Goal: Task Accomplishment & Management: Complete application form

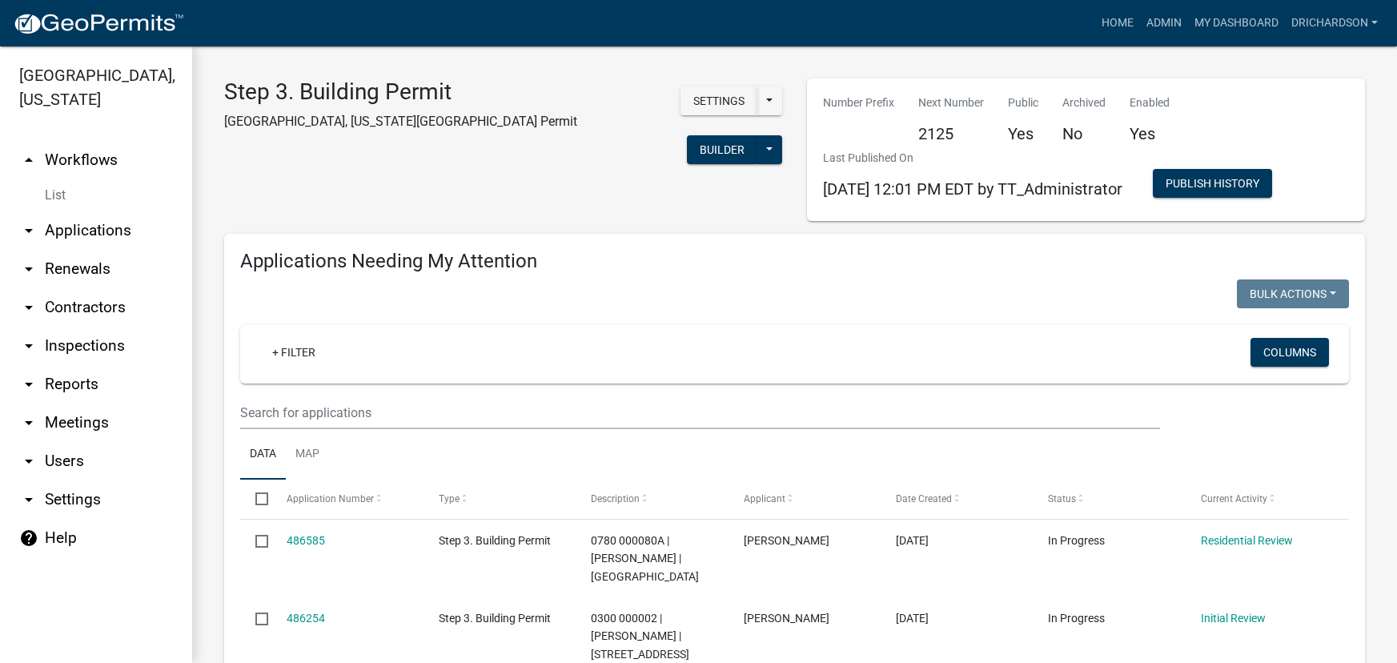
select select "1: 25"
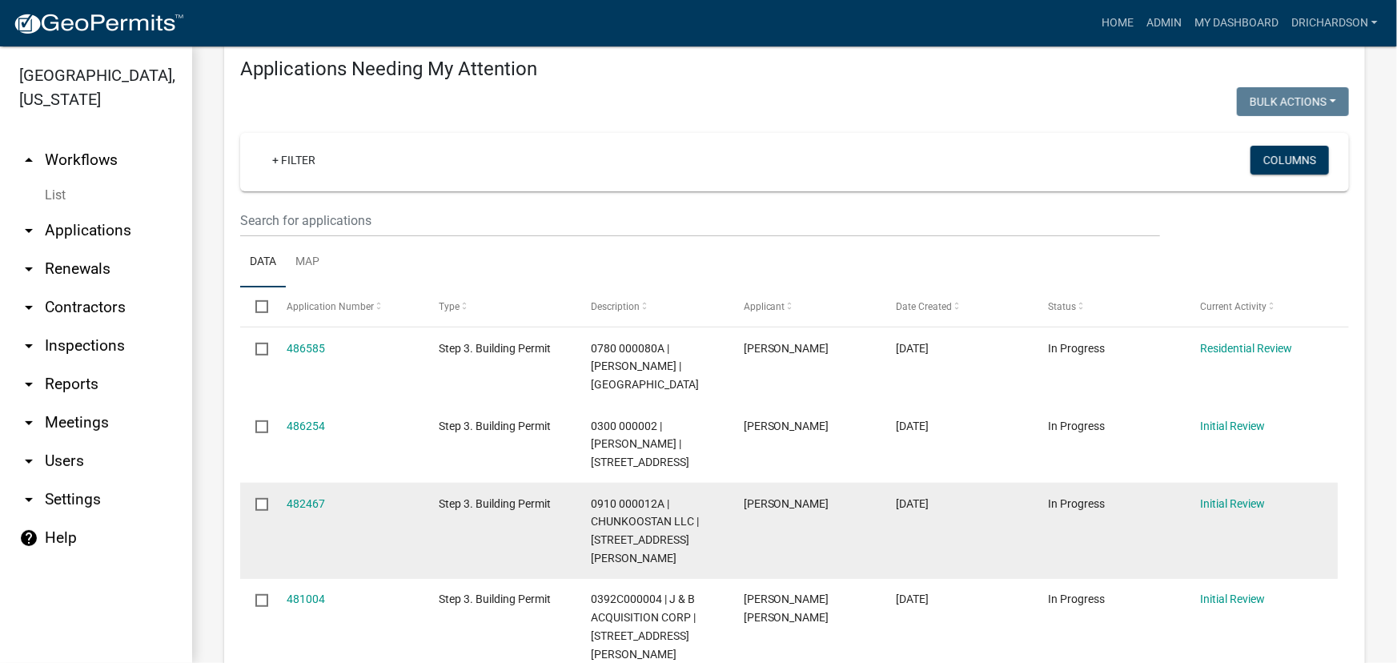
scroll to position [218, 0]
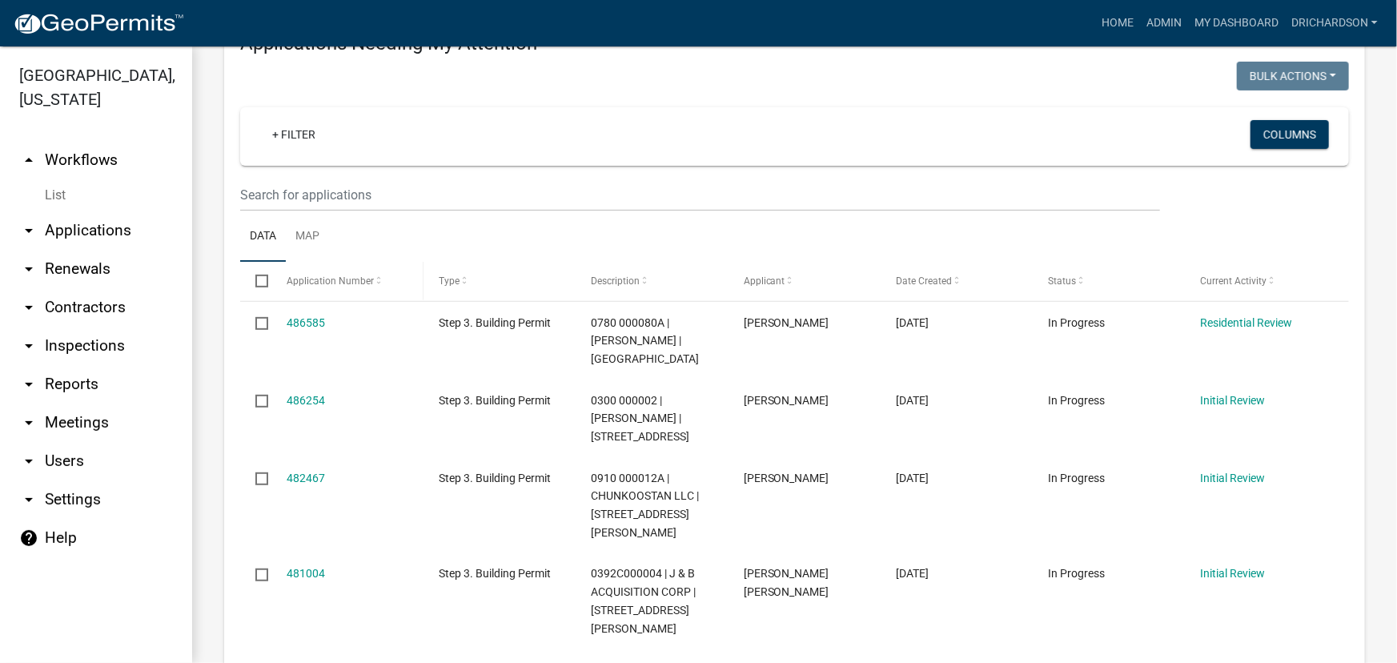
click at [308, 275] on span "Application Number" at bounding box center [330, 280] width 87 height 11
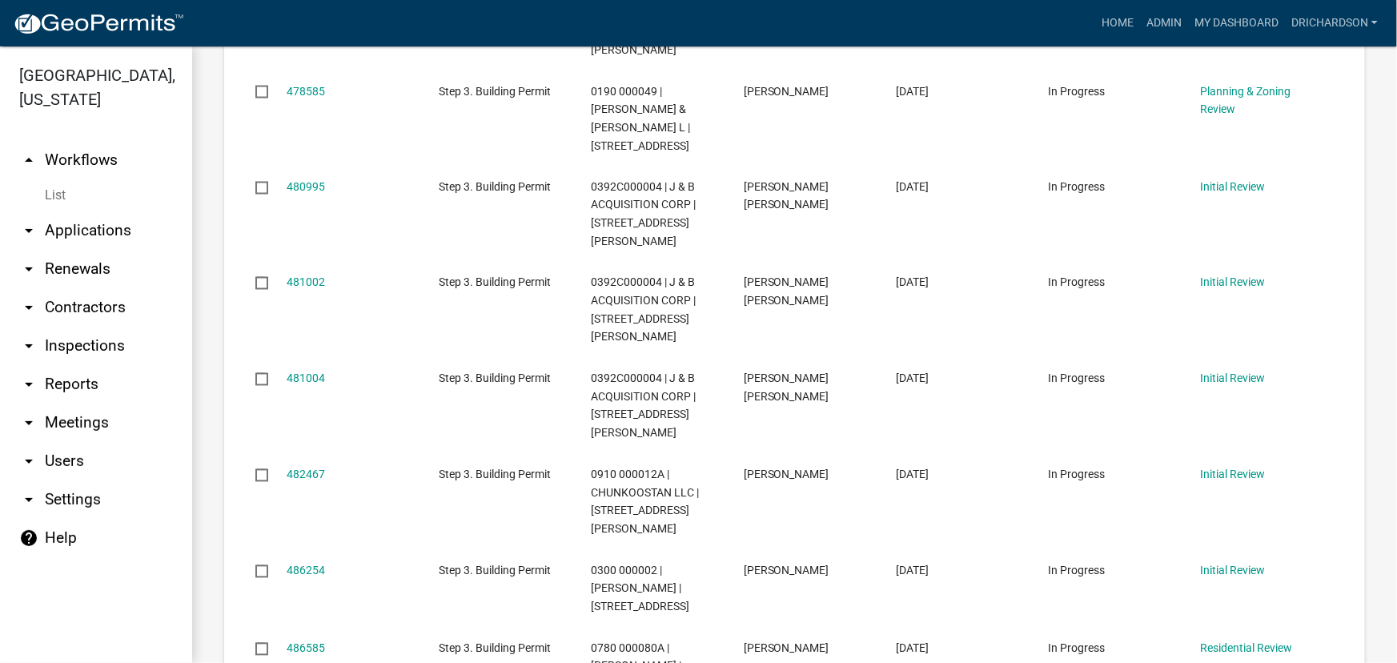
scroll to position [1383, 0]
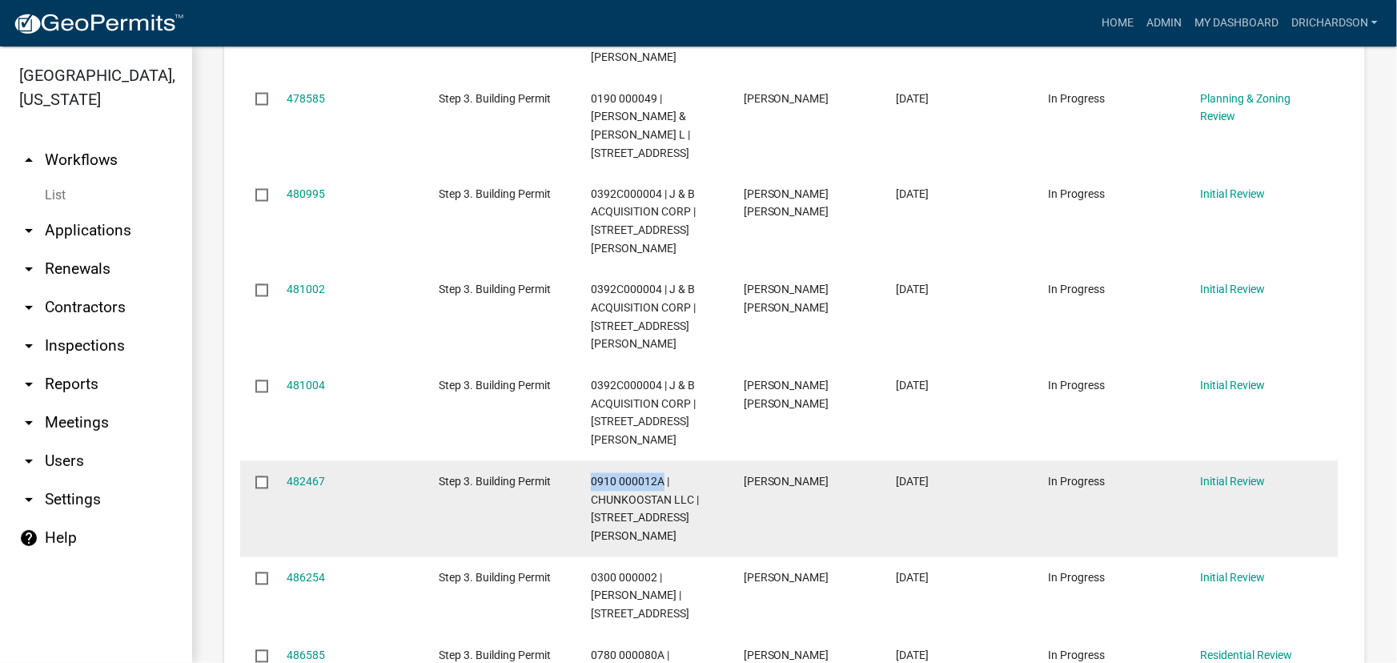
drag, startPoint x: 590, startPoint y: 390, endPoint x: 661, endPoint y: 392, distance: 71.3
click at [661, 461] on datatable-body-cell "0910 000012A | CHUNKOOSTAN LLC | 126 EARL COOK RD" at bounding box center [652, 509] width 152 height 96
copy span "0910 000012A"
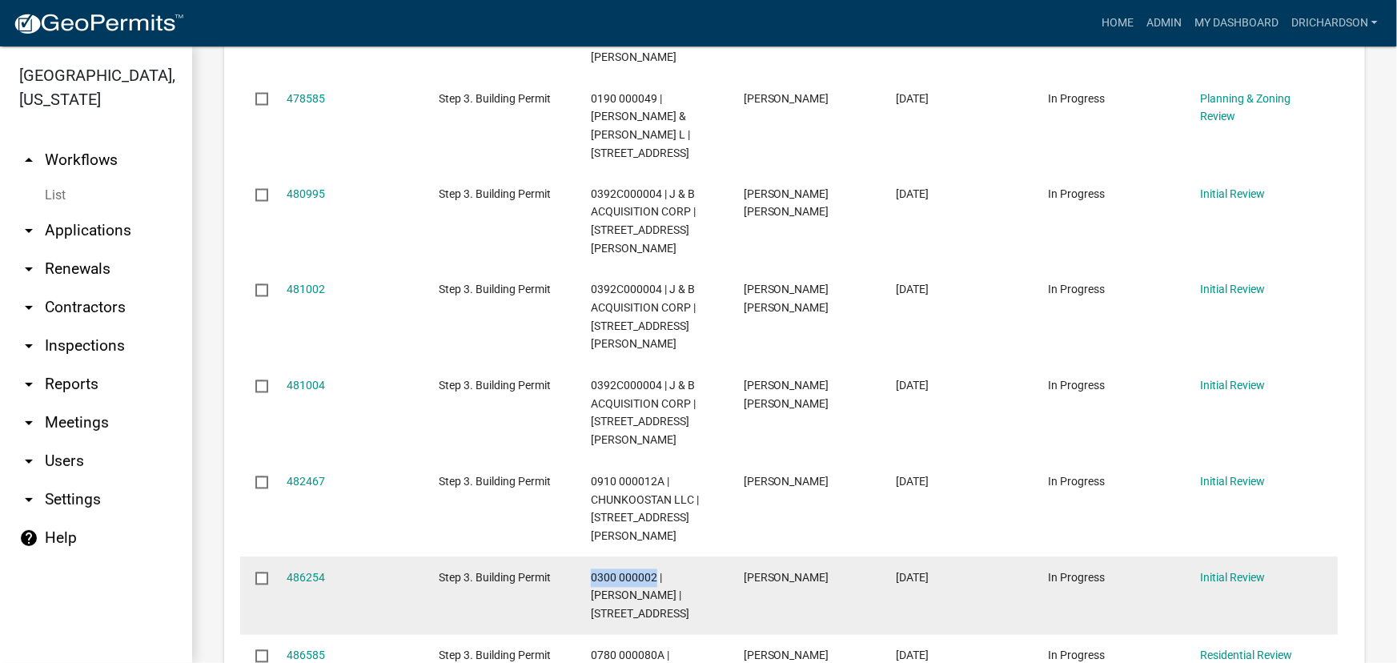
drag, startPoint x: 589, startPoint y: 464, endPoint x: 656, endPoint y: 467, distance: 66.5
click at [656, 557] on datatable-body-cell "0300 000002 | VEAL ROXIE | 1299 LOWER BIG SPRINGS RD" at bounding box center [652, 596] width 152 height 78
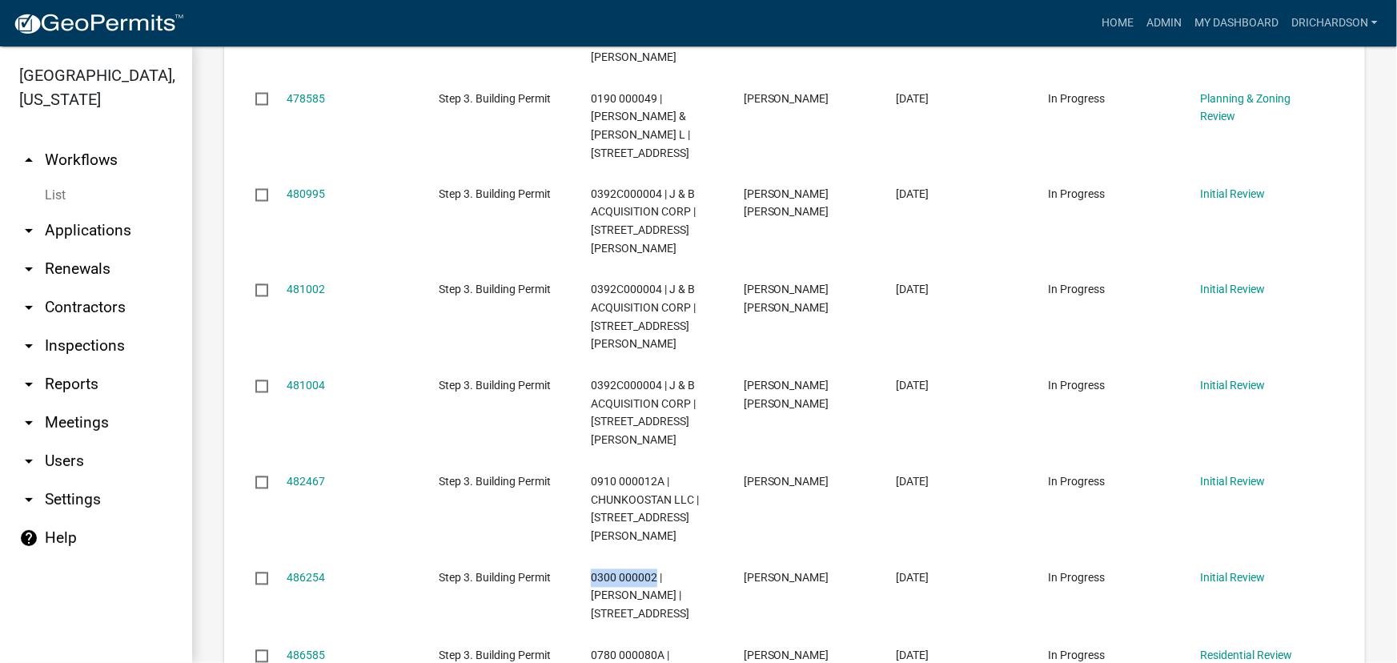
copy span "0300 000002"
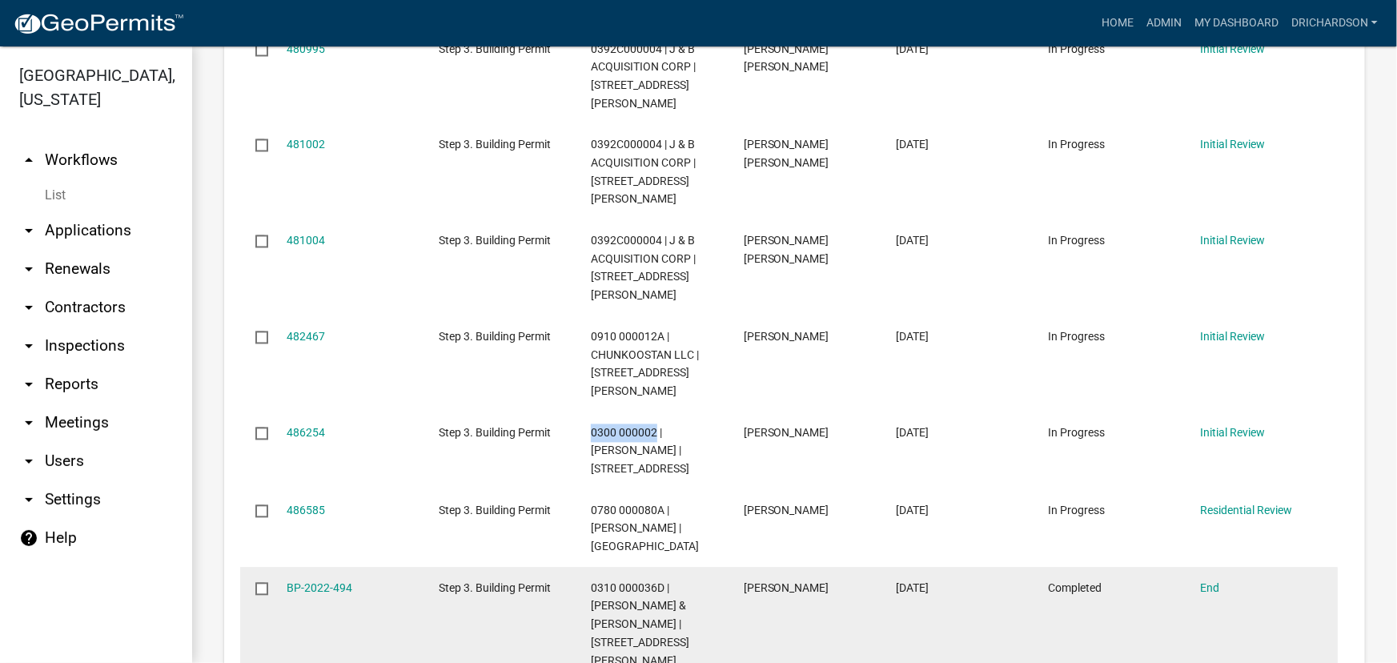
scroll to position [1529, 0]
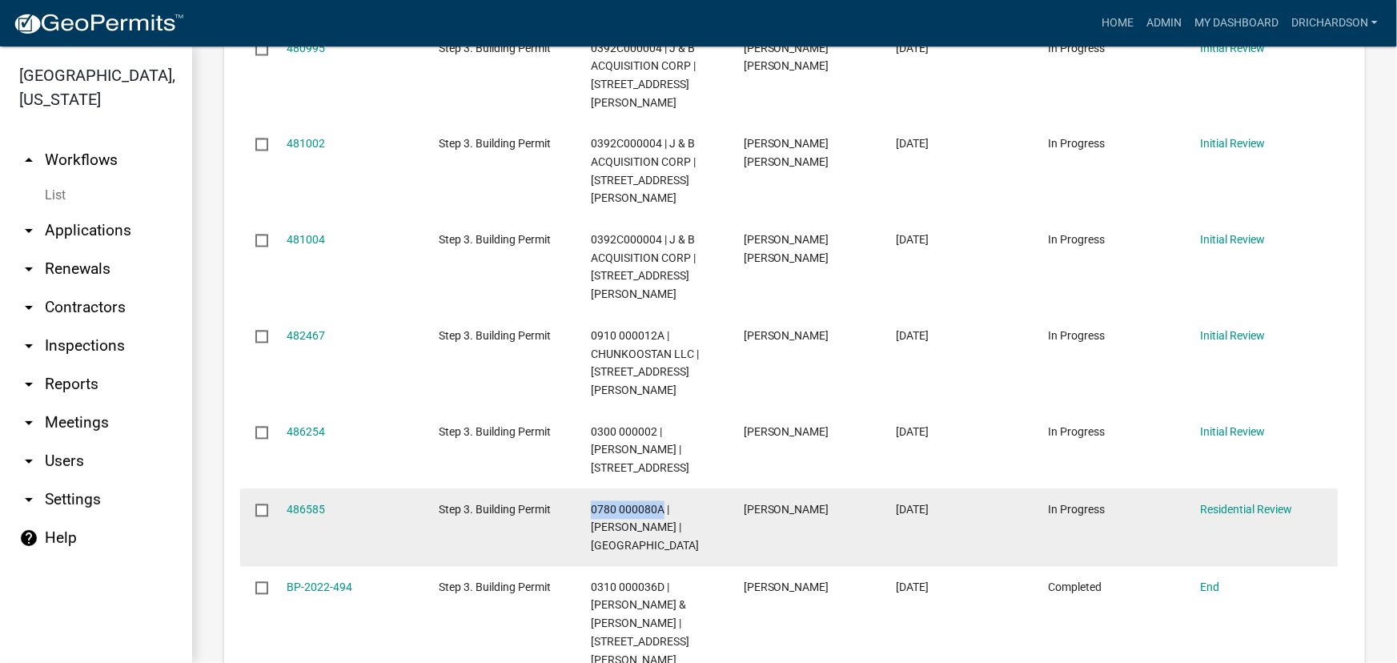
drag, startPoint x: 589, startPoint y: 399, endPoint x: 665, endPoint y: 407, distance: 75.7
click at [665, 489] on datatable-body-cell "0780 000080A | HOPPE TERI | WEST POINT RD" at bounding box center [652, 528] width 152 height 78
copy span "0780 000080A"
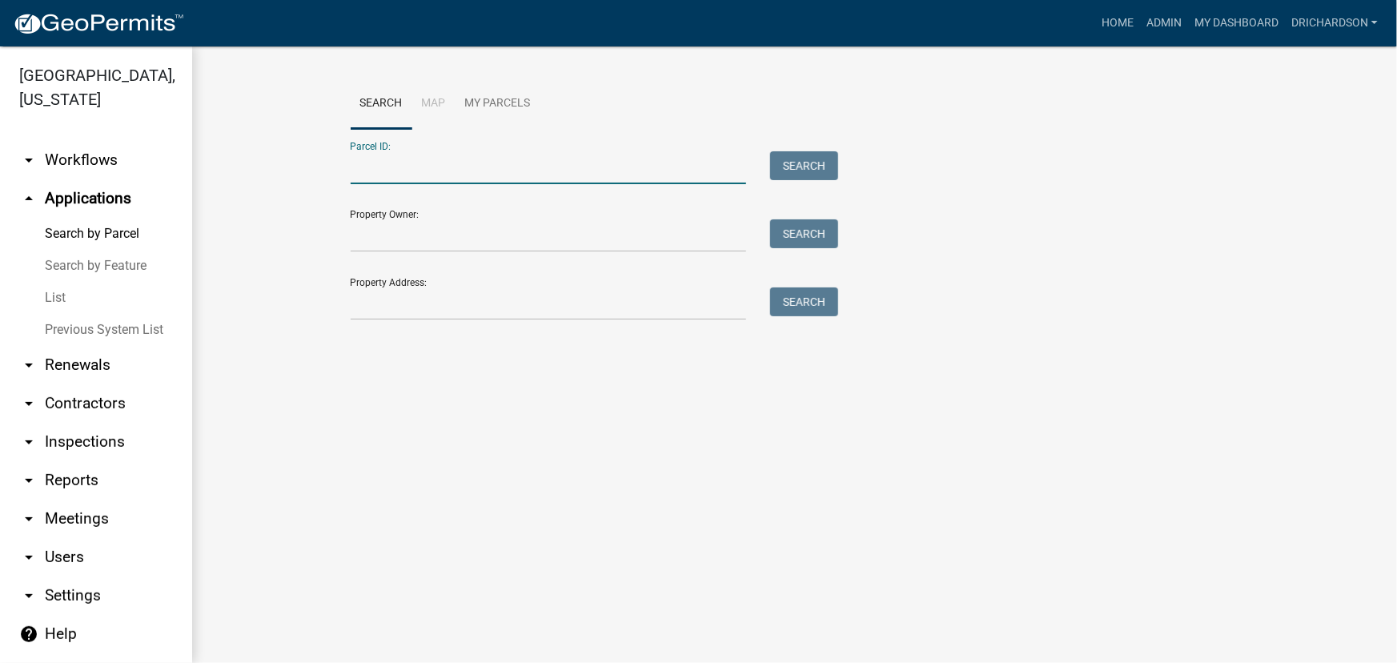
click at [496, 167] on input "Parcel ID:" at bounding box center [549, 167] width 396 height 33
paste input "0910 000012A"
click at [802, 170] on button "Search" at bounding box center [804, 165] width 68 height 29
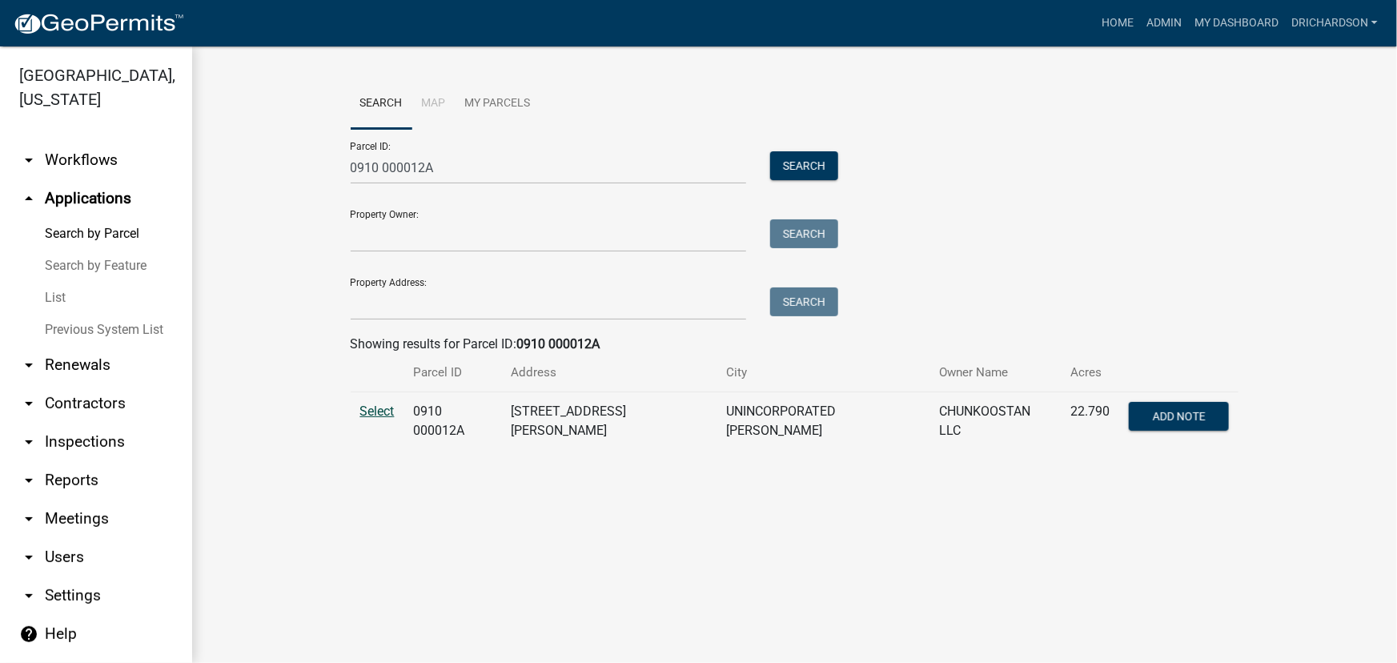
click at [383, 409] on span "Select" at bounding box center [377, 411] width 34 height 15
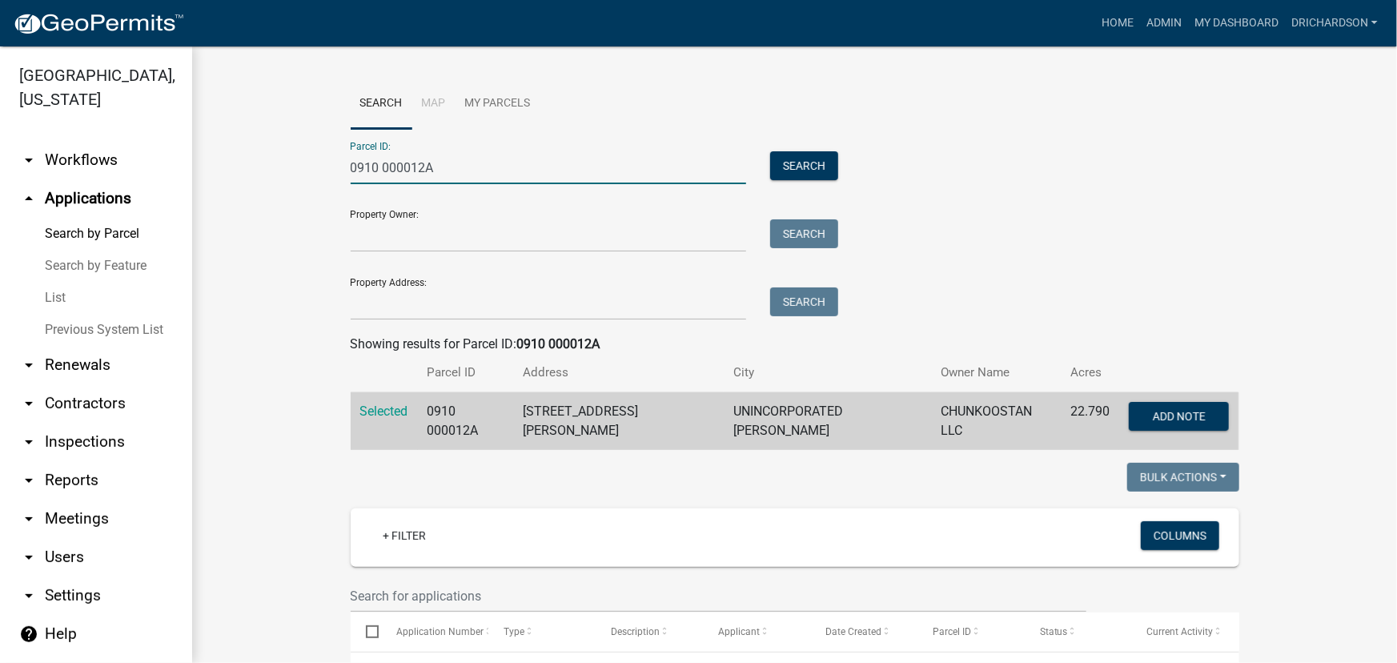
drag, startPoint x: 455, startPoint y: 170, endPoint x: 189, endPoint y: 183, distance: 266.2
click at [189, 183] on div "Troup County, Georgia arrow_drop_down Workflows List arrow_drop_up Applications…" at bounding box center [698, 354] width 1397 height 617
paste input "300 000002"
click at [806, 171] on button "Search" at bounding box center [804, 165] width 68 height 29
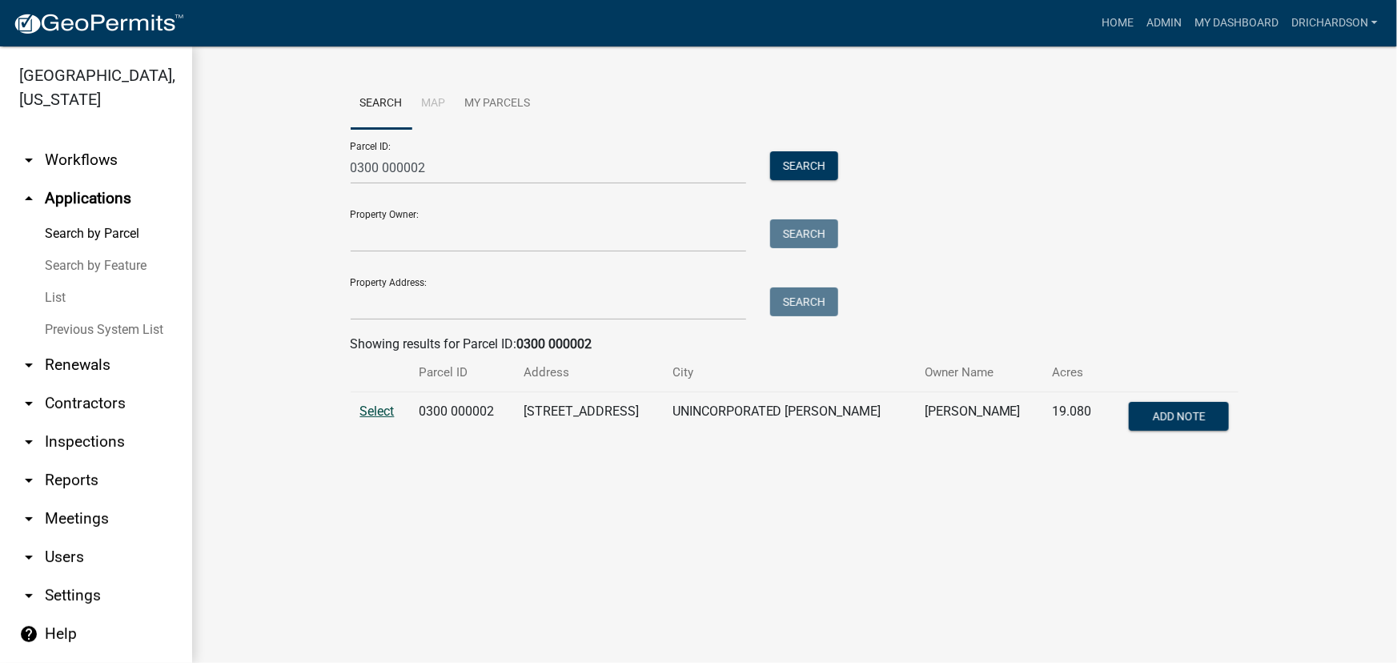
click at [372, 405] on span "Select" at bounding box center [377, 411] width 34 height 15
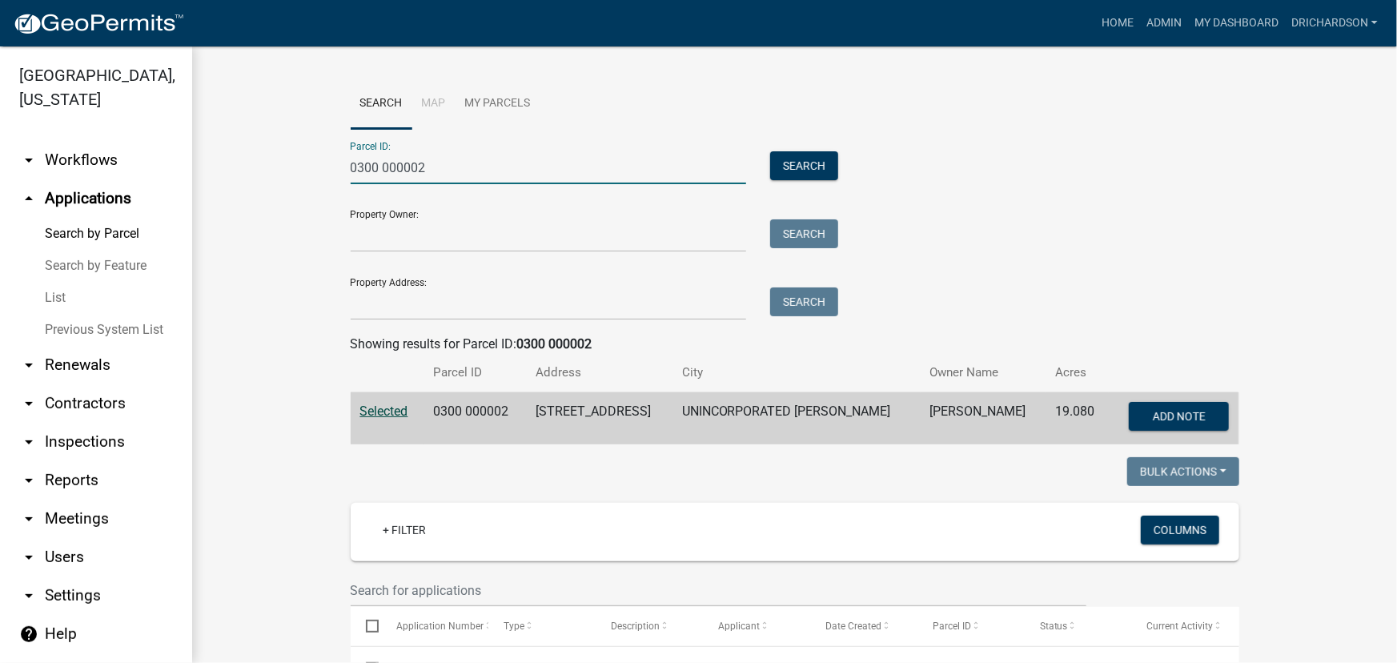
drag, startPoint x: 437, startPoint y: 165, endPoint x: 307, endPoint y: 149, distance: 130.7
click at [307, 149] on wm-workflow-application-search-view "Search Map My Parcels Parcel ID: 0300 000002 Search Property Owner: Search Prop…" at bounding box center [794, 628] width 1141 height 1100
paste input "780 000080A"
type input "0780 000080A"
click at [770, 156] on button "Search" at bounding box center [804, 165] width 68 height 29
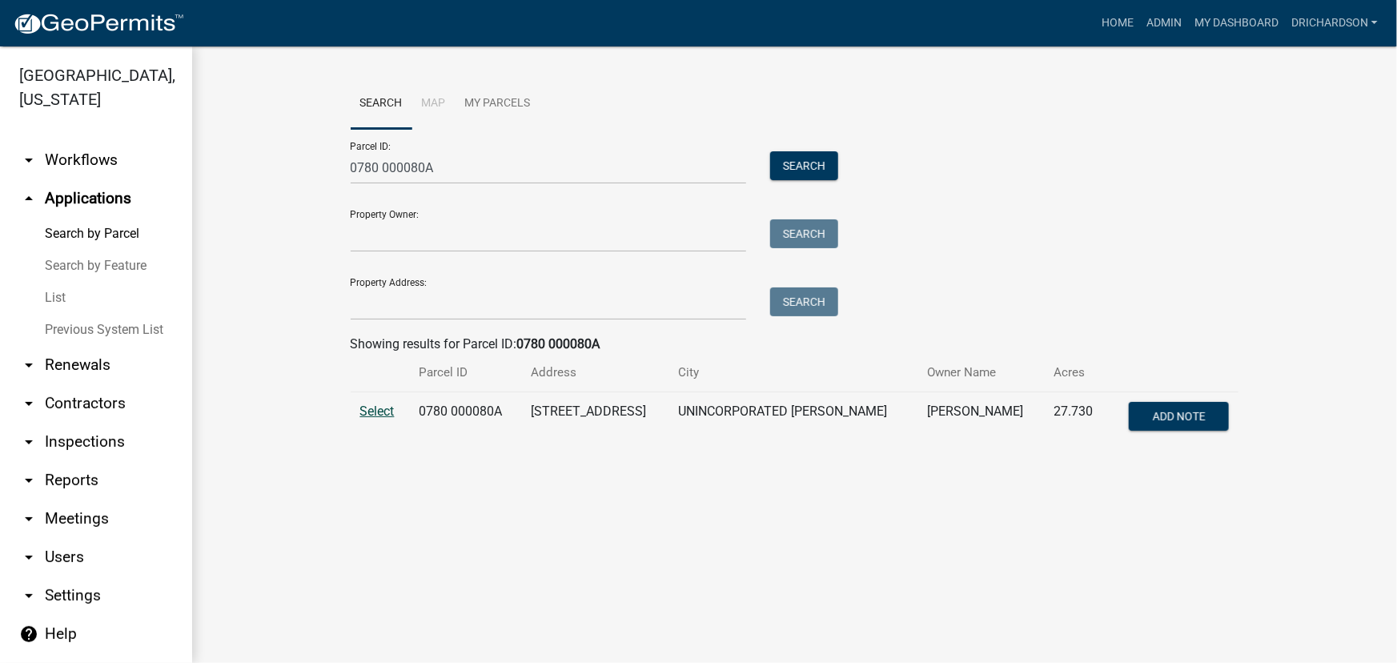
click at [373, 409] on span "Select" at bounding box center [377, 411] width 34 height 15
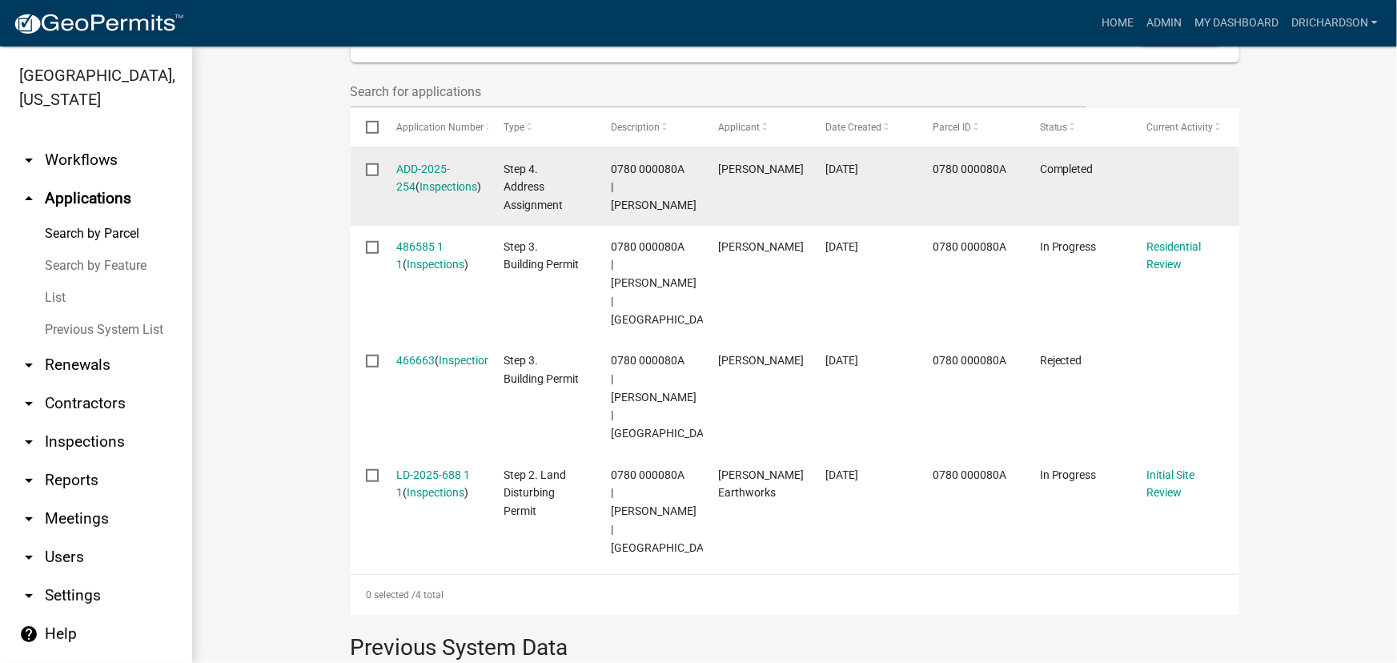
scroll to position [509, 0]
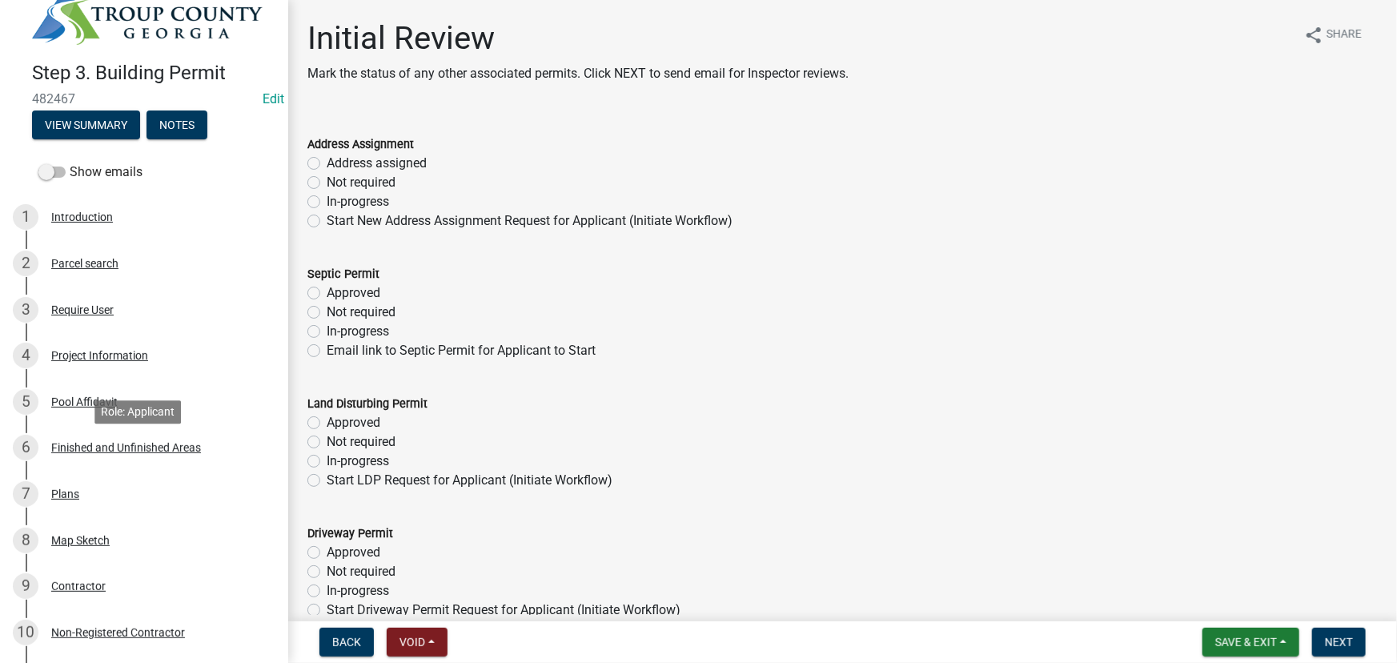
scroll to position [18, 0]
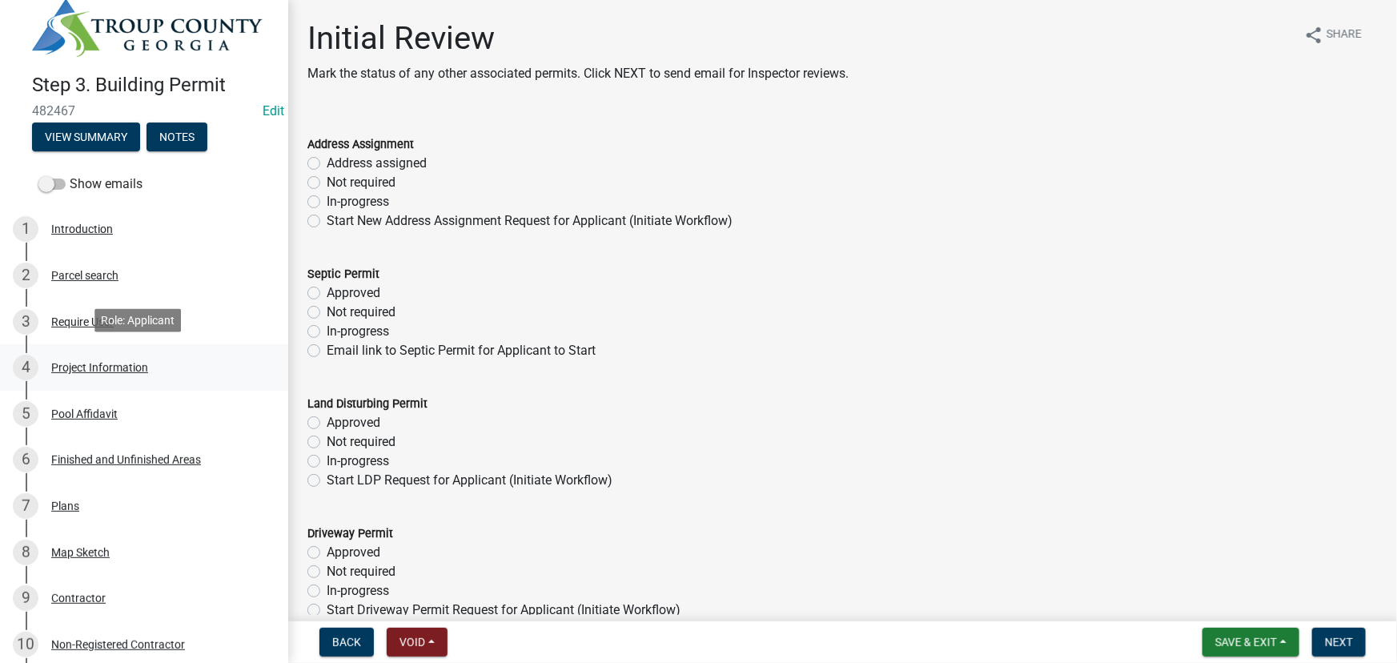
click at [99, 362] on div "Project Information" at bounding box center [99, 367] width 97 height 11
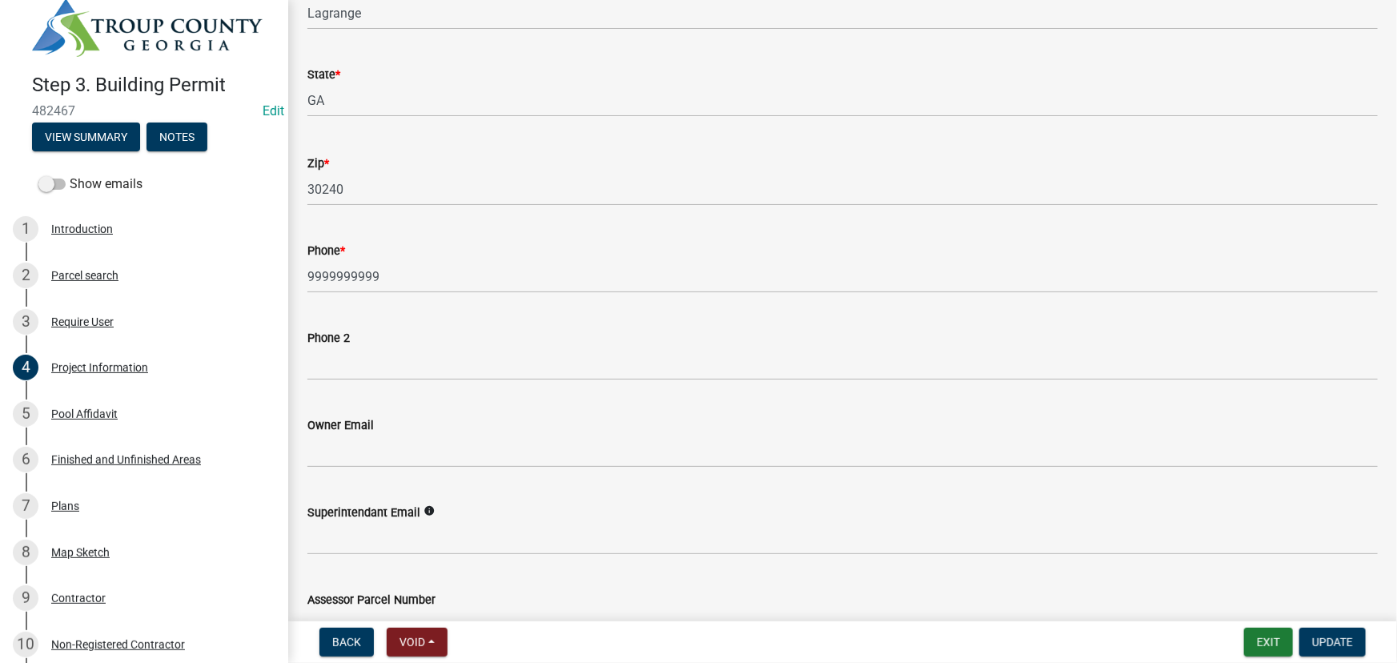
scroll to position [291, 0]
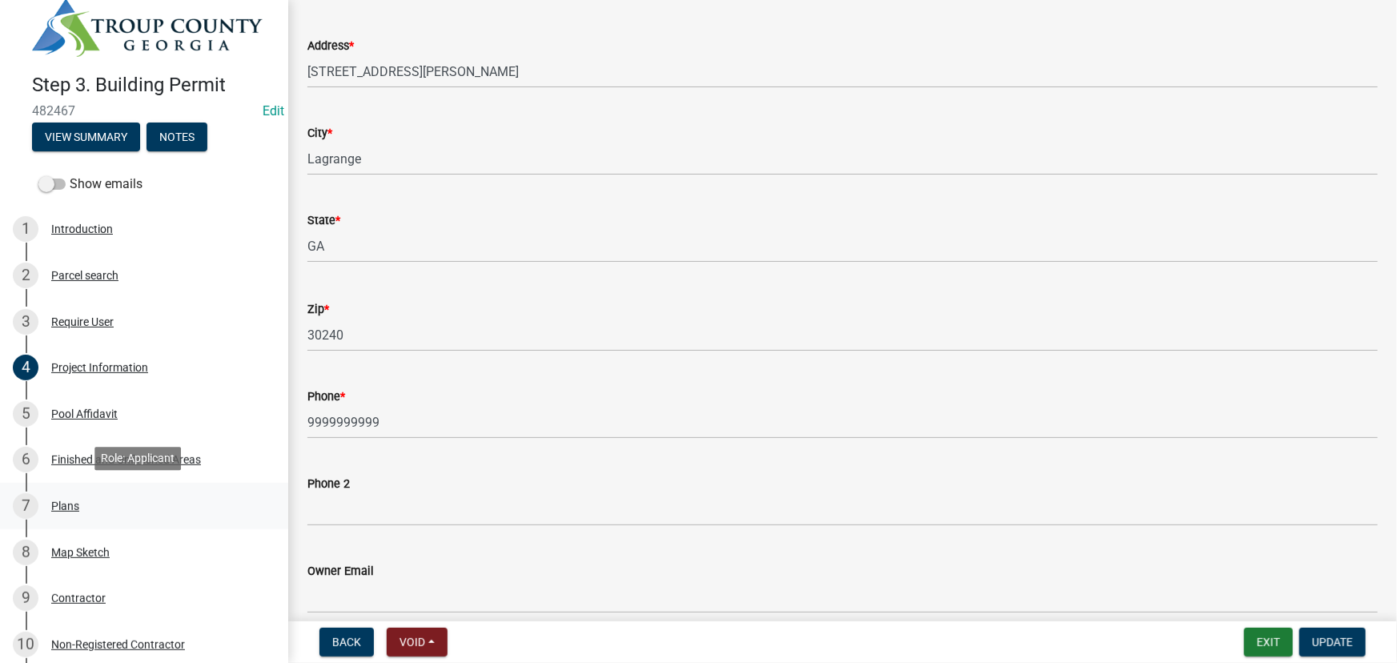
click at [75, 516] on link "7 Plans" at bounding box center [144, 506] width 288 height 46
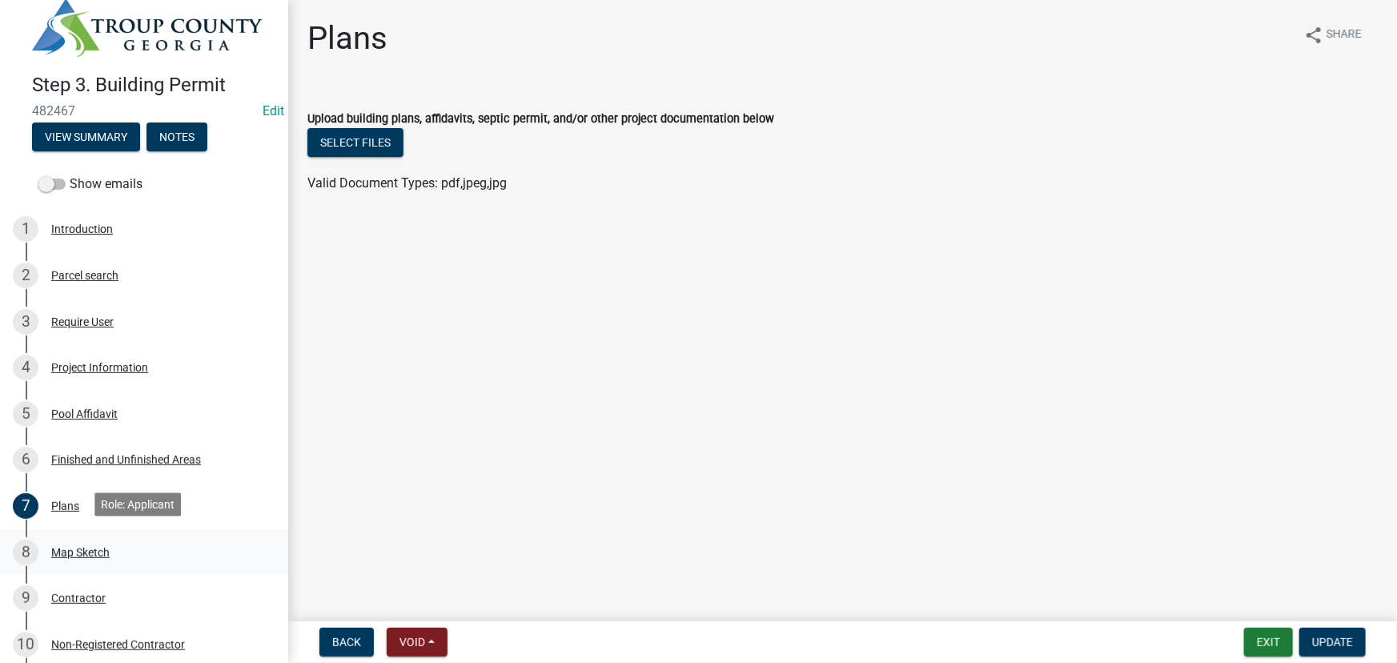
click at [83, 548] on div "Map Sketch" at bounding box center [80, 552] width 58 height 11
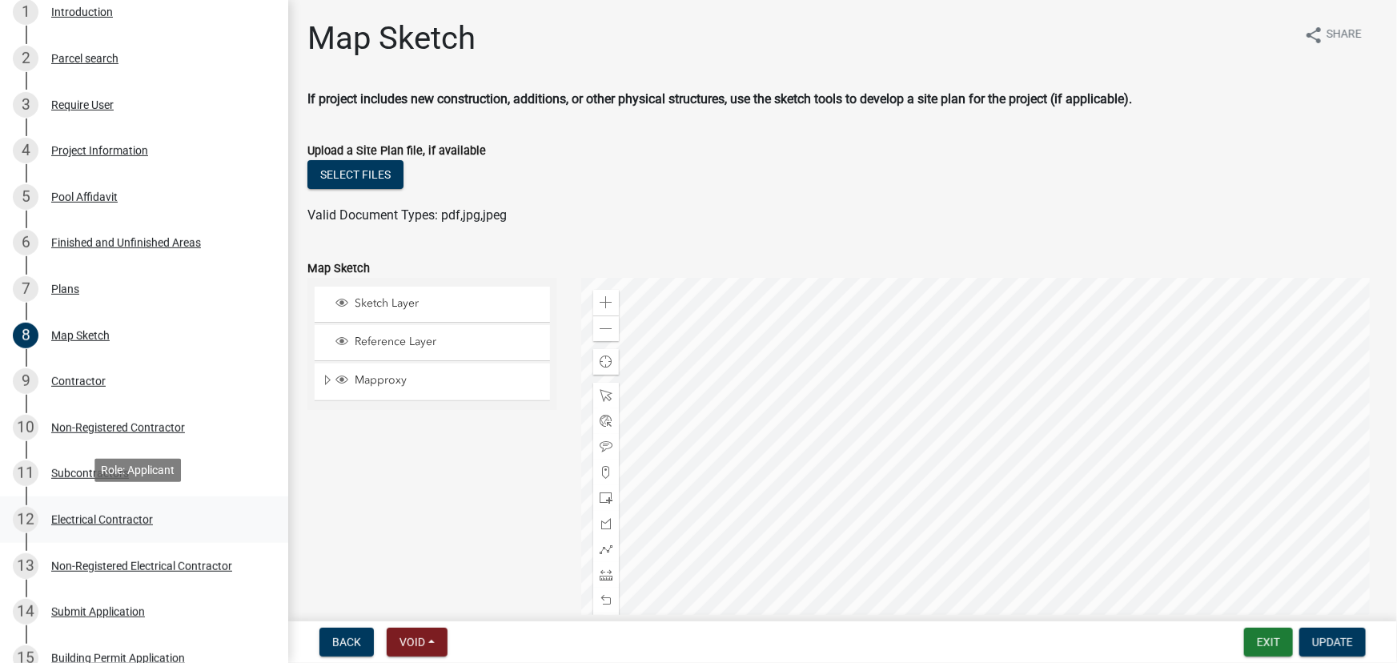
scroll to position [237, 0]
click at [86, 155] on div "4 Project Information" at bounding box center [138, 149] width 250 height 26
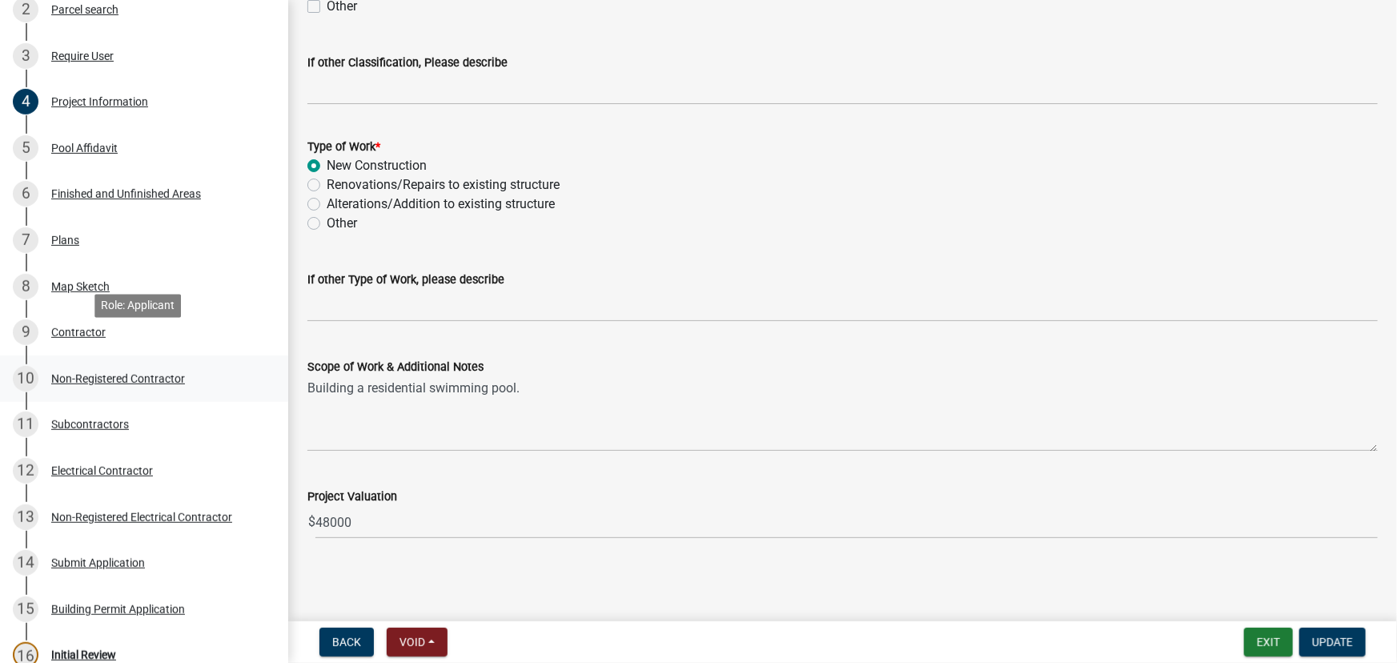
scroll to position [310, 0]
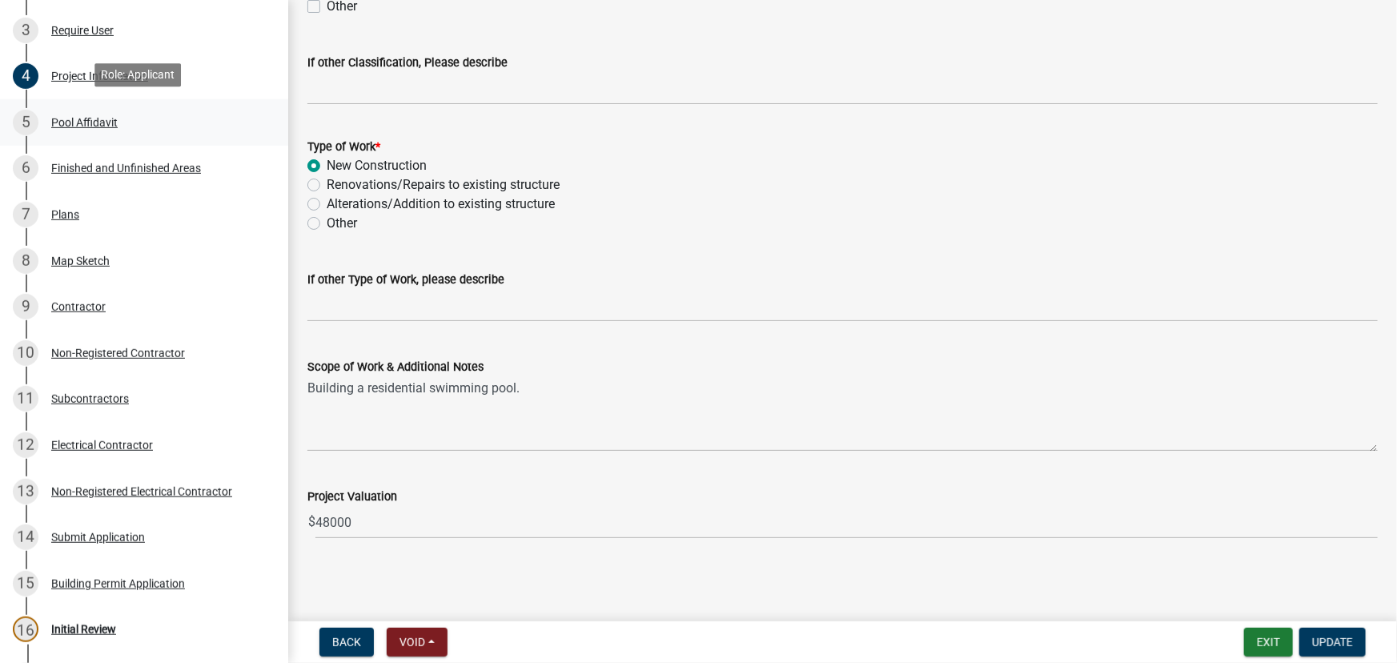
click at [56, 123] on div "Pool Affidavit" at bounding box center [84, 122] width 66 height 11
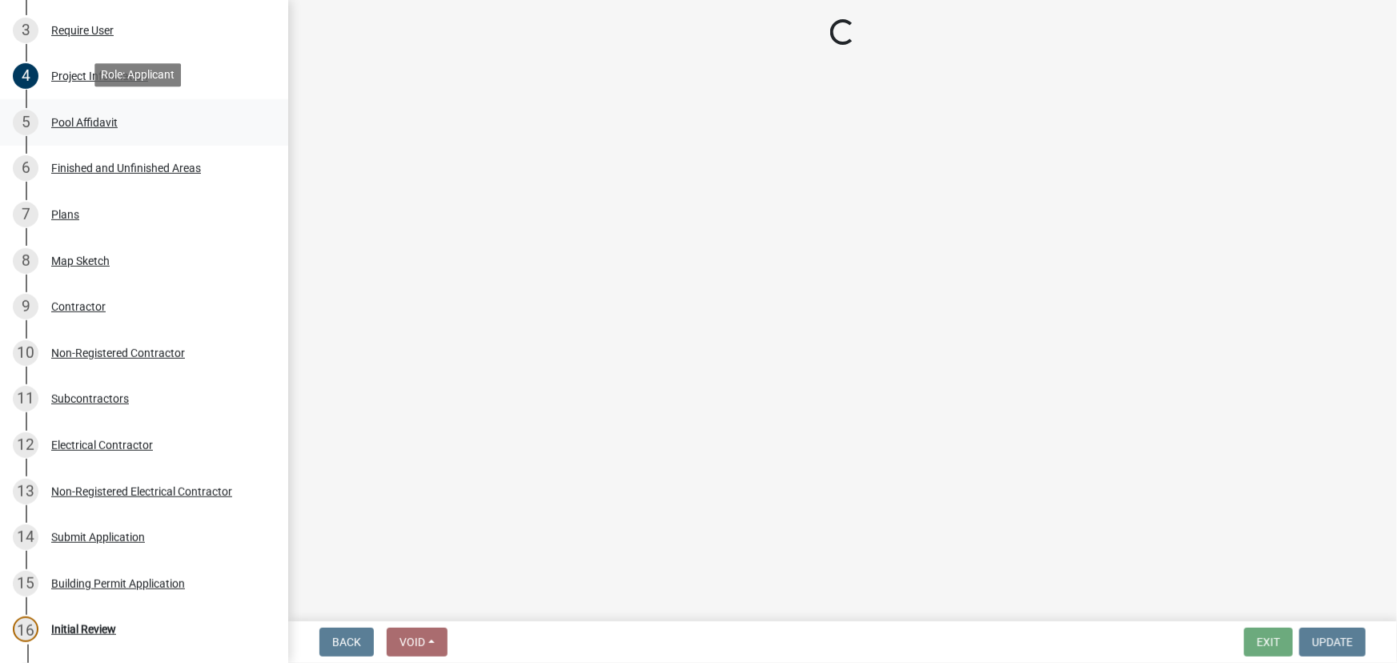
scroll to position [0, 0]
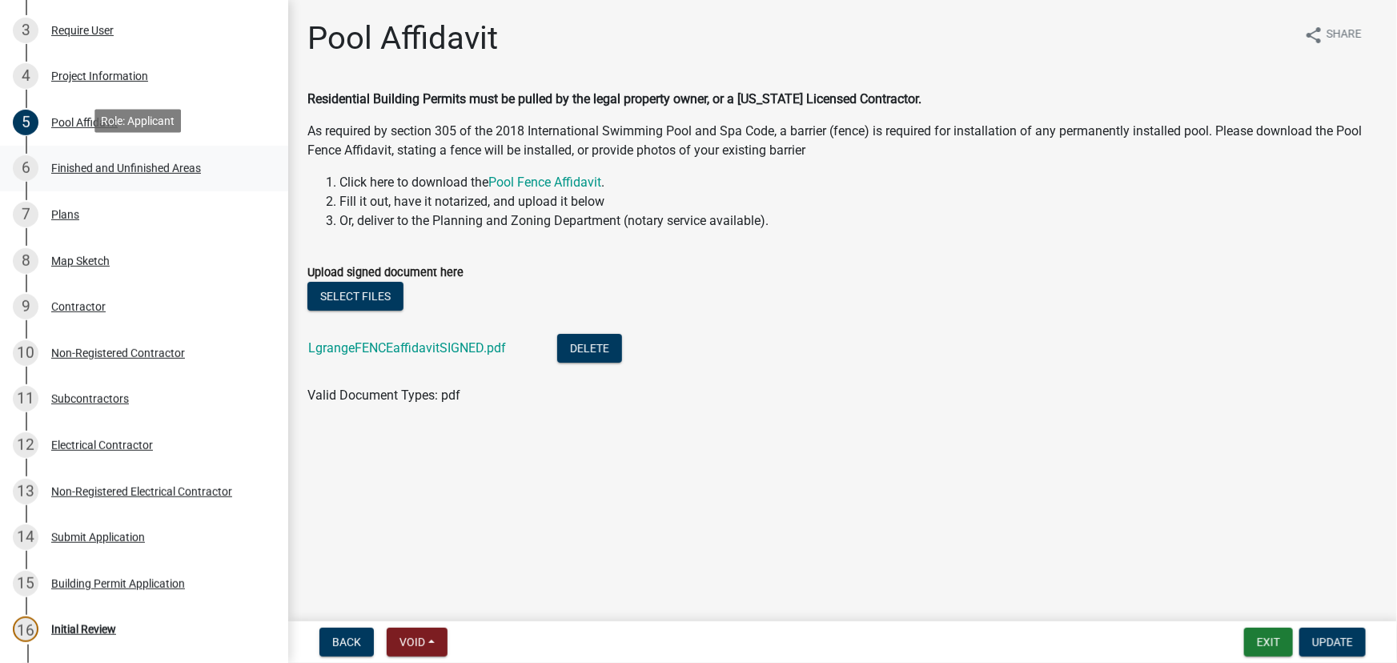
click at [101, 163] on div "Finished and Unfinished Areas" at bounding box center [126, 168] width 150 height 11
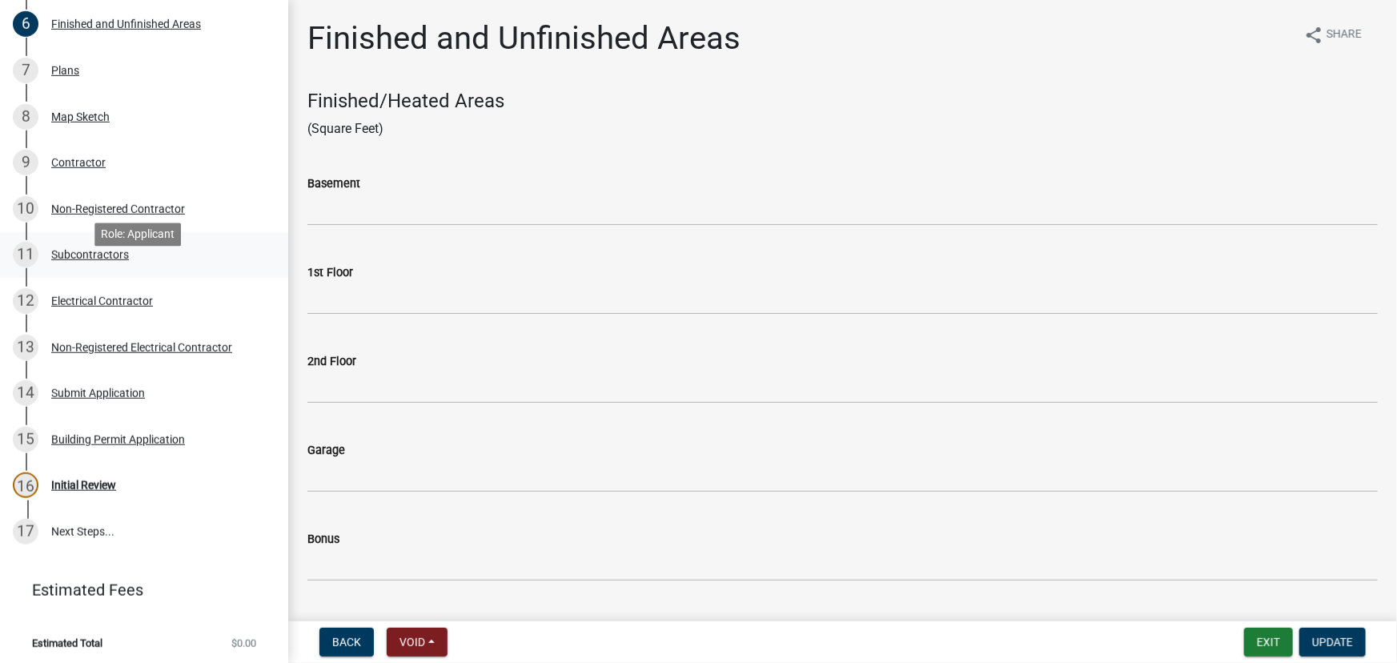
scroll to position [456, 0]
click at [86, 76] on div "7 Plans" at bounding box center [138, 69] width 250 height 26
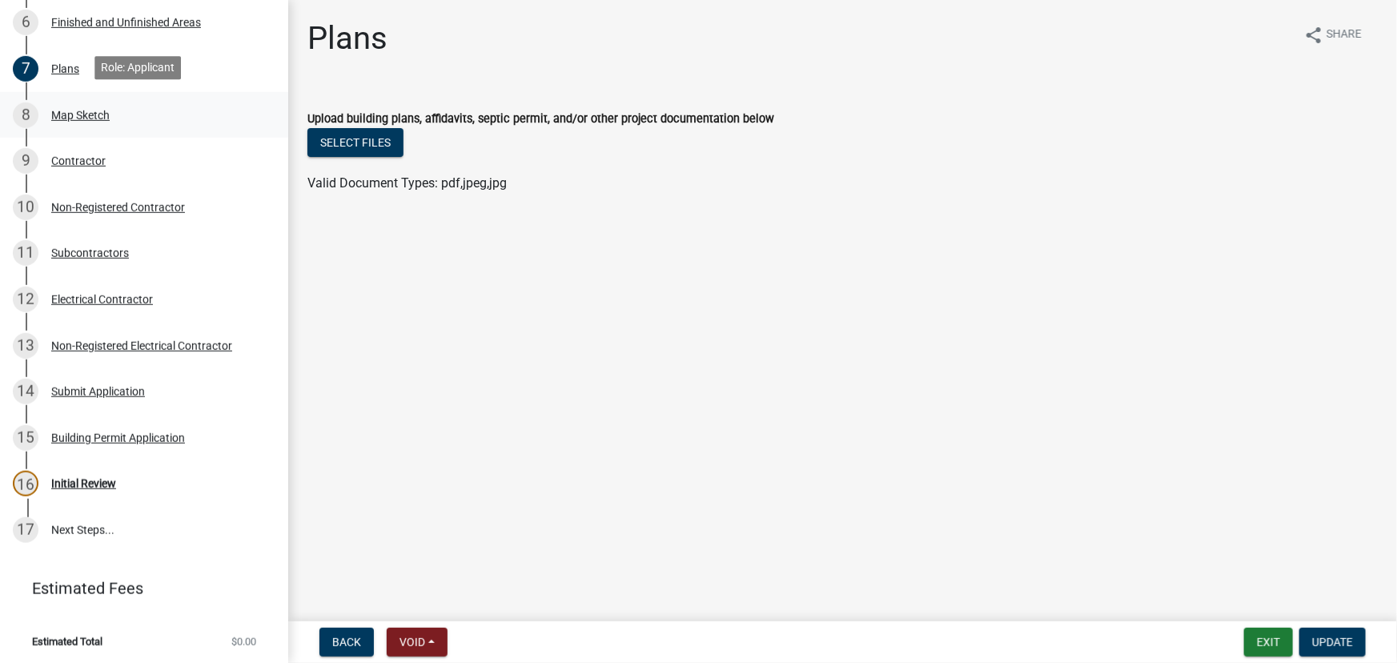
click at [94, 104] on div "8 Map Sketch" at bounding box center [138, 115] width 250 height 26
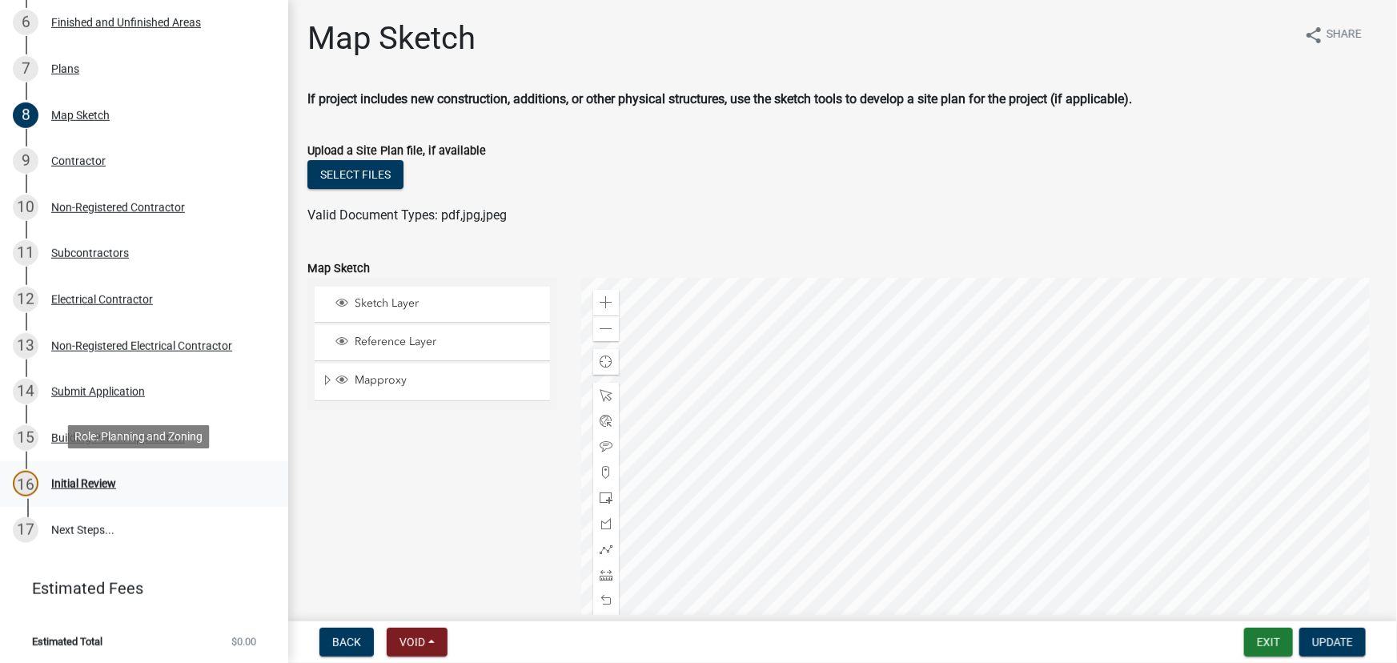
click at [86, 480] on div "Initial Review" at bounding box center [83, 483] width 65 height 11
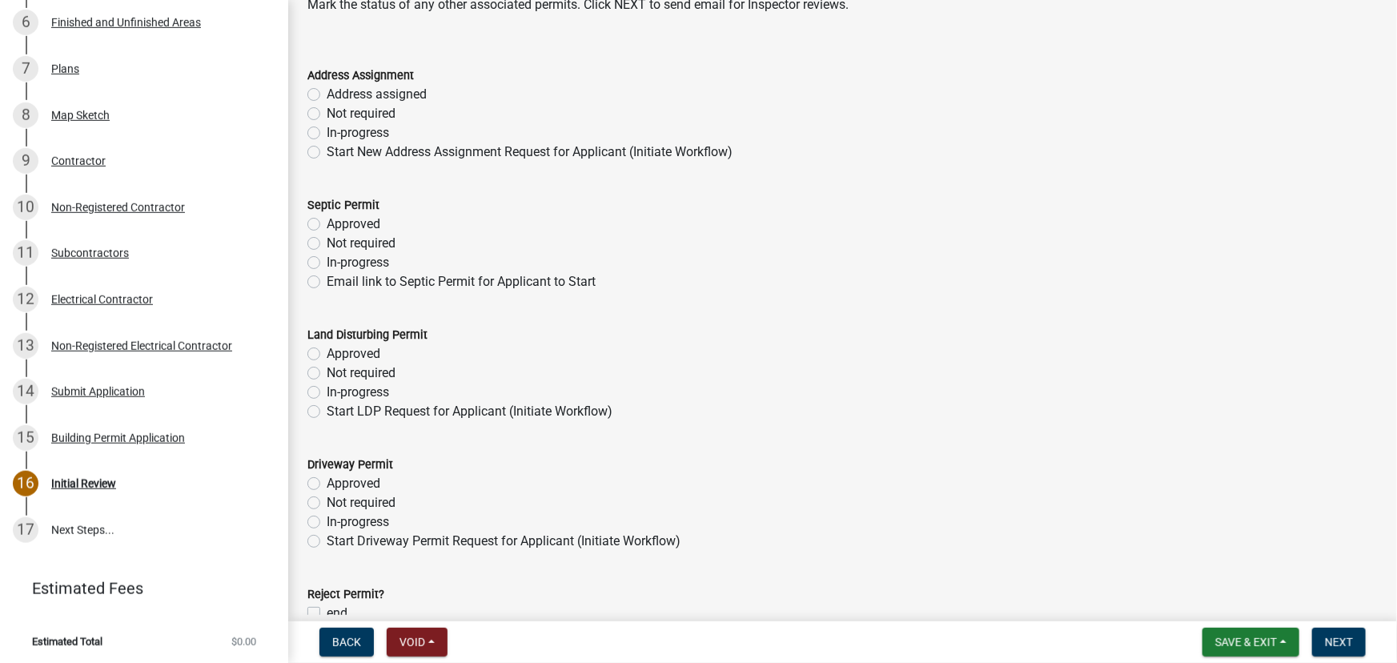
scroll to position [153, 0]
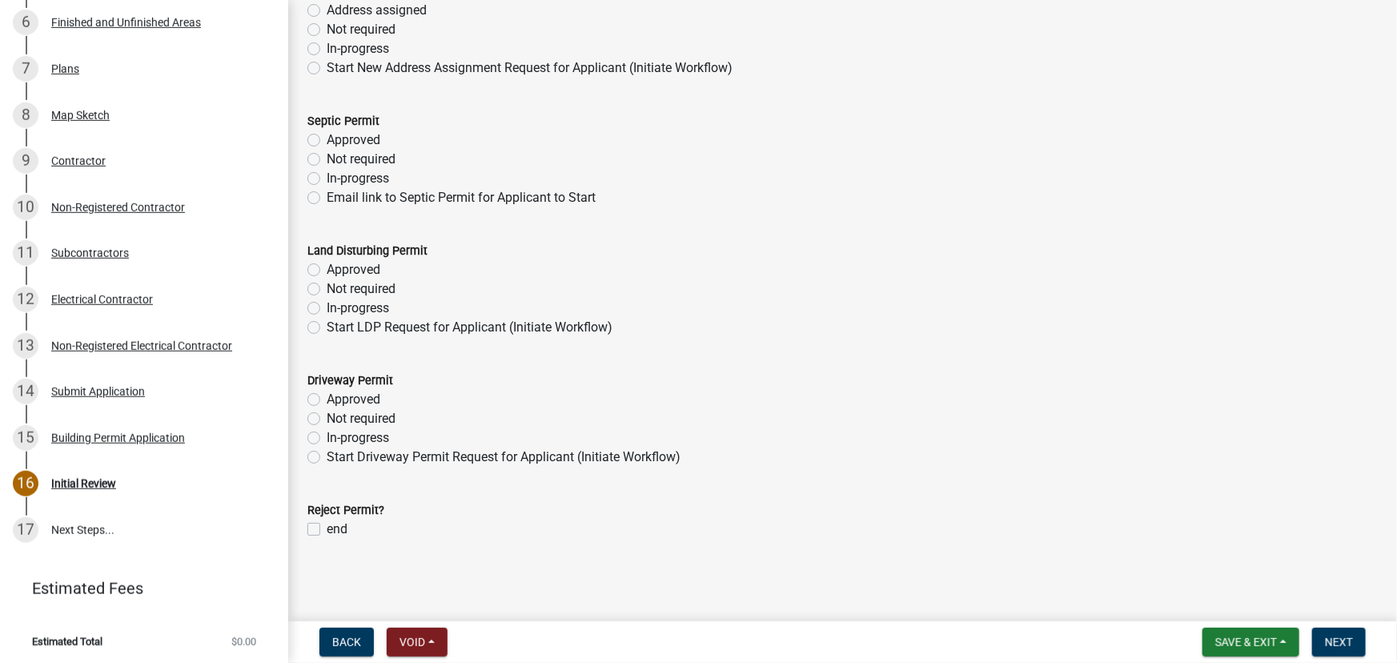
click at [327, 525] on label "end" at bounding box center [337, 529] width 21 height 19
click at [327, 525] on input "end" at bounding box center [332, 525] width 10 height 10
checkbox input "true"
click at [1334, 646] on span "Next" at bounding box center [1339, 642] width 28 height 13
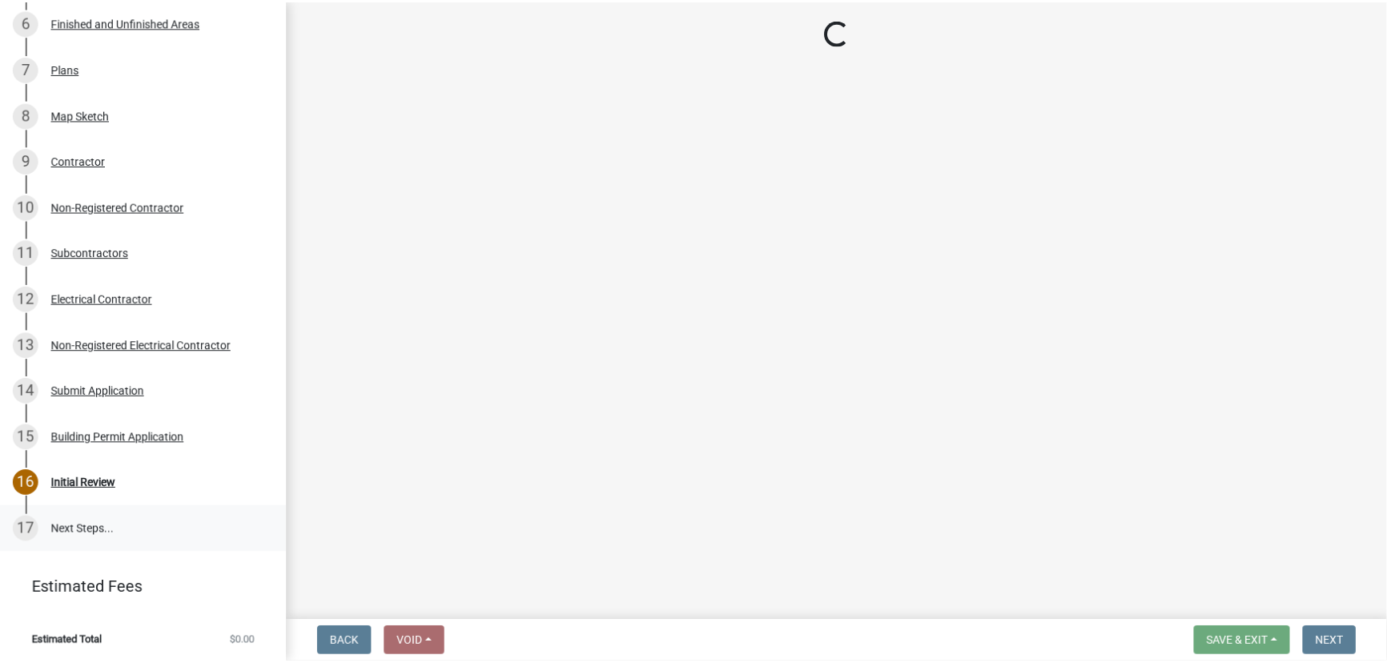
scroll to position [501, 0]
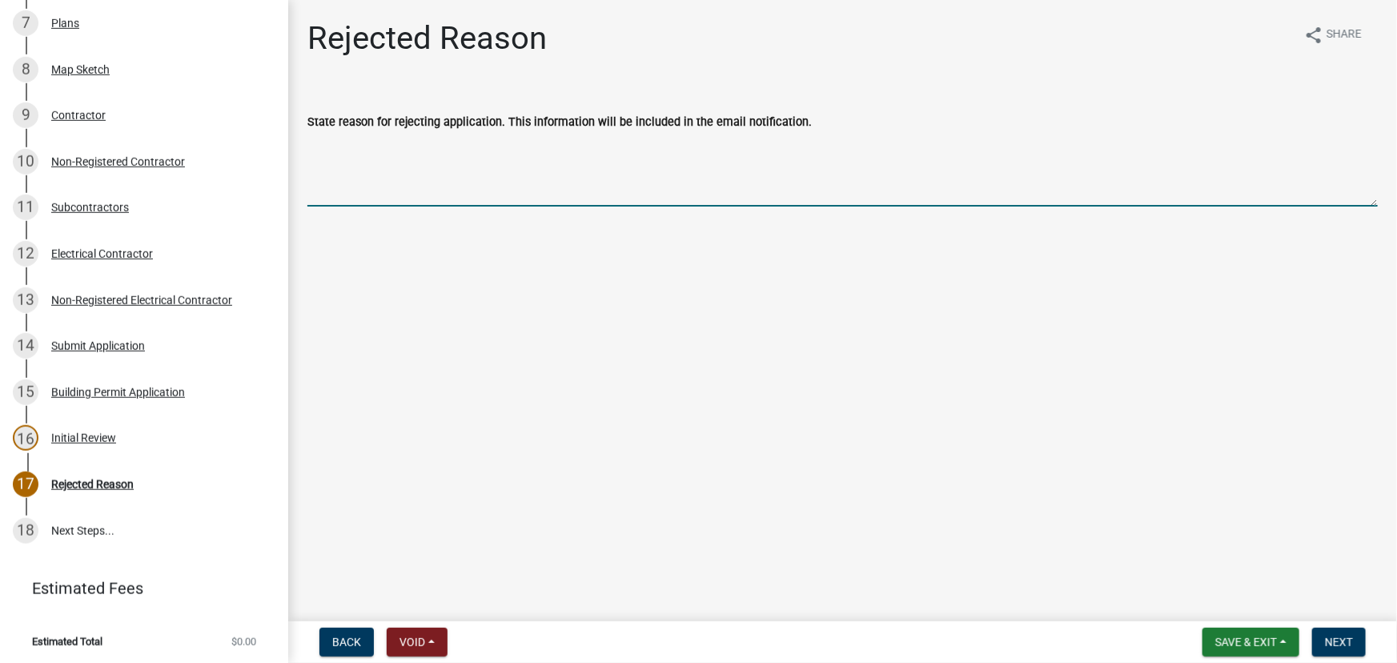
click at [345, 183] on textarea "State reason for rejecting application. This information will be included in th…" at bounding box center [842, 168] width 1071 height 75
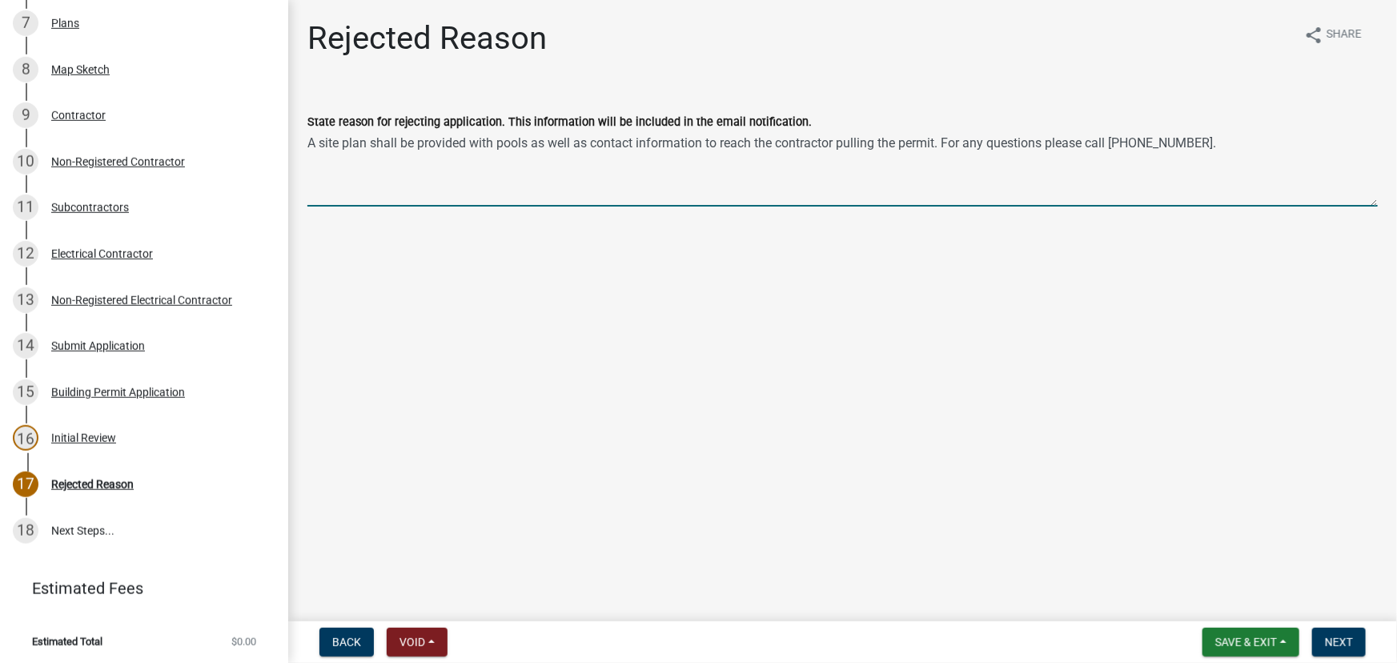
click at [1113, 143] on textarea "A site plan shall be provided with pools as well as contact information to reac…" at bounding box center [842, 168] width 1071 height 75
type textarea "A site plan shall be provided with pools as well as contact information to reac…"
click at [1347, 642] on span "Next" at bounding box center [1339, 642] width 28 height 13
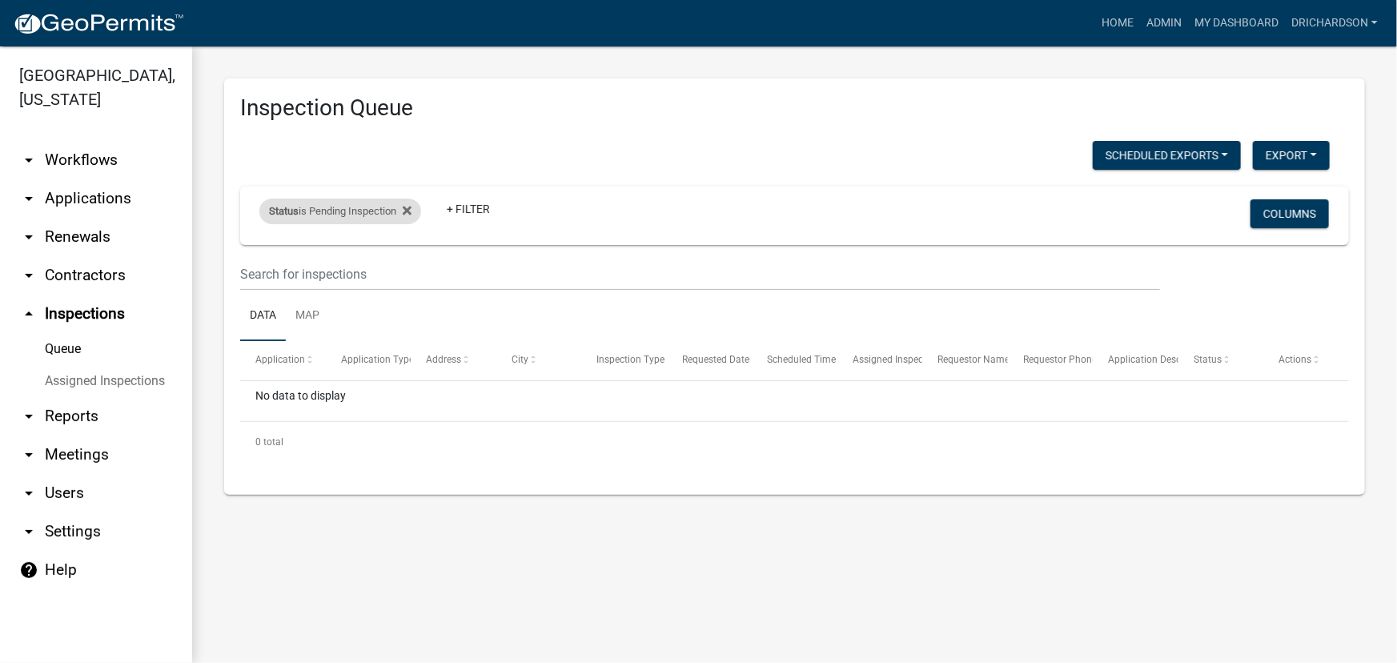
click at [372, 206] on div "Status is Pending Inspection" at bounding box center [340, 212] width 162 height 26
click at [348, 272] on select "Select an option Pending Schedule Pending Inspection Approved Denied Deleted Vo…" at bounding box center [343, 270] width 160 height 33
select select "0"
click at [263, 254] on select "Select an option Pending Schedule Pending Inspection Approved Denied Deleted Vo…" at bounding box center [343, 270] width 160 height 33
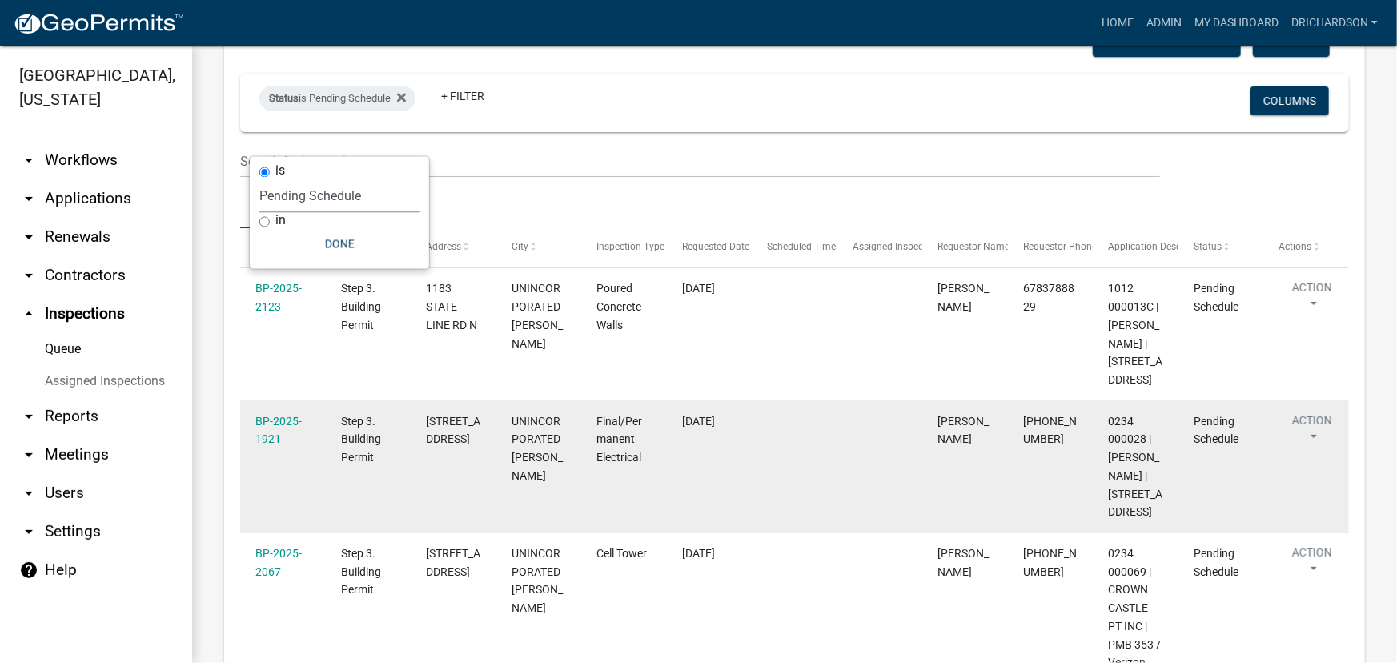
scroll to position [72, 0]
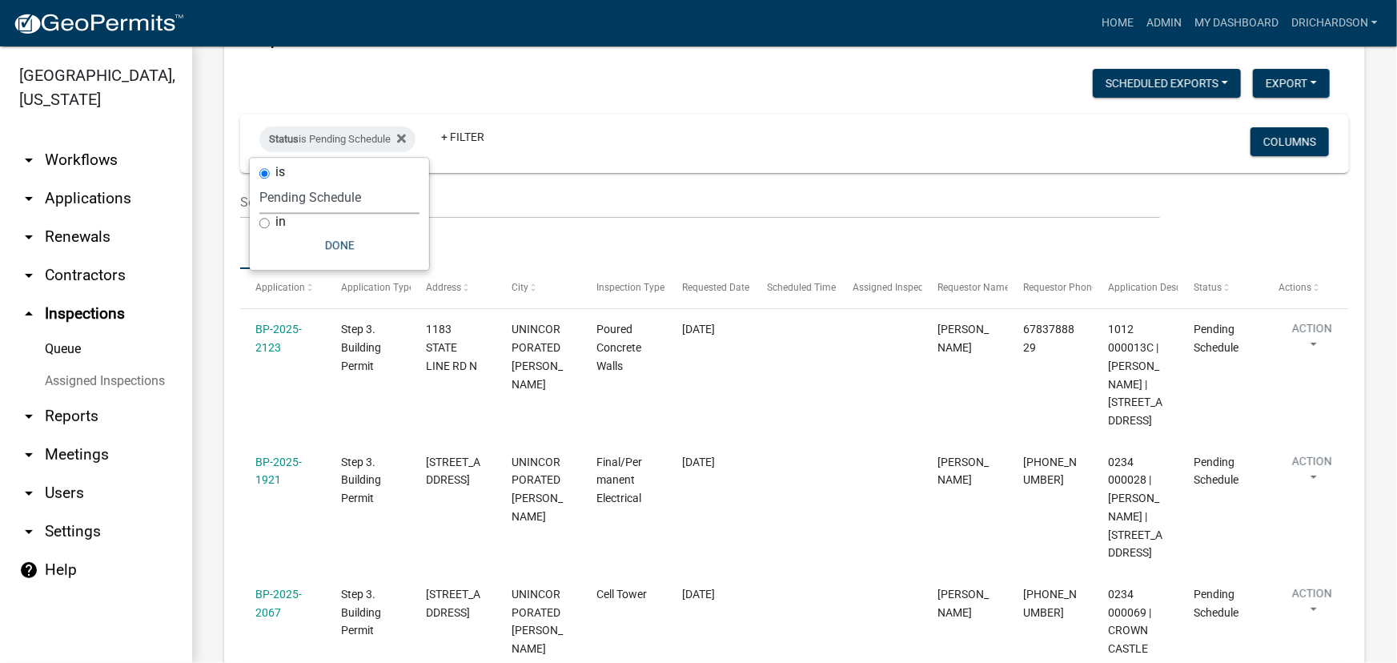
click at [546, 118] on div "Status is Pending Schedule + Filter Columns" at bounding box center [794, 144] width 1095 height 58
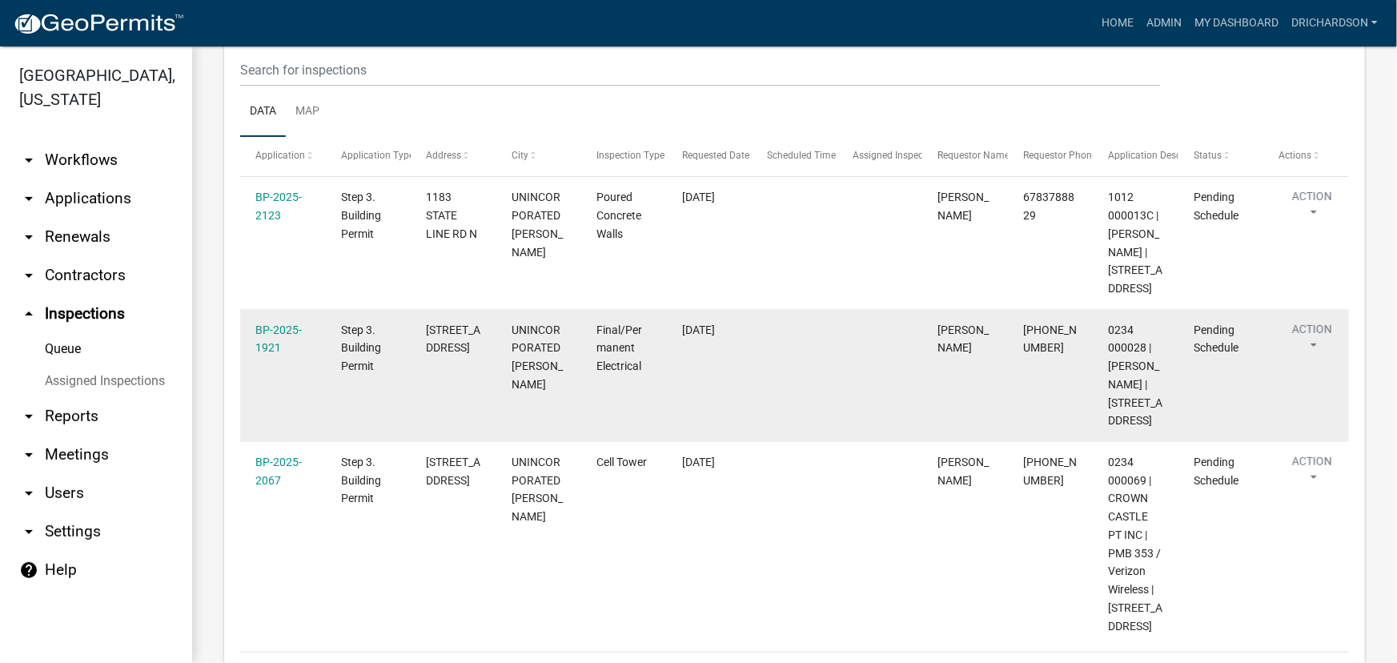
scroll to position [145, 0]
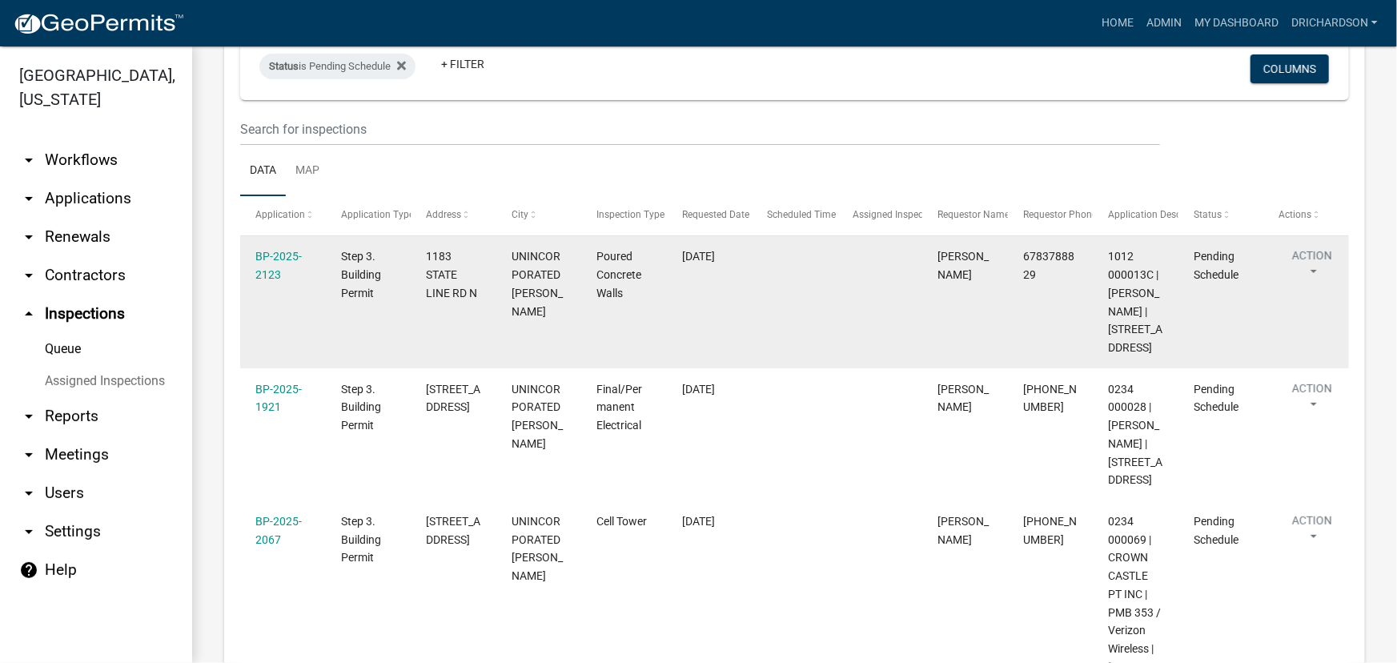
click at [1313, 253] on button "Action" at bounding box center [1313, 267] width 66 height 40
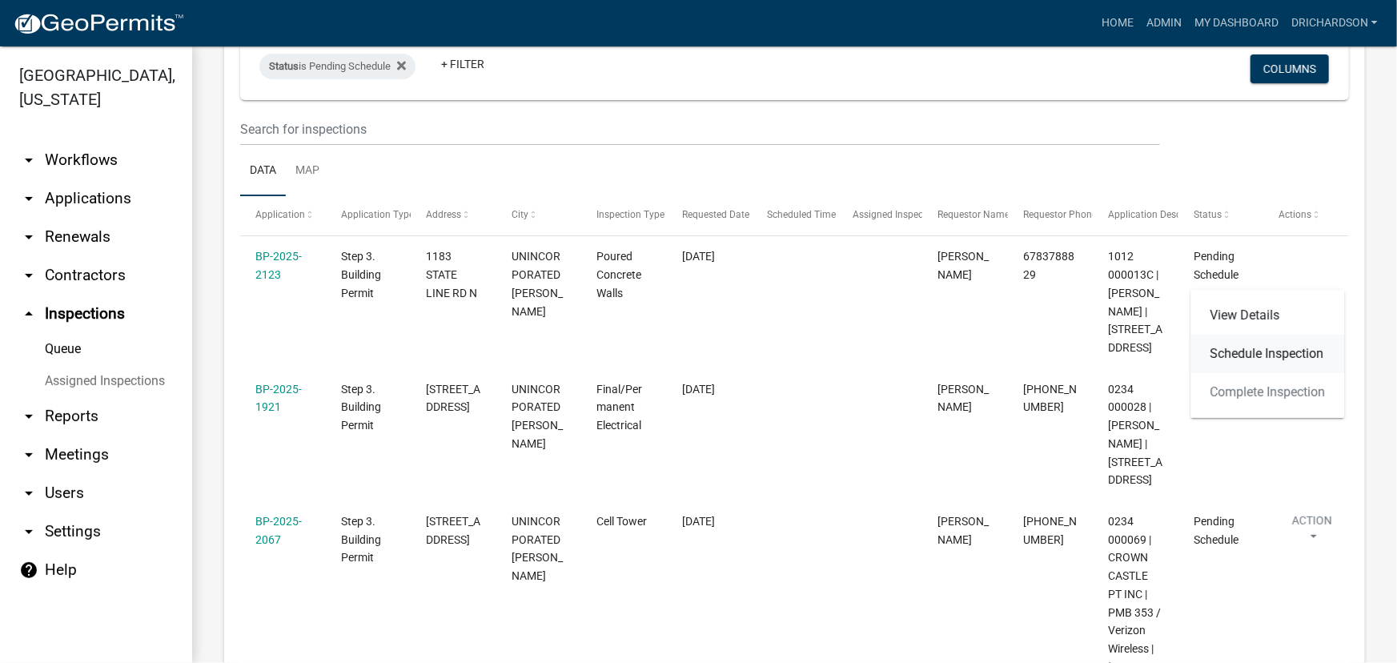
click at [1280, 357] on link "Schedule Inspection" at bounding box center [1268, 354] width 154 height 38
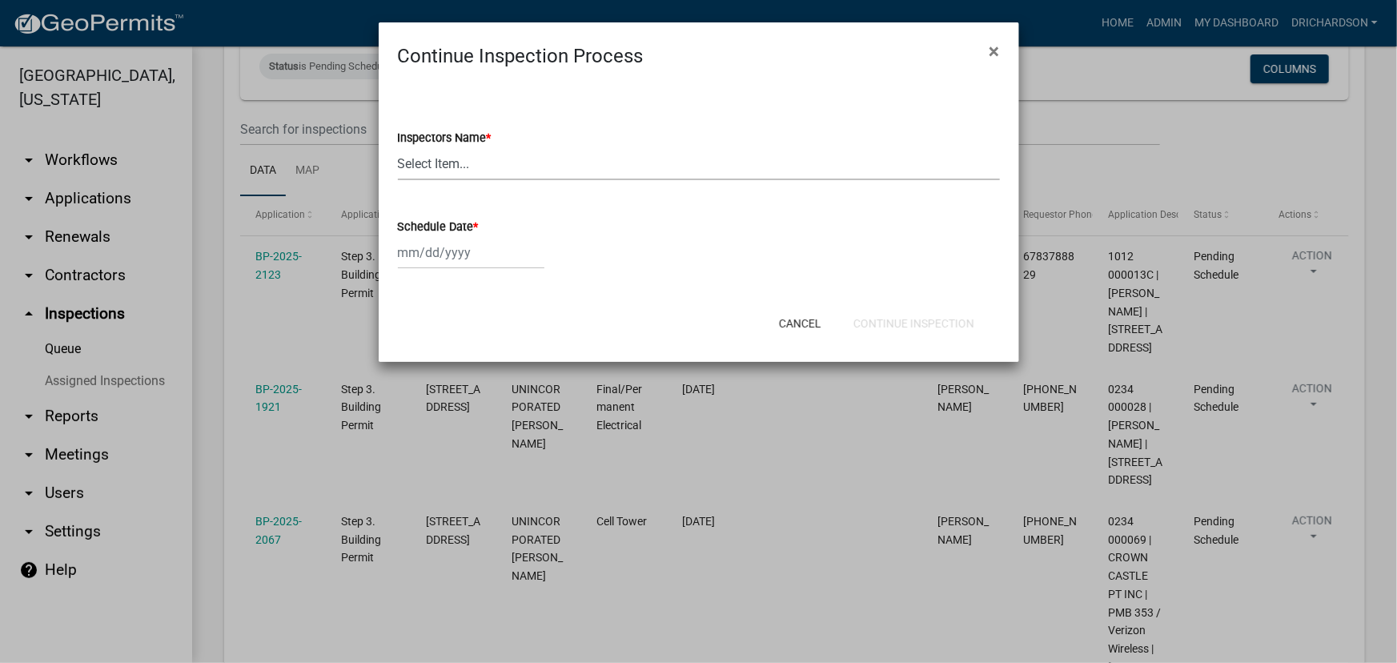
click at [416, 168] on select "Select Item... [PERSON_NAME] ([PERSON_NAME]) drichardson ([PERSON_NAME]) knorre…" at bounding box center [699, 163] width 602 height 33
select select "e20251c8-f858-4aed-a4a0-52e27fd5066e"
click at [398, 147] on select "Select Item... [PERSON_NAME] ([PERSON_NAME]) drichardson ([PERSON_NAME]) knorre…" at bounding box center [699, 163] width 602 height 33
click at [431, 248] on div at bounding box center [471, 252] width 147 height 33
select select "10"
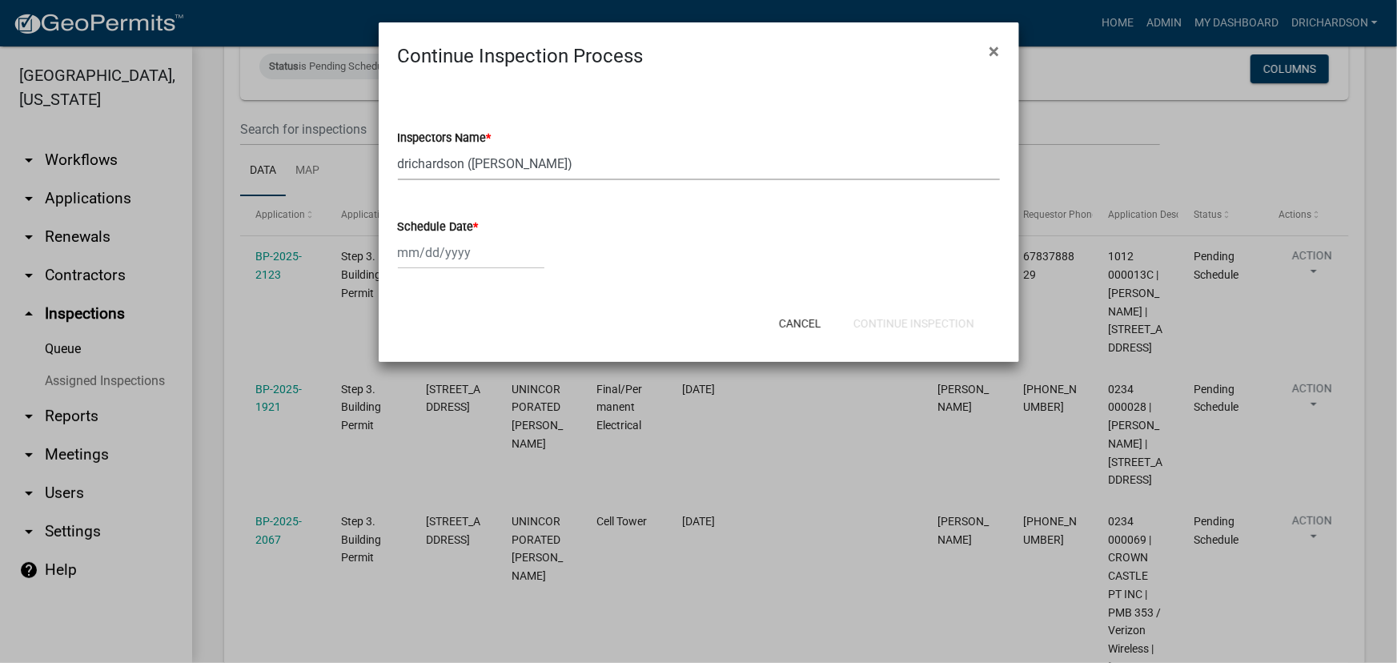
select select "2025"
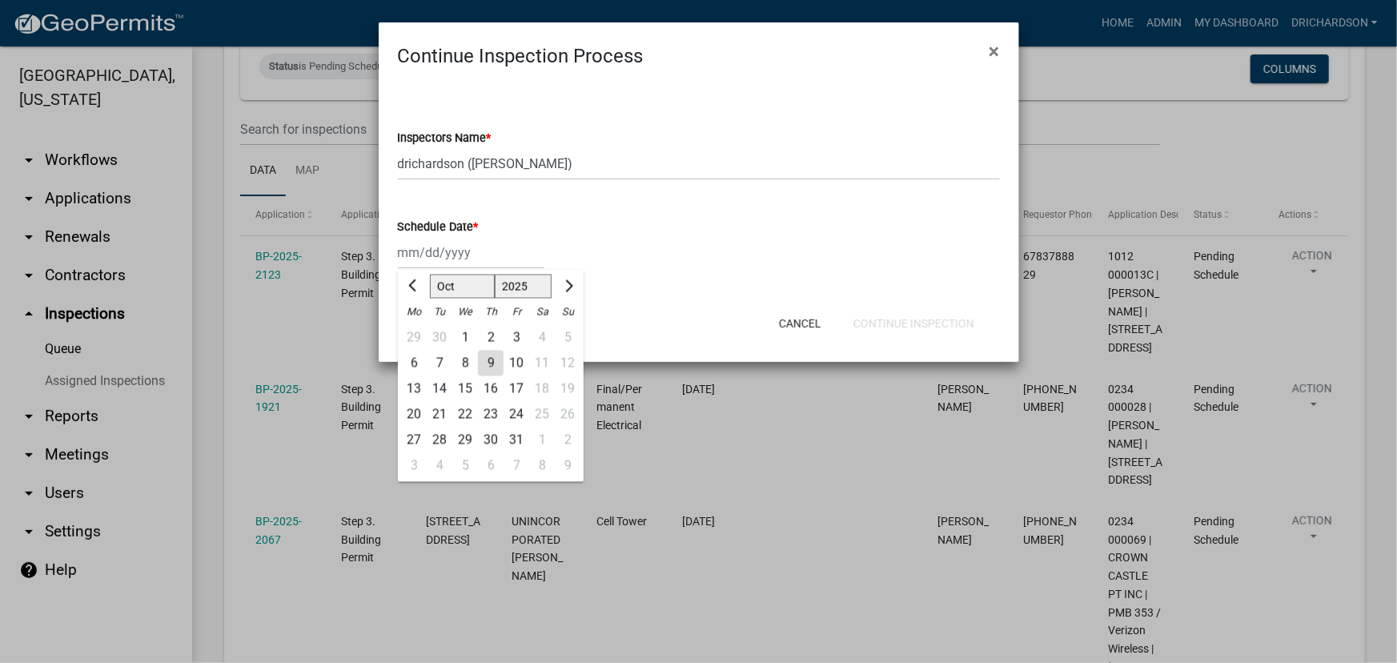
click at [485, 360] on div "9" at bounding box center [491, 364] width 26 height 26
type input "[DATE]"
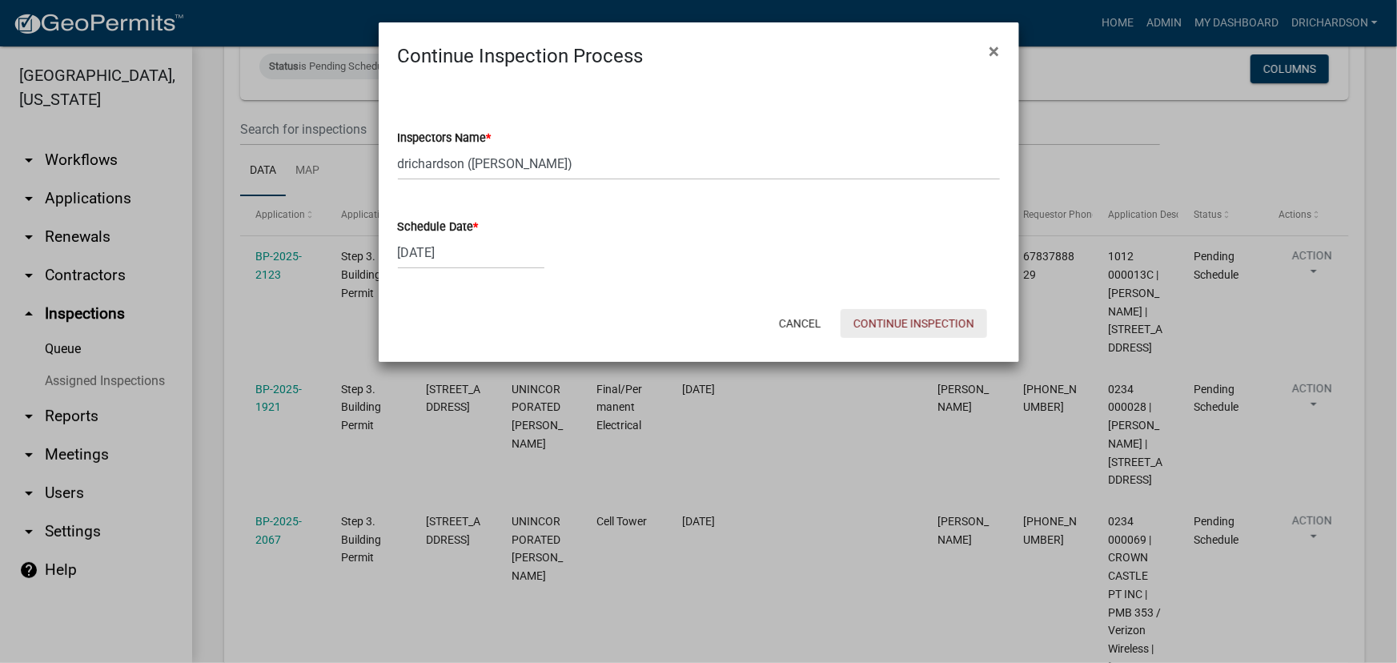
click at [906, 327] on button "Continue Inspection" at bounding box center [914, 323] width 147 height 29
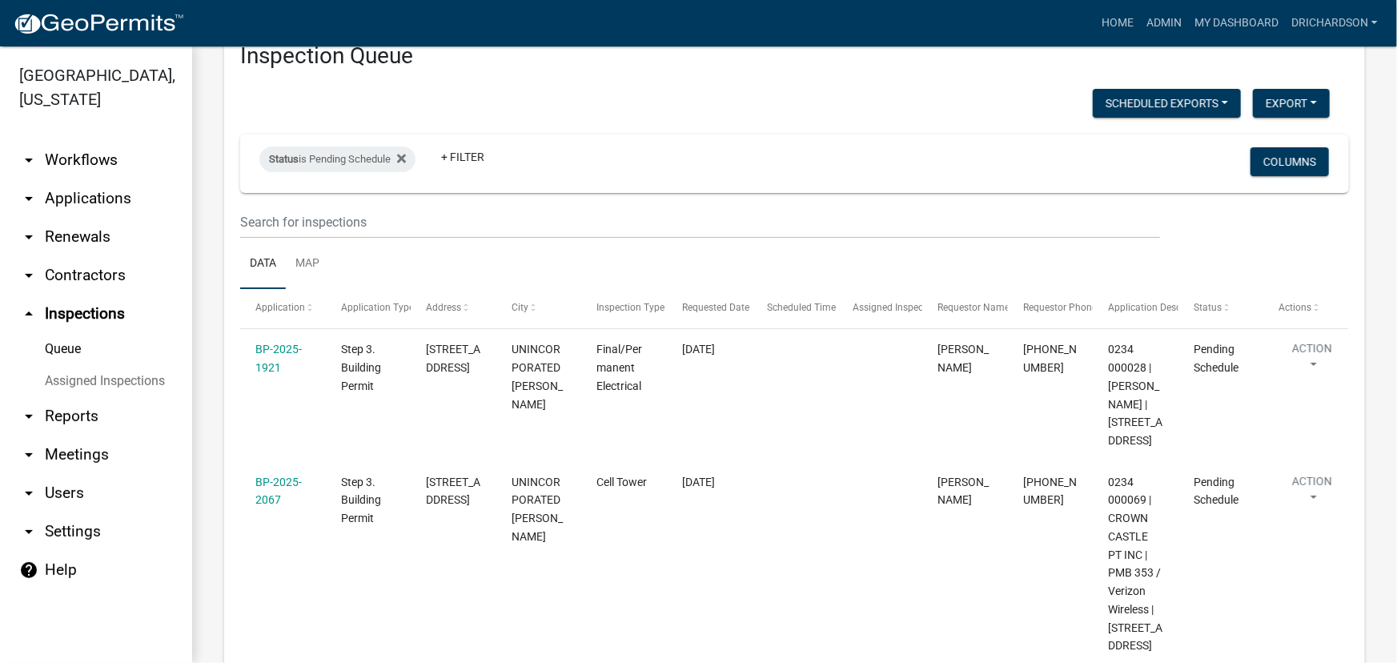
scroll to position [145, 0]
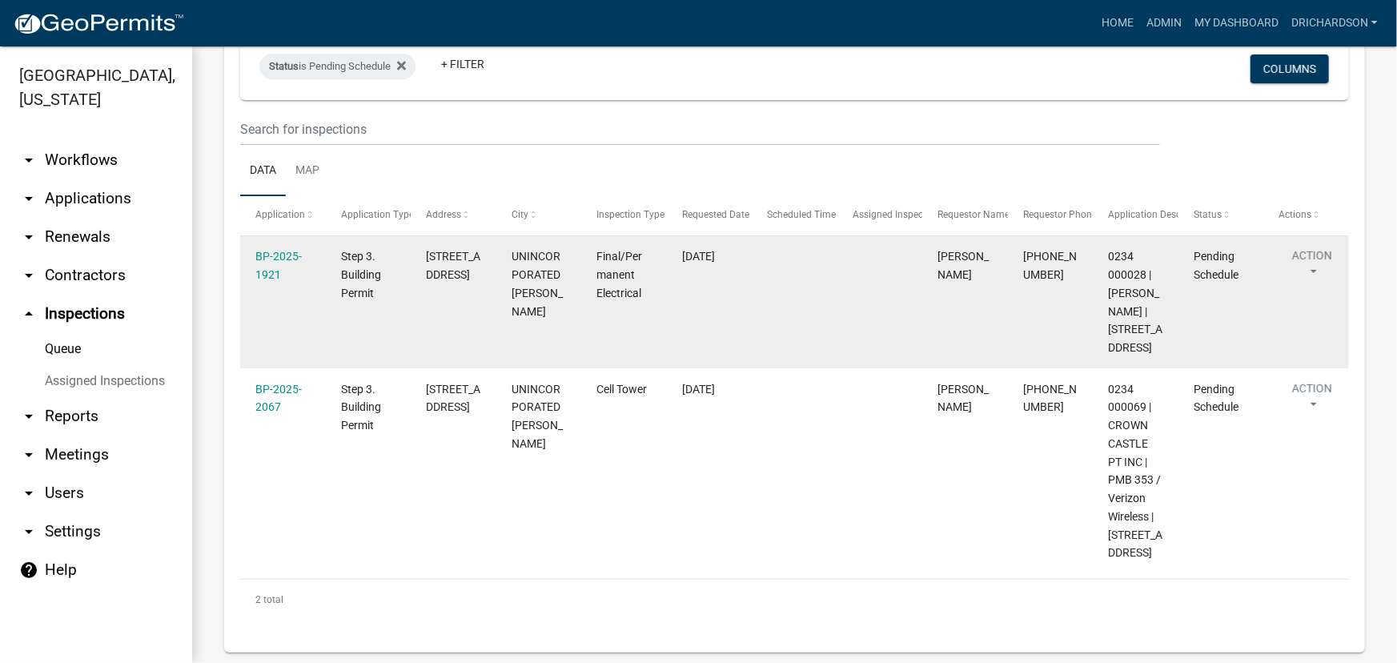
click at [1323, 261] on button "Action" at bounding box center [1313, 267] width 66 height 40
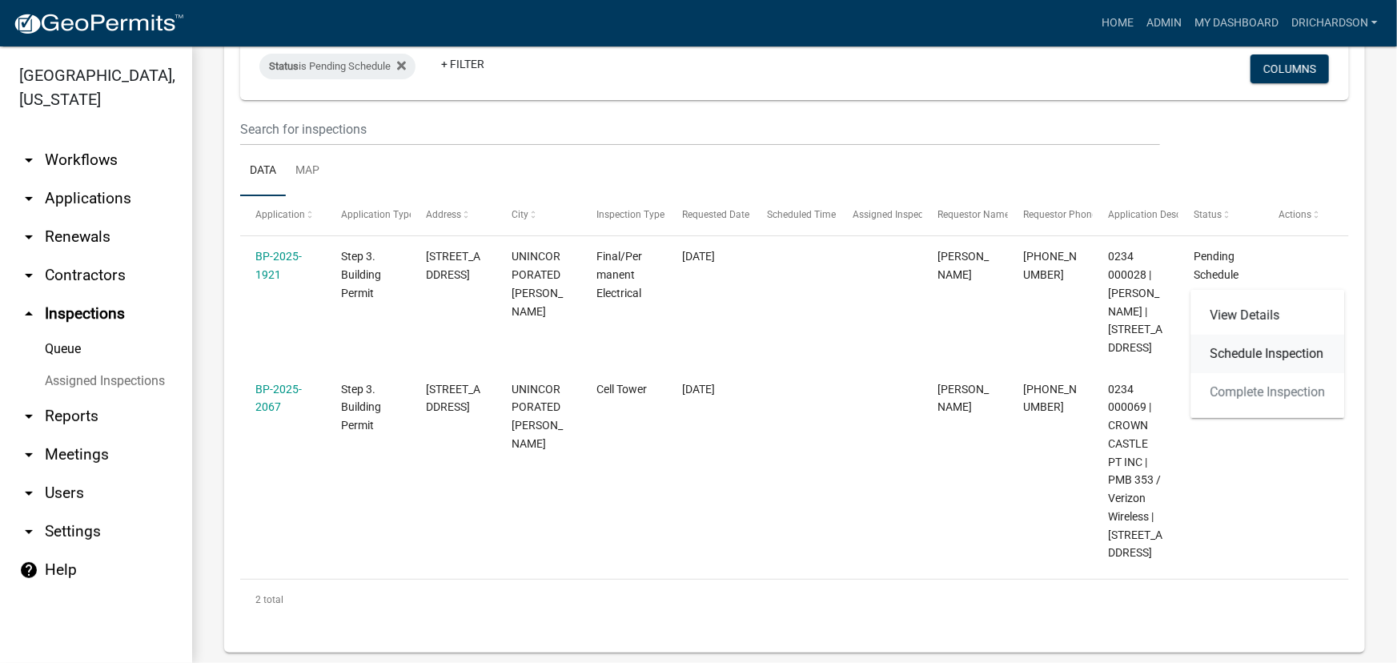
click at [1233, 352] on link "Schedule Inspection" at bounding box center [1268, 354] width 154 height 38
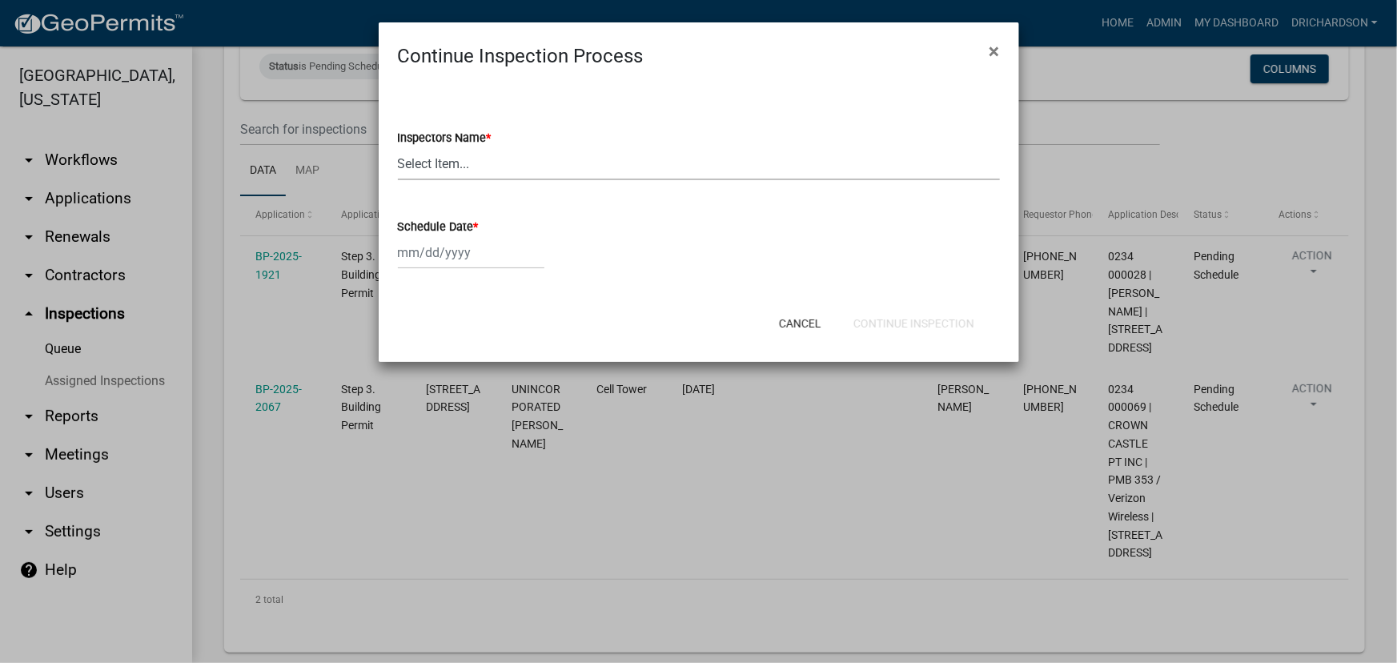
click at [432, 167] on select "Select Item... [PERSON_NAME] ([PERSON_NAME]) drichardson ([PERSON_NAME]) knorre…" at bounding box center [699, 163] width 602 height 33
select select "e20251c8-f858-4aed-a4a0-52e27fd5066e"
click at [398, 147] on select "Select Item... [PERSON_NAME] ([PERSON_NAME]) drichardson ([PERSON_NAME]) knorre…" at bounding box center [699, 163] width 602 height 33
select select "10"
select select "2025"
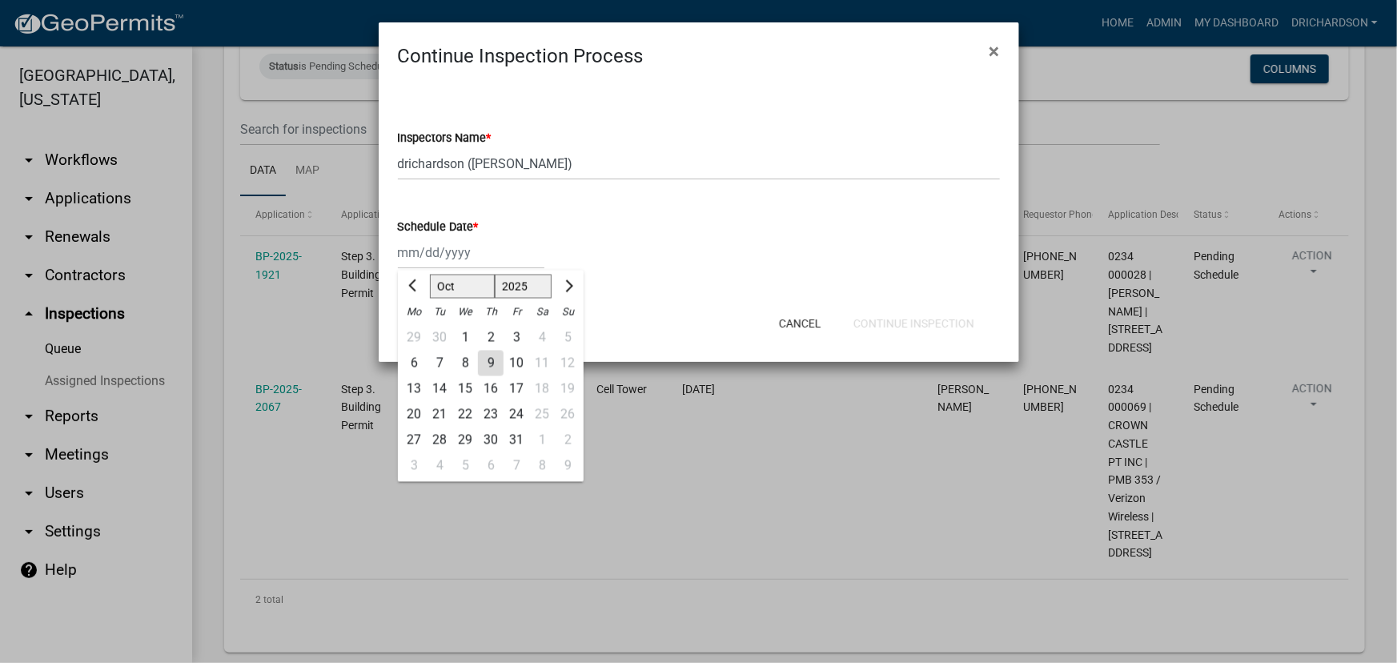
click at [444, 258] on div "Jan Feb Mar Apr May Jun Jul Aug Sep Oct Nov Dec 1525 1526 1527 1528 1529 1530 1…" at bounding box center [471, 252] width 147 height 33
click at [488, 364] on div "9" at bounding box center [491, 364] width 26 height 26
type input "10/09/2025"
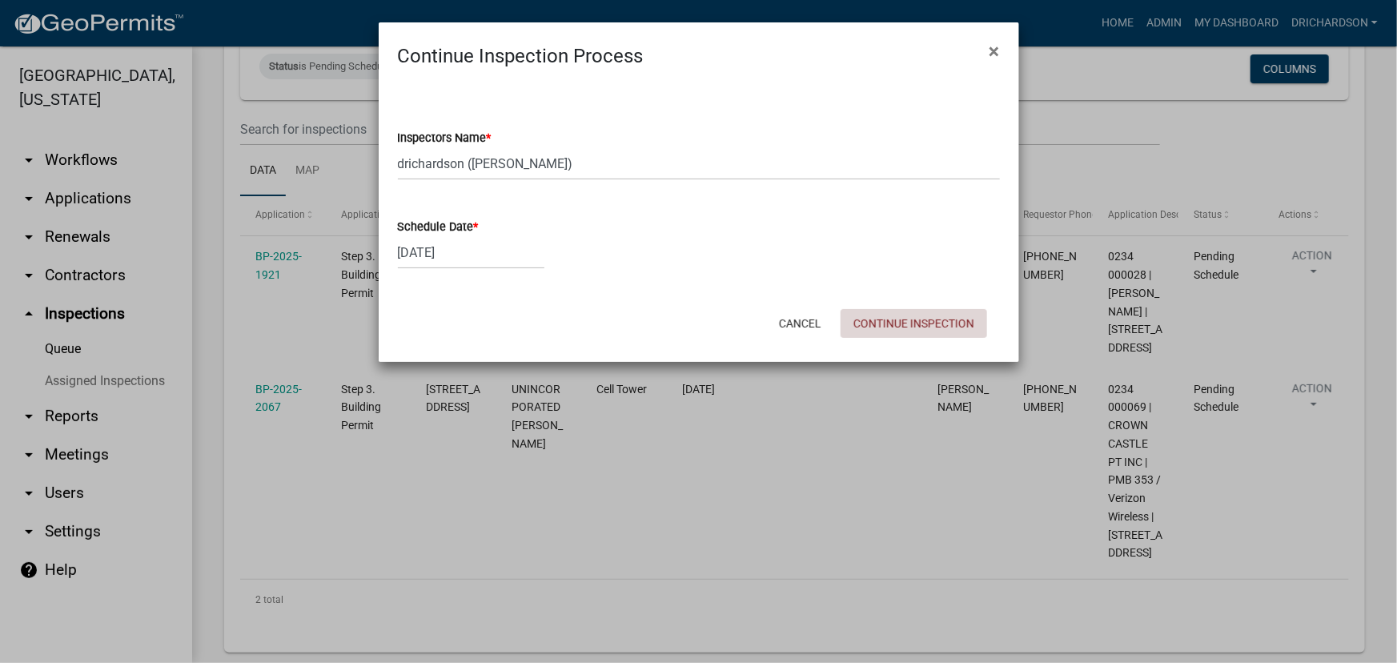
click at [892, 328] on button "Continue Inspection" at bounding box center [914, 323] width 147 height 29
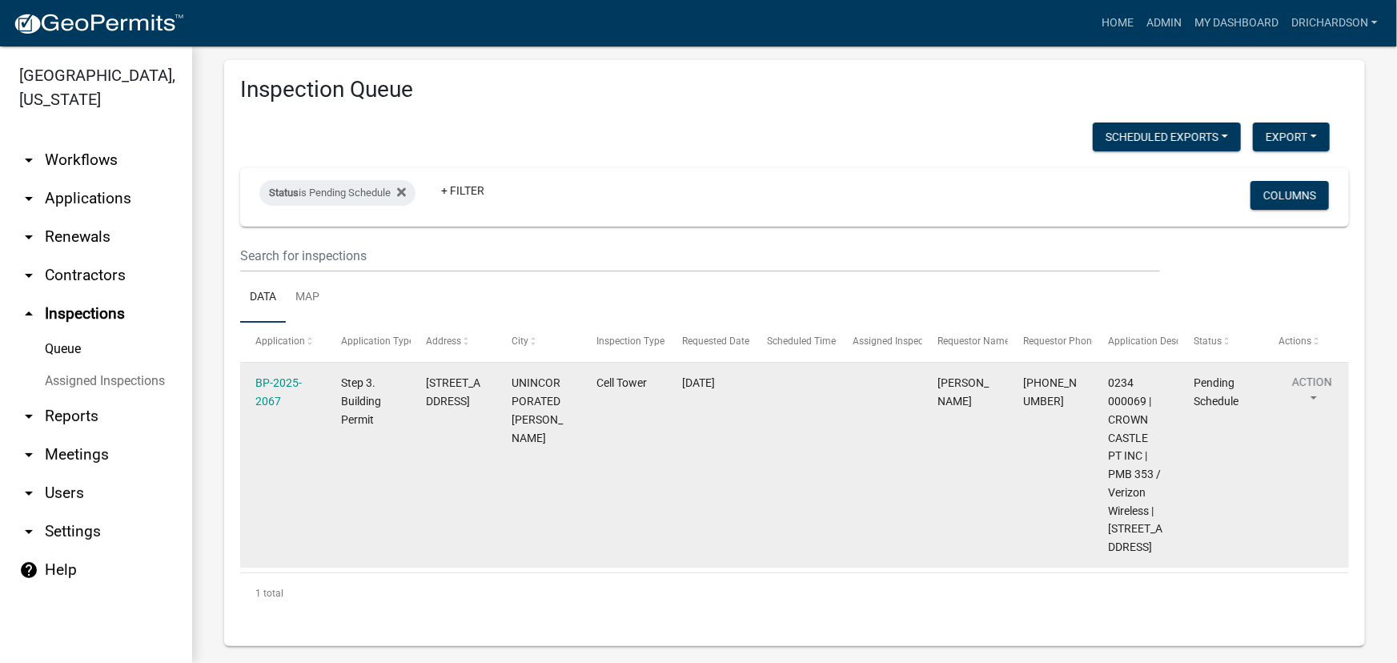
scroll to position [50, 0]
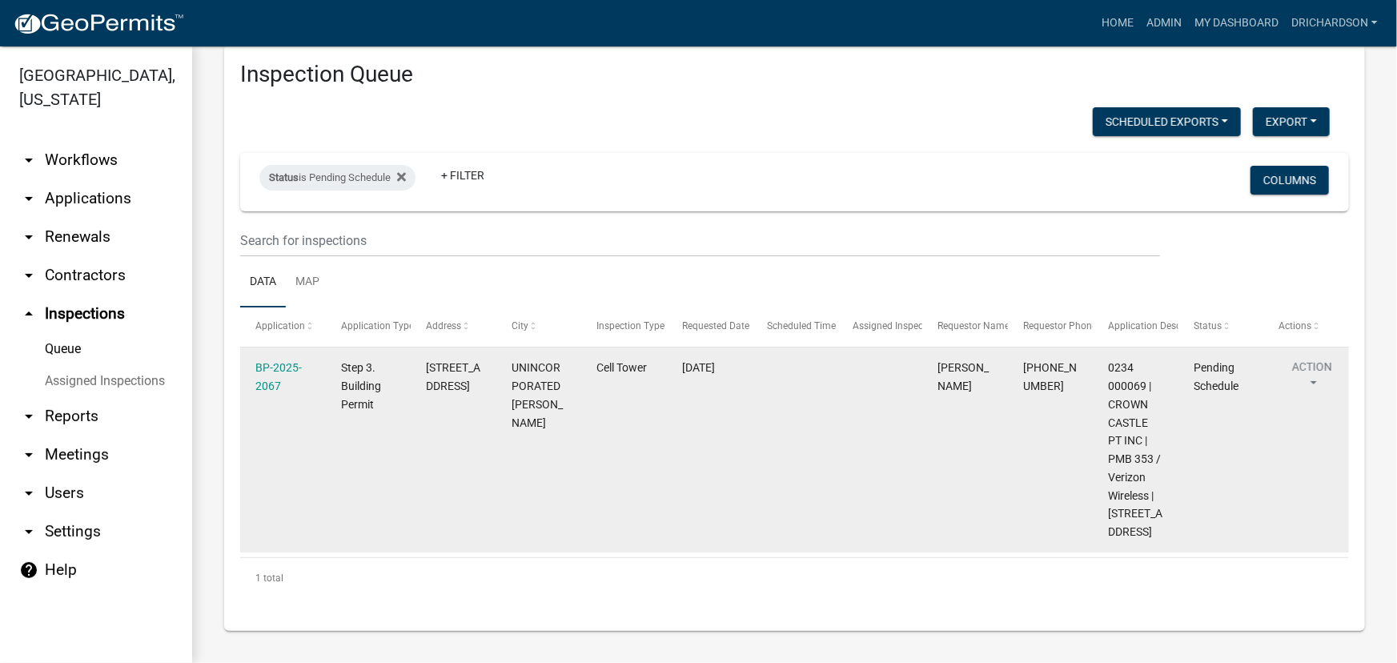
click at [1313, 360] on button "Action" at bounding box center [1313, 379] width 66 height 40
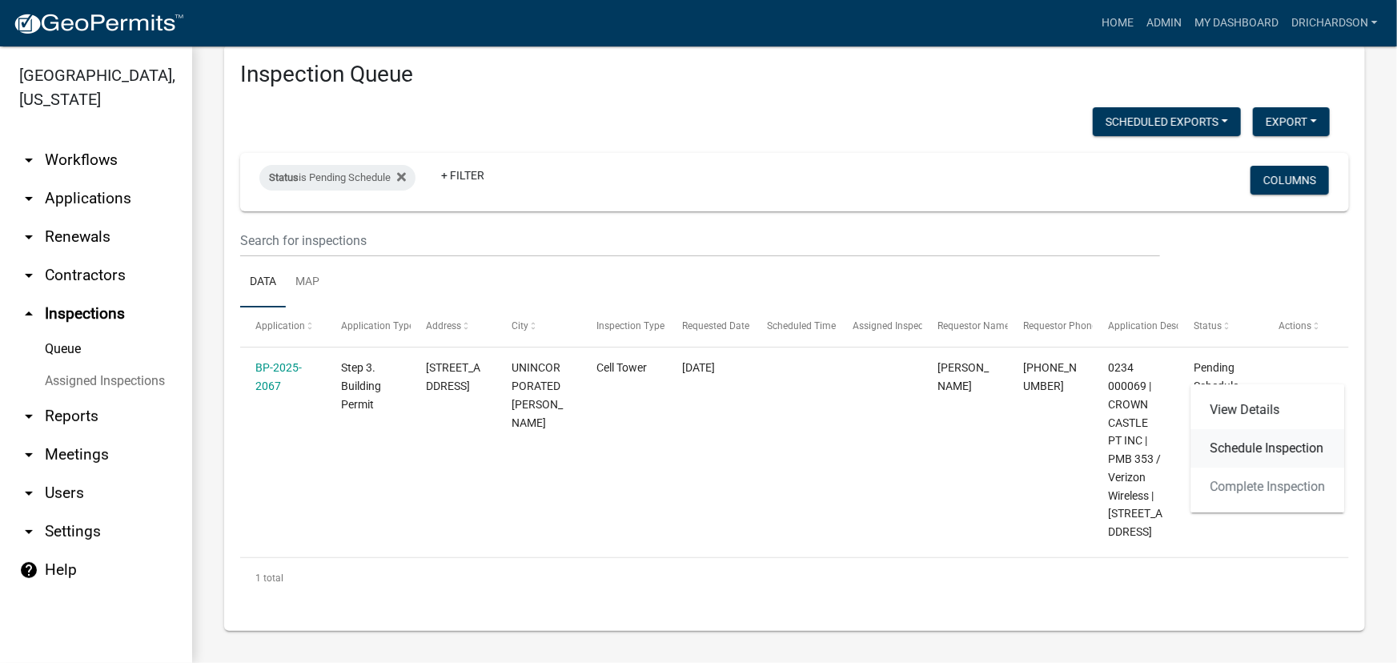
click at [1250, 449] on link "Schedule Inspection" at bounding box center [1268, 448] width 154 height 38
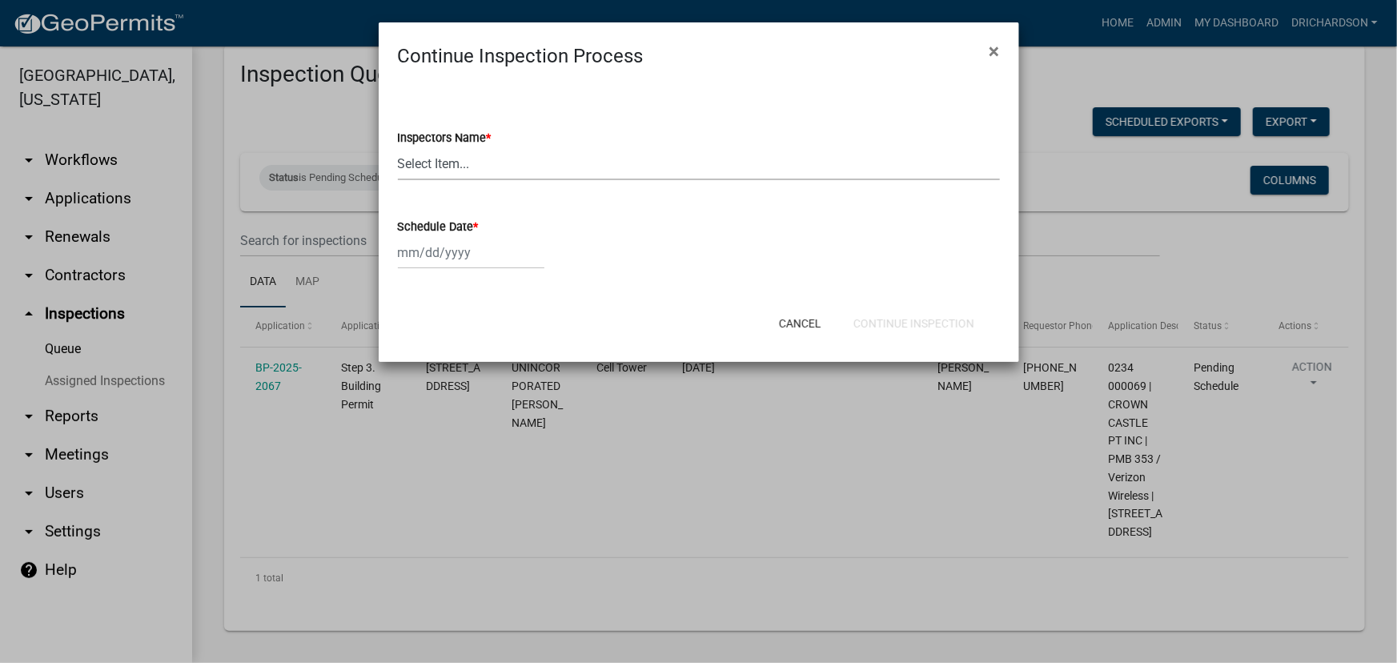
click at [461, 161] on select "Select Item... whuff (William Huff) drichardson (Douglas Richardson) knorred (K…" at bounding box center [699, 163] width 602 height 33
select select "e20251c8-f858-4aed-a4a0-52e27fd5066e"
click at [398, 147] on select "Select Item... whuff (William Huff) drichardson (Douglas Richardson) knorred (K…" at bounding box center [699, 163] width 602 height 33
select select "10"
select select "2025"
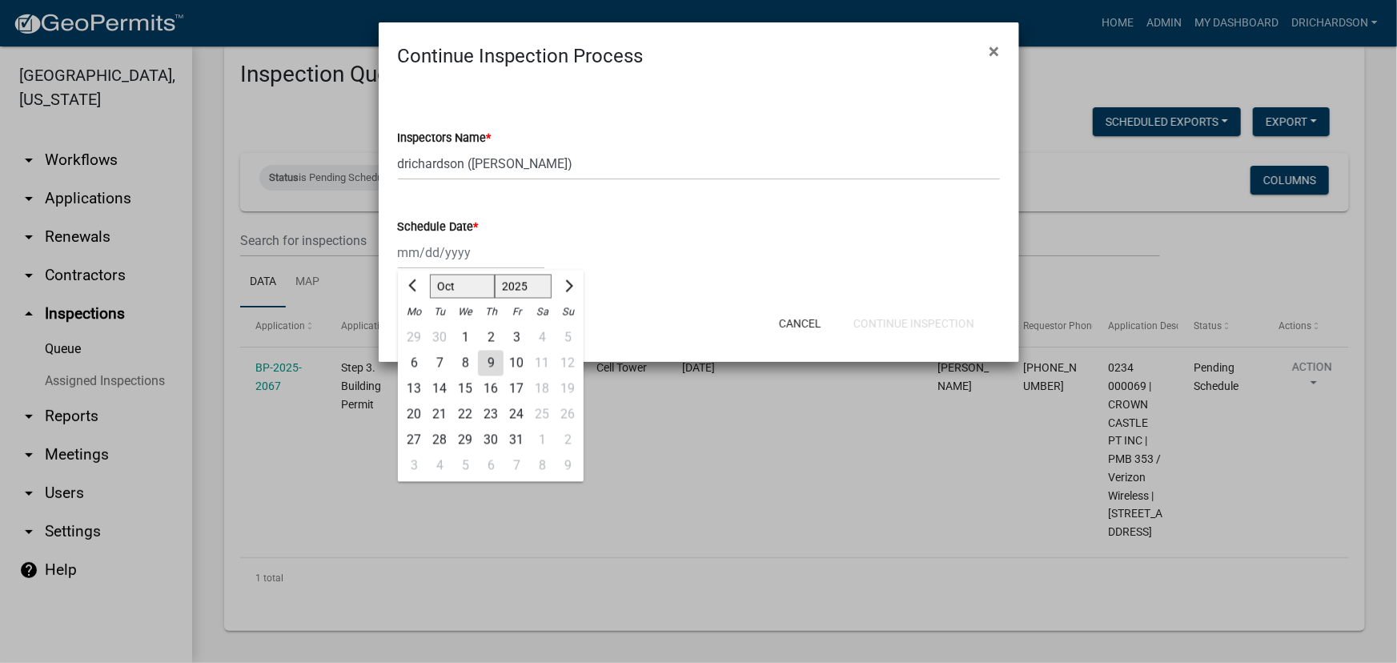
drag, startPoint x: 488, startPoint y: 256, endPoint x: 488, endPoint y: 269, distance: 12.8
click at [488, 263] on div "Jan Feb Mar Apr May Jun Jul Aug Sep Oct Nov Dec 1525 1526 1527 1528 1529 1530 1…" at bounding box center [471, 252] width 147 height 33
click at [484, 364] on div "9" at bounding box center [491, 364] width 26 height 26
type input "10/09/2025"
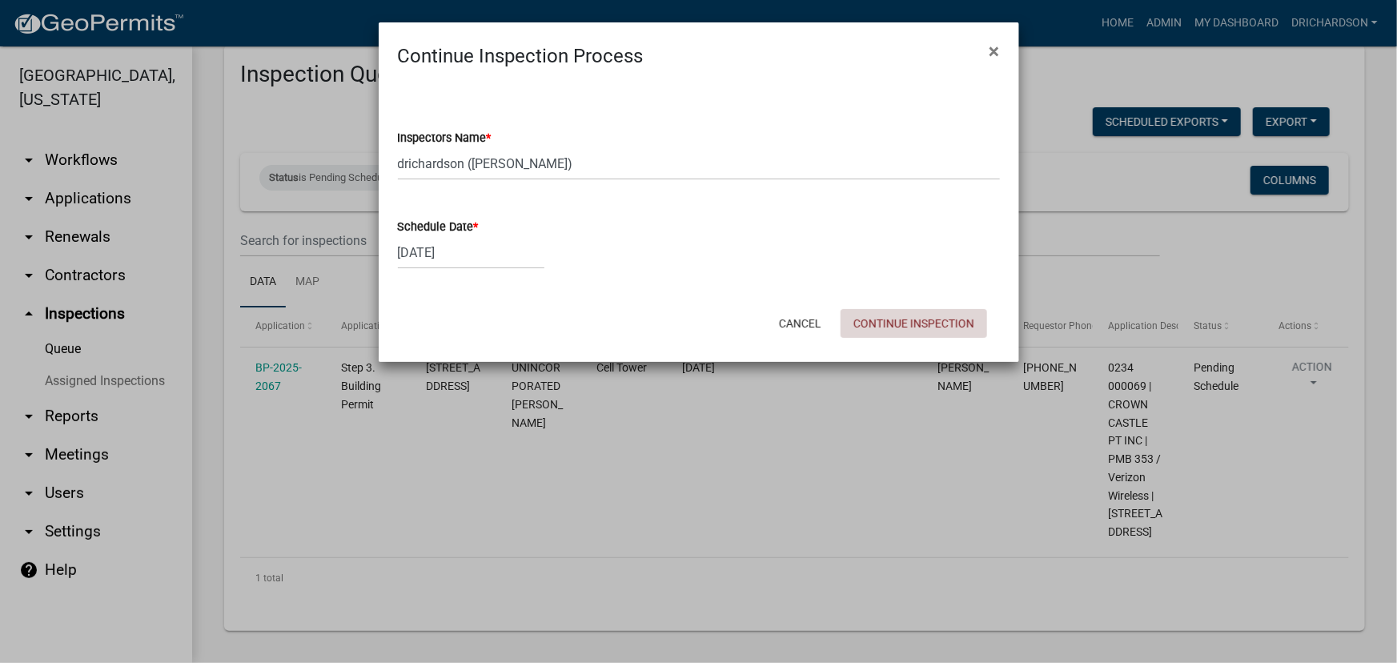
click at [914, 323] on button "Continue Inspection" at bounding box center [914, 323] width 147 height 29
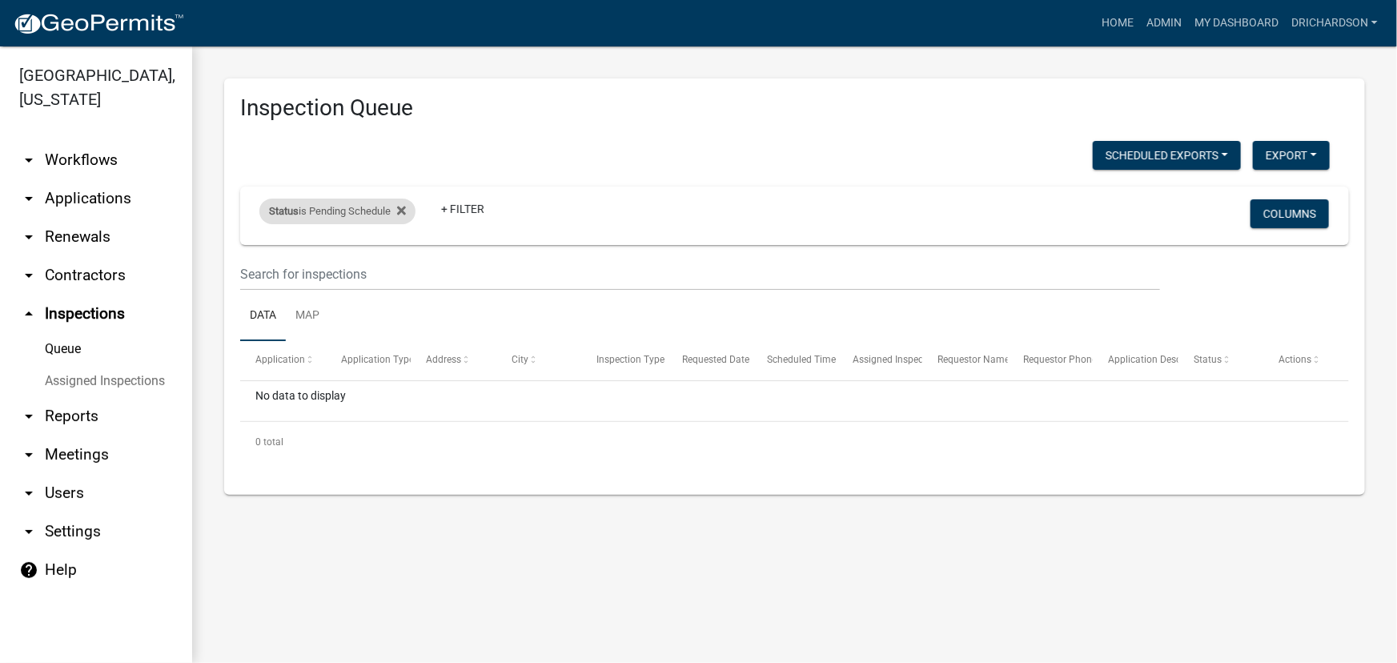
click at [321, 210] on div "Status is Pending Schedule" at bounding box center [337, 212] width 156 height 26
select select "0"
click at [288, 156] on div "Scheduled Exports + Create New Daily Inspection List Export Excel Format (.xlsx…" at bounding box center [785, 157] width 1114 height 33
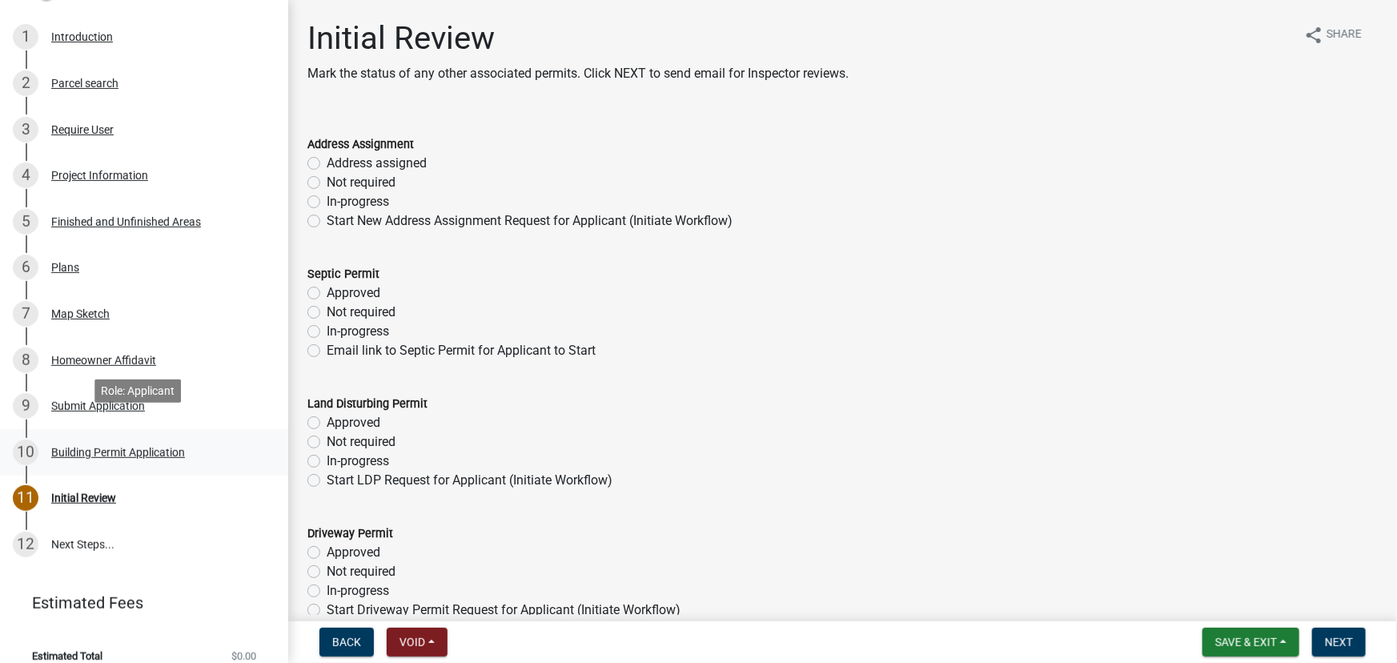
scroll to position [224, 0]
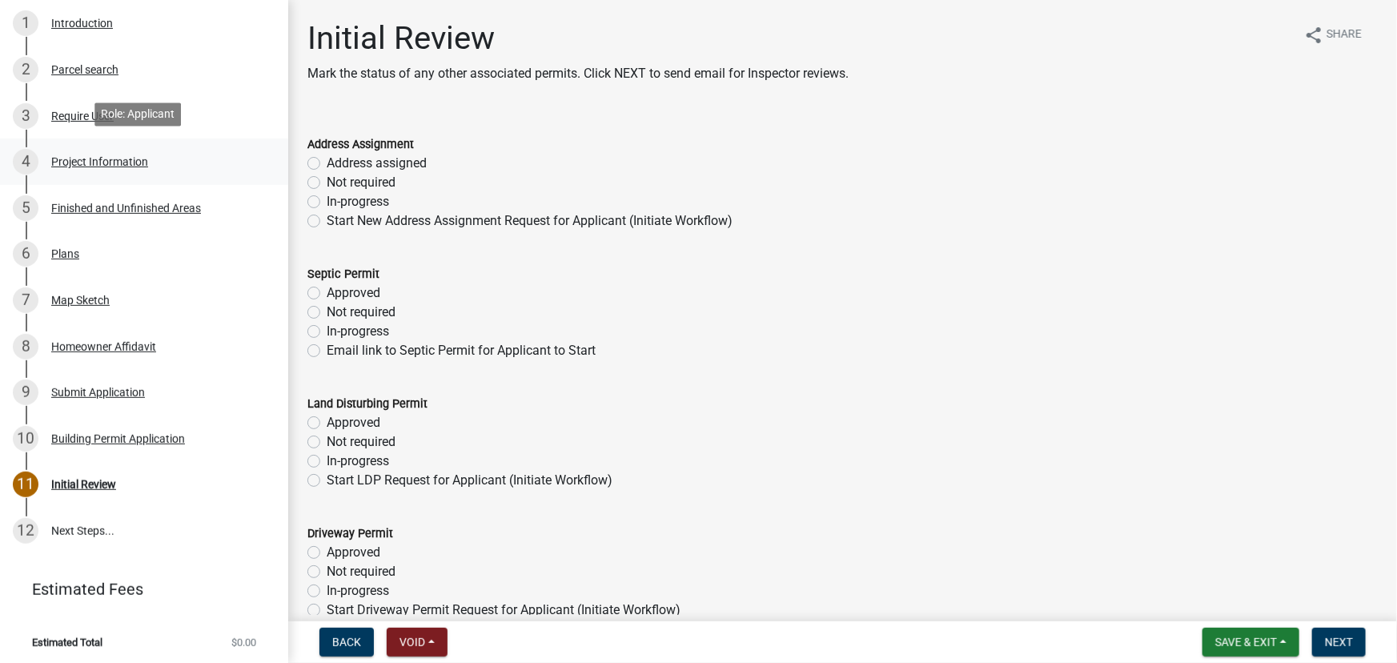
click at [88, 144] on link "4 Project Information" at bounding box center [144, 162] width 288 height 46
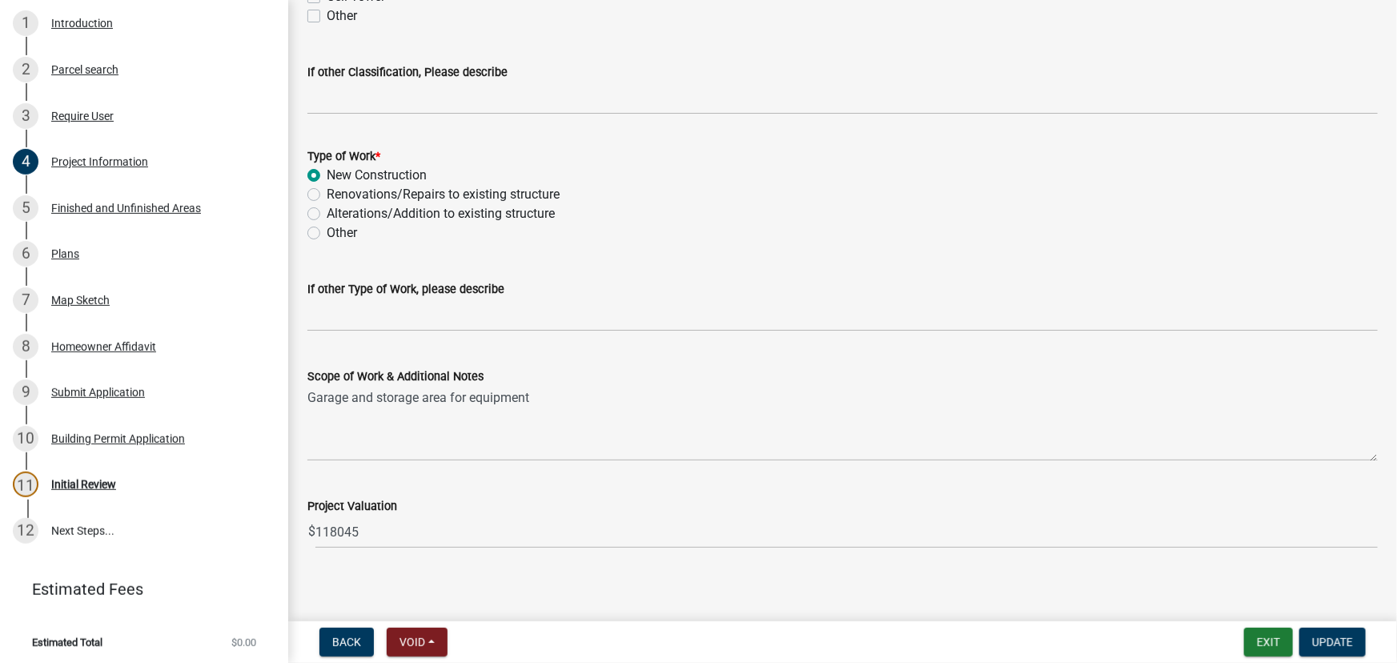
scroll to position [1561, 0]
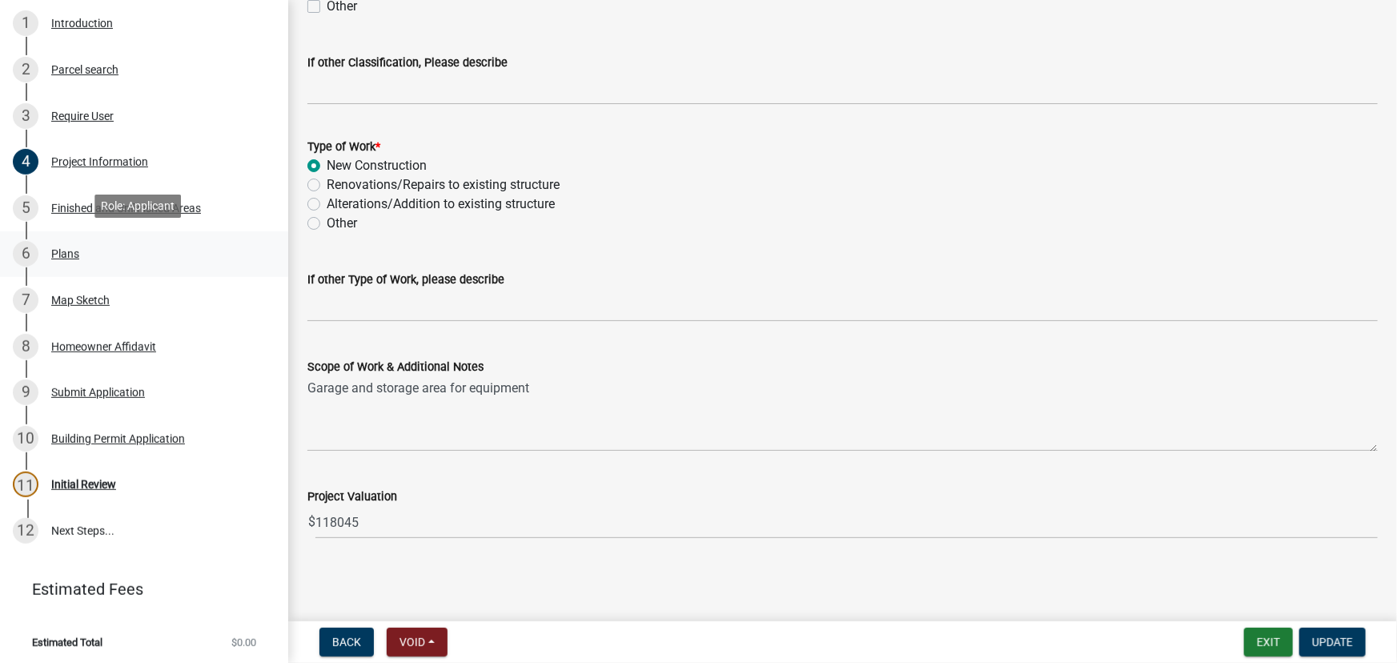
click at [53, 241] on div "6 Plans" at bounding box center [138, 254] width 250 height 26
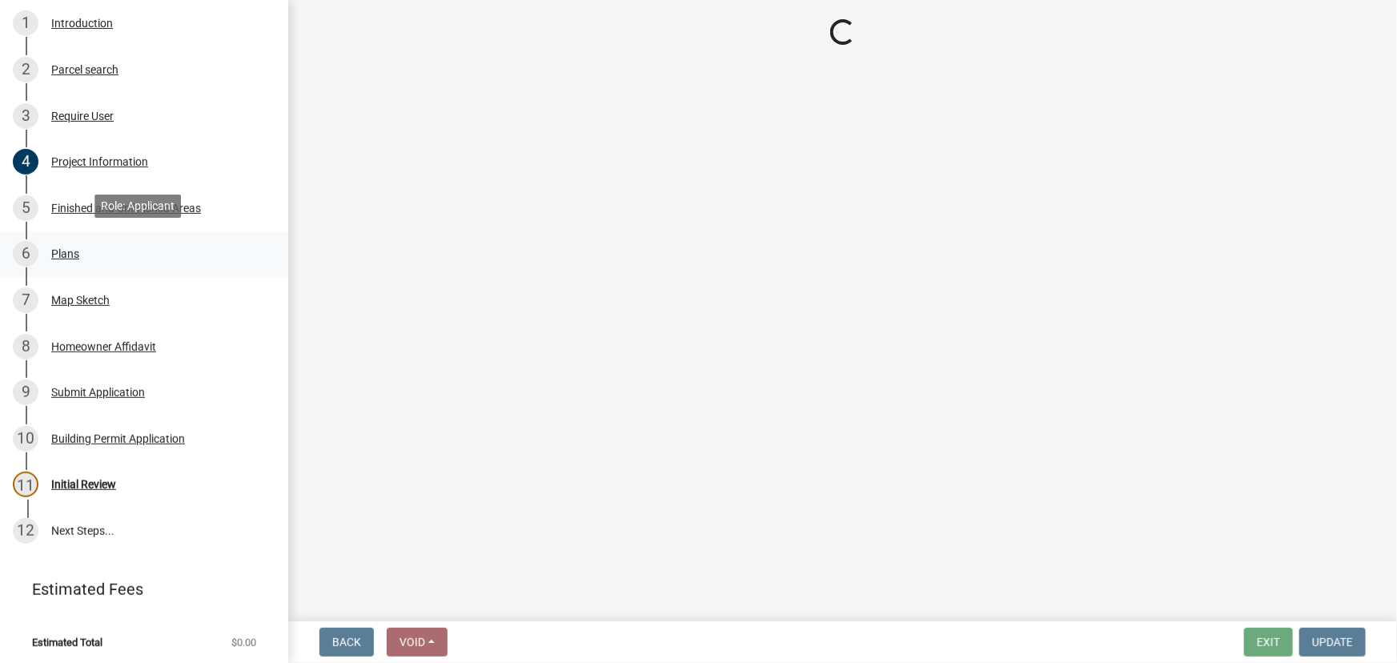
scroll to position [0, 0]
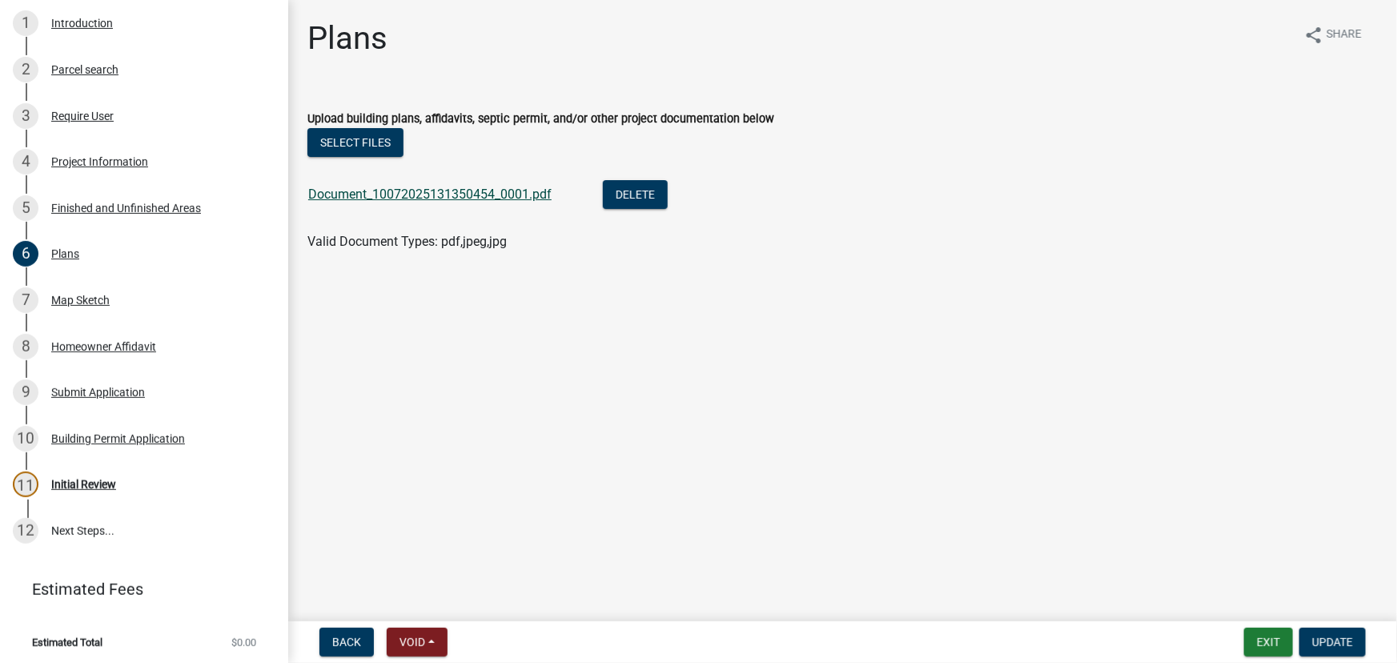
click at [484, 187] on link "Document_10072025131350454_0001.pdf" at bounding box center [429, 194] width 243 height 15
click at [103, 298] on div "Map Sketch" at bounding box center [80, 300] width 58 height 11
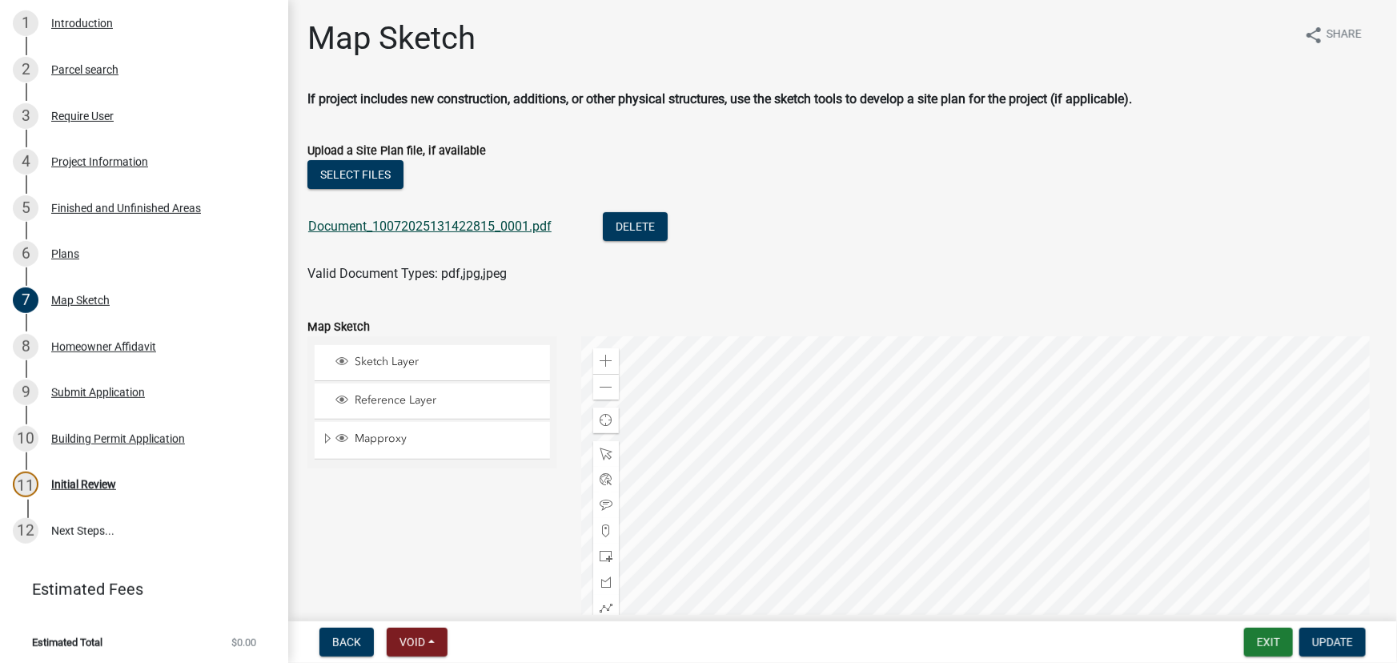
click at [450, 221] on link "Document_10072025131422815_0001.pdf" at bounding box center [429, 226] width 243 height 15
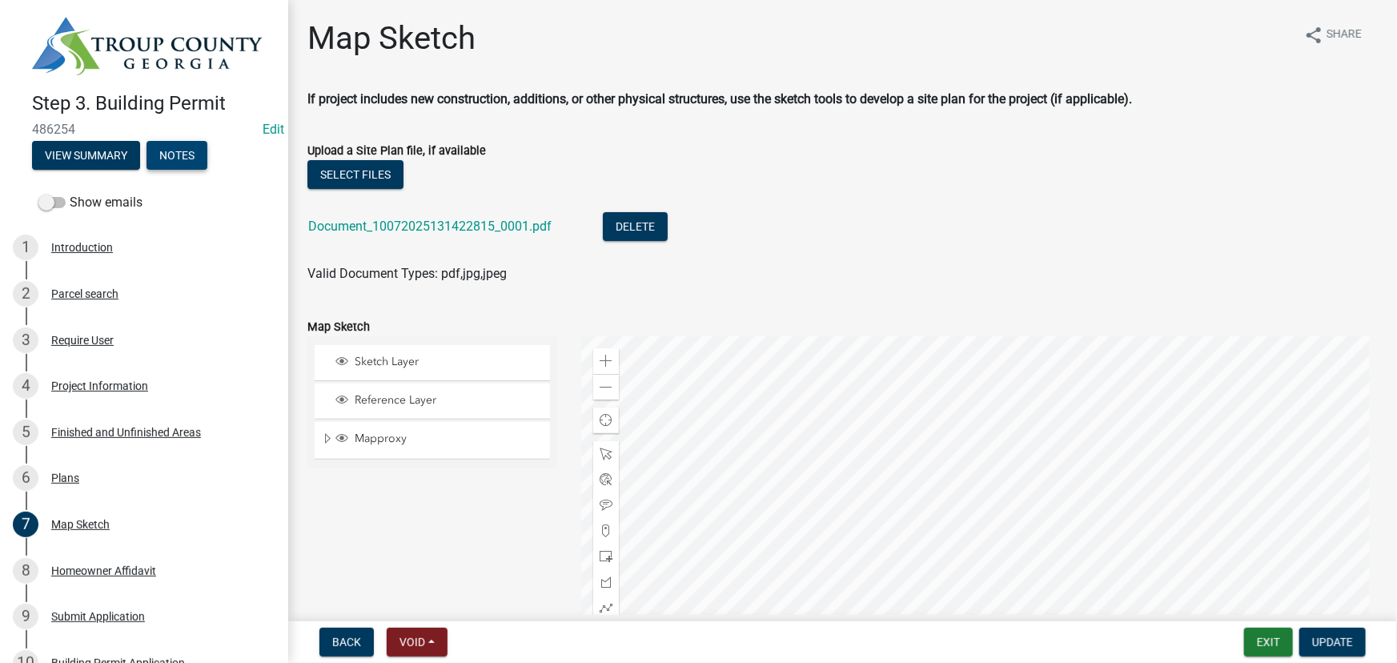
click at [171, 143] on button "Notes" at bounding box center [177, 155] width 61 height 29
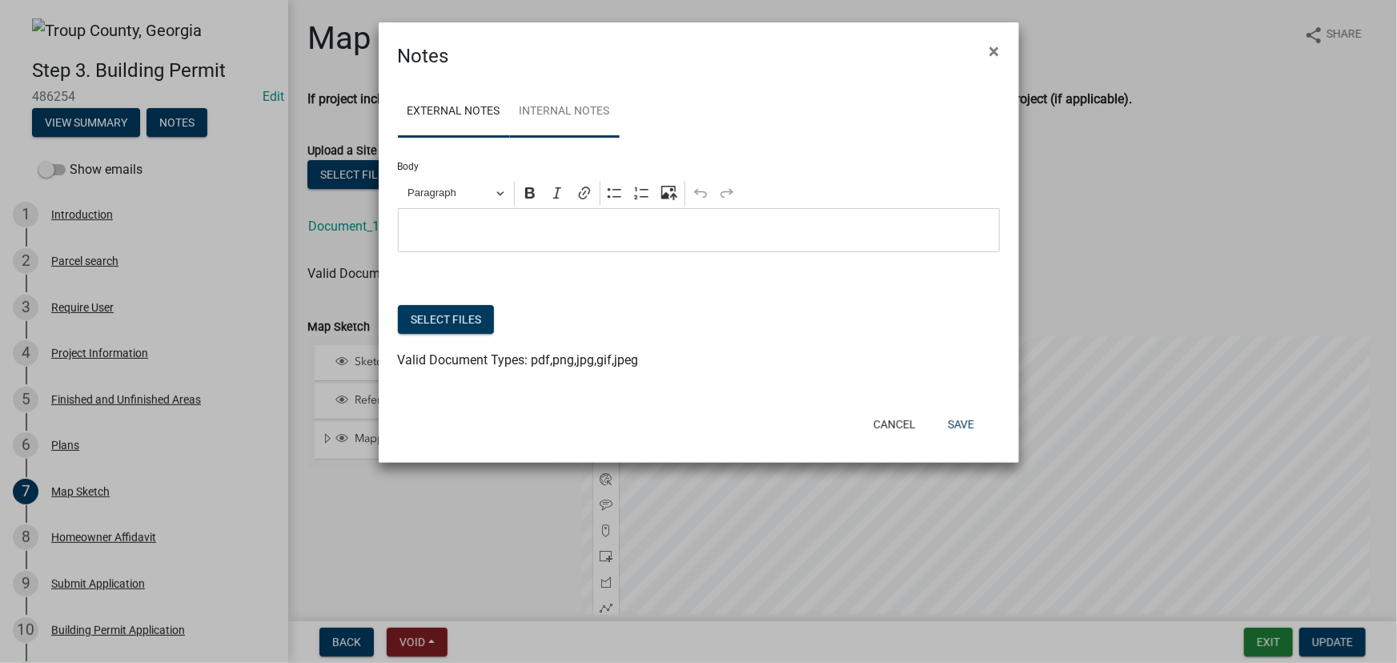
click at [527, 120] on link "Internal Notes" at bounding box center [565, 111] width 110 height 51
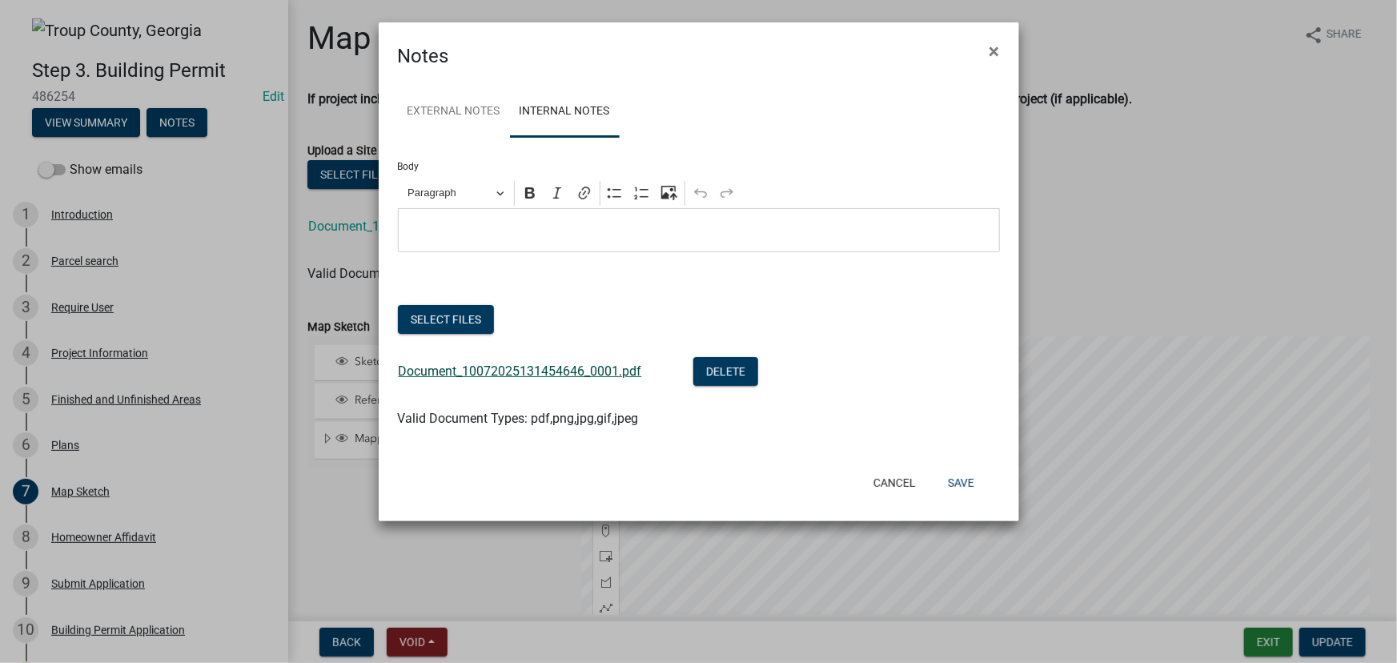
click at [544, 372] on link "Document_10072025131454646_0001.pdf" at bounding box center [520, 371] width 243 height 15
click at [998, 45] on span "×" at bounding box center [995, 51] width 10 height 22
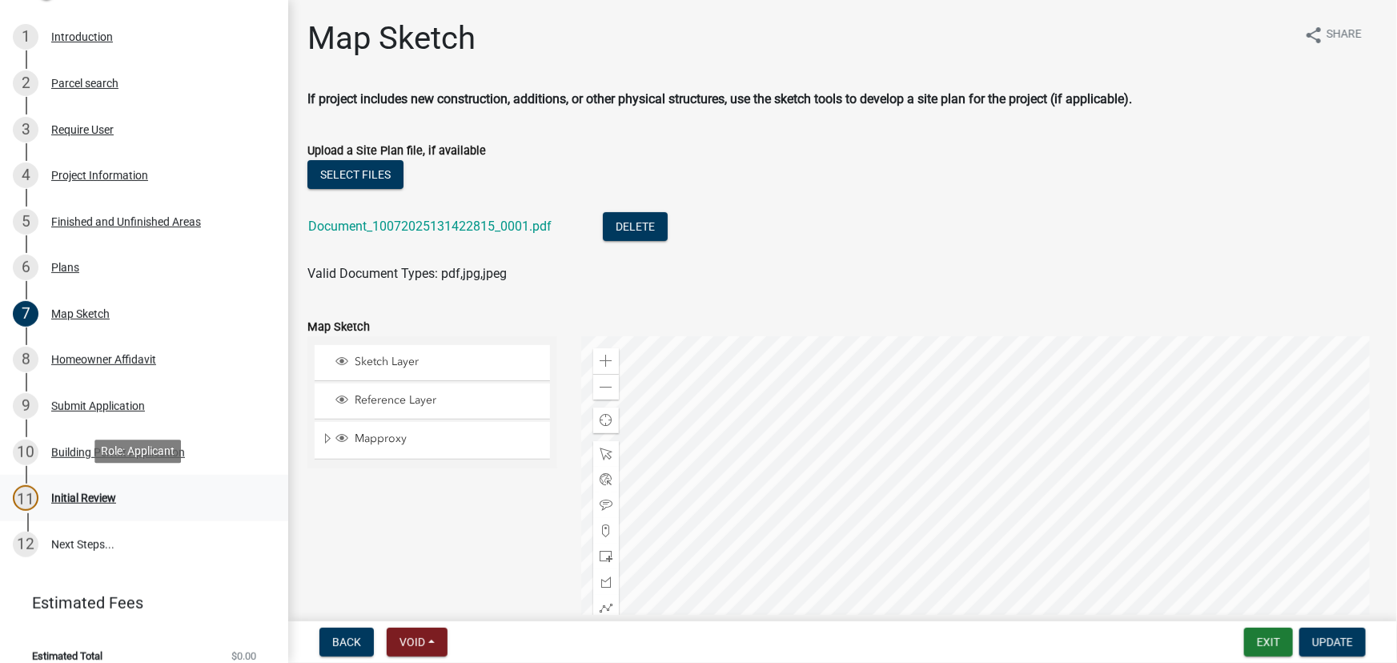
scroll to position [194, 0]
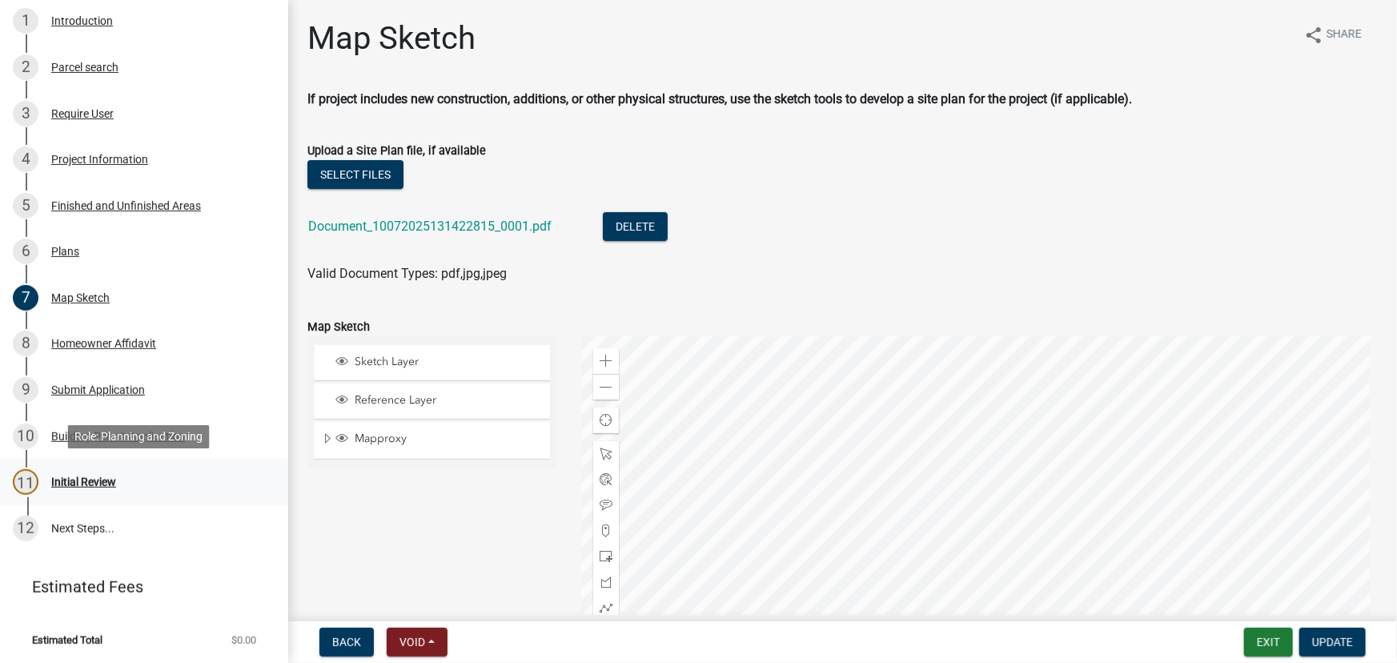
click at [120, 484] on div "11 Initial Review" at bounding box center [138, 482] width 250 height 26
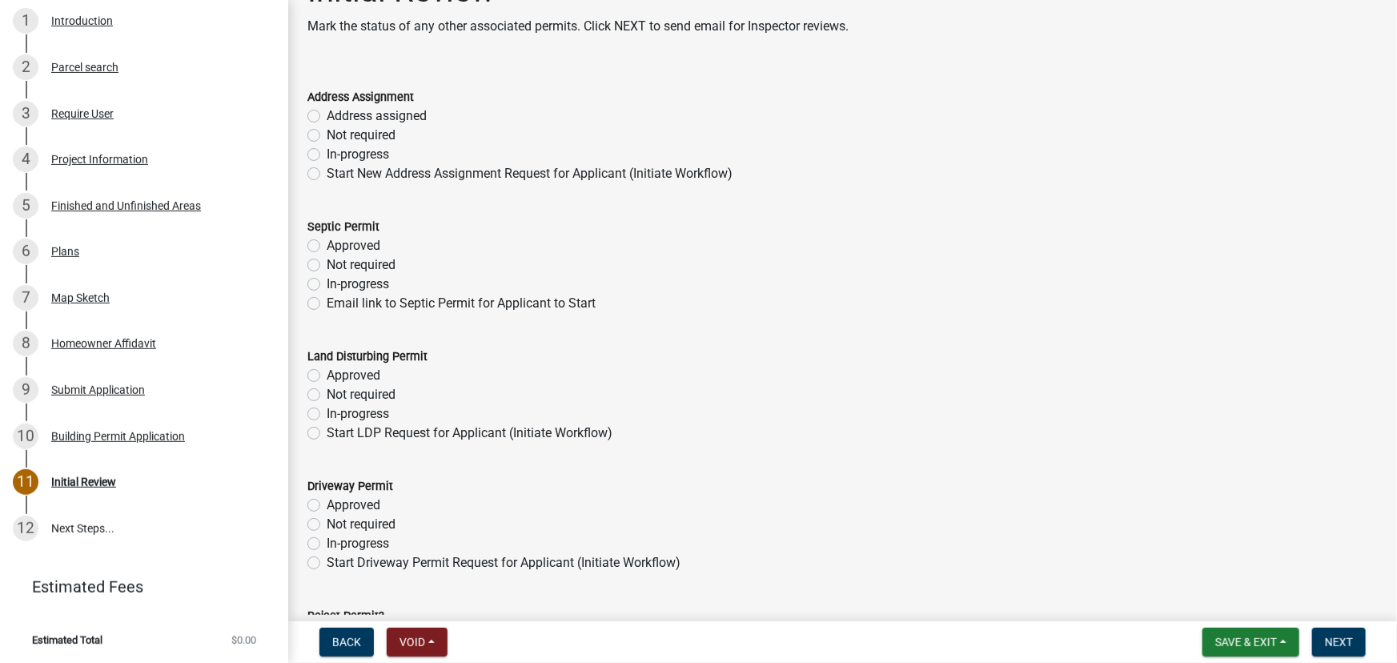
scroll to position [72, 0]
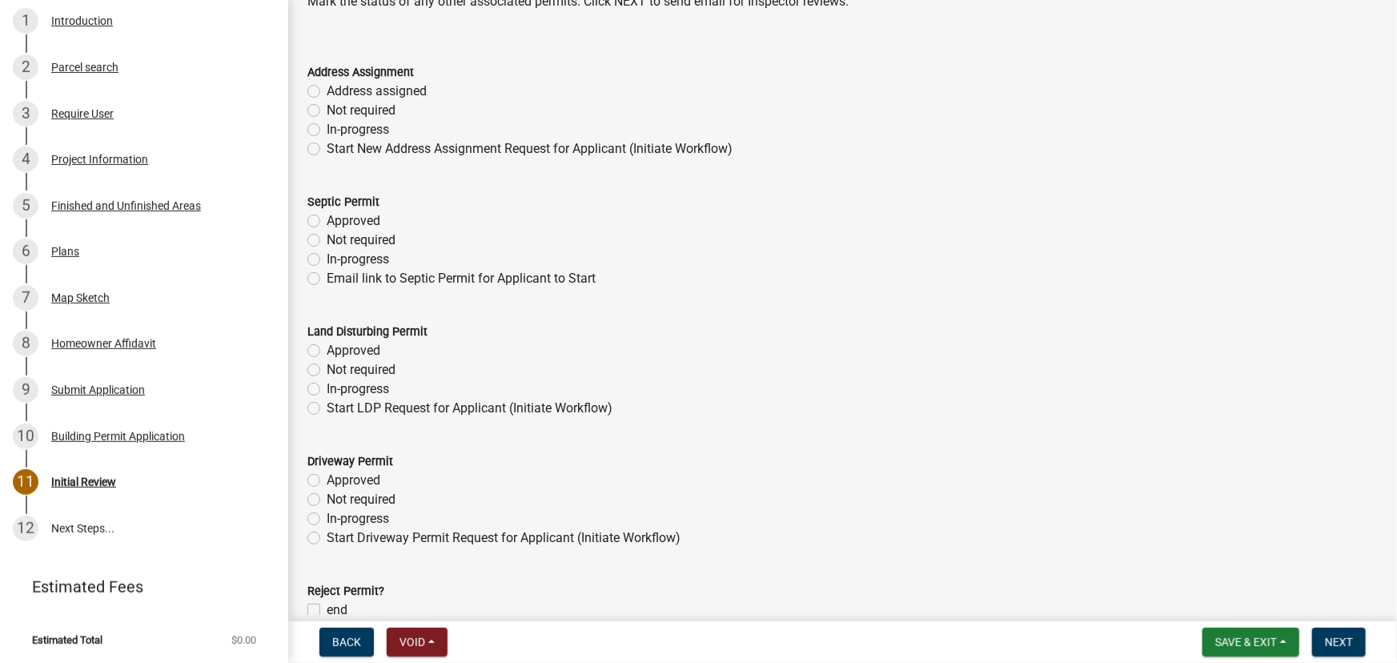
click at [327, 90] on label "Address assigned" at bounding box center [377, 91] width 100 height 19
click at [327, 90] on input "Address assigned" at bounding box center [332, 87] width 10 height 10
radio input "true"
click at [327, 237] on label "Not required" at bounding box center [361, 240] width 69 height 19
click at [327, 237] on input "Not required" at bounding box center [332, 236] width 10 height 10
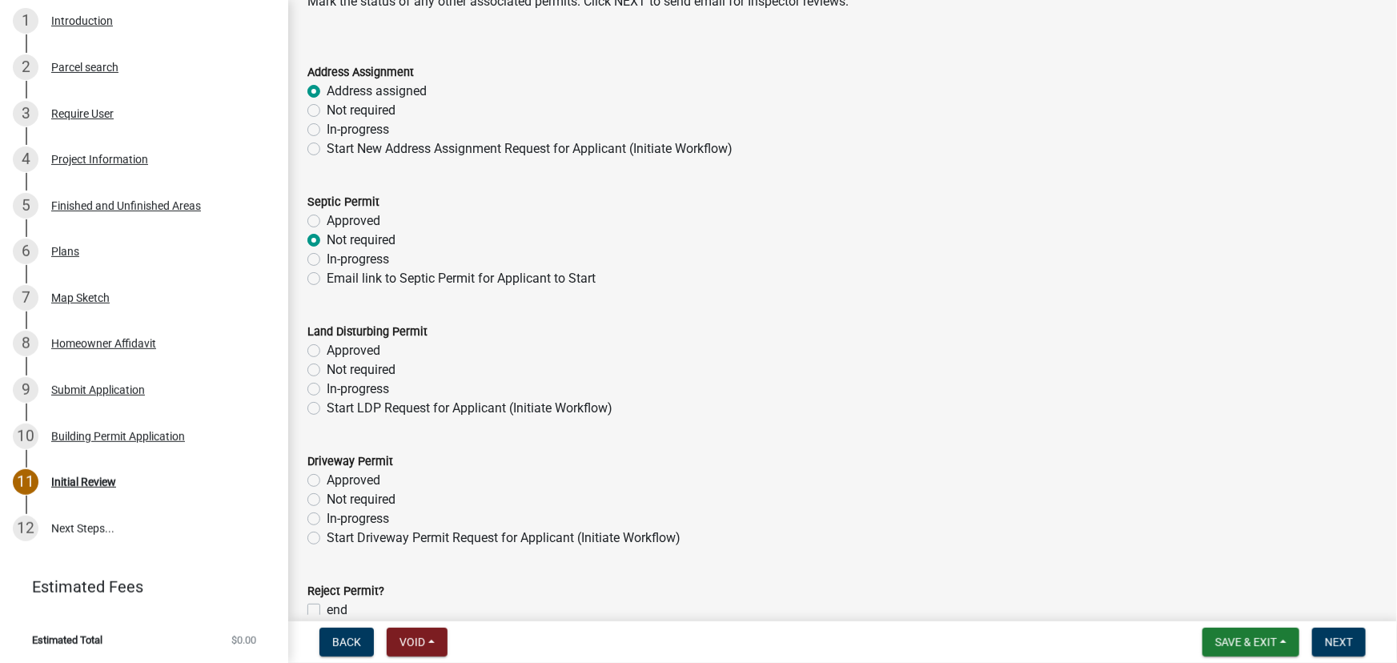
radio input "true"
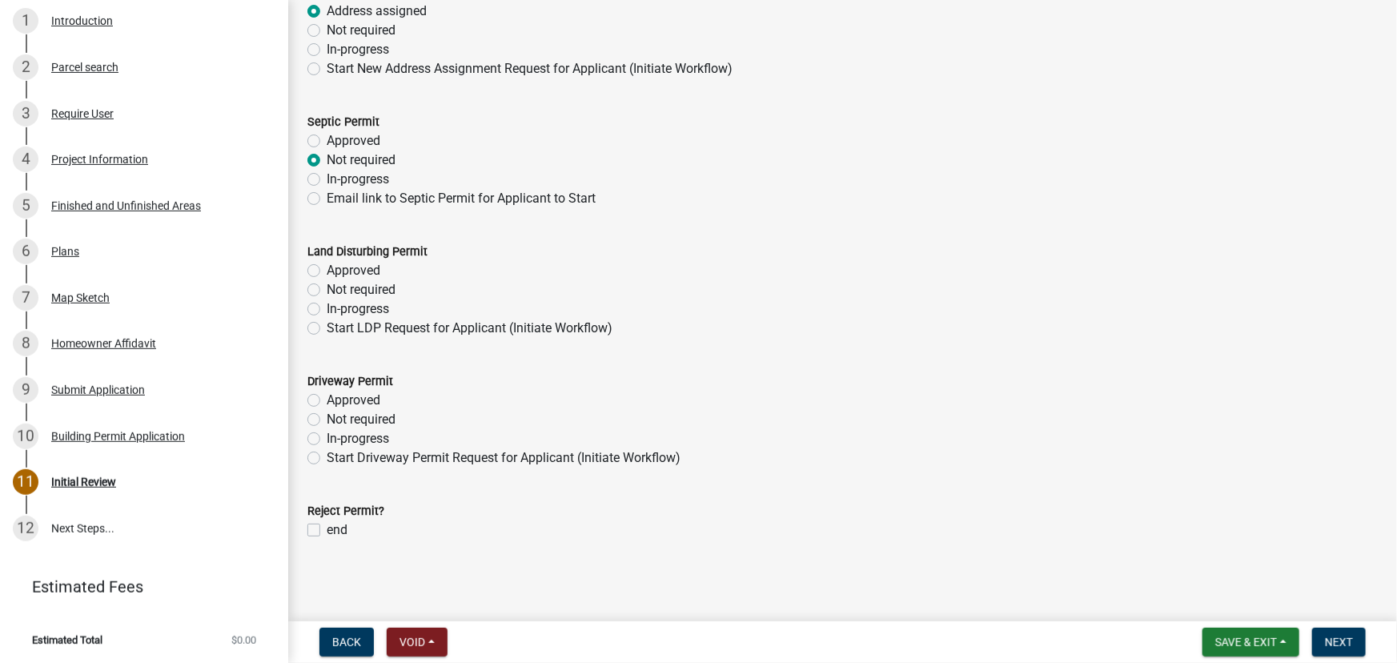
scroll to position [153, 0]
click at [327, 290] on label "Not required" at bounding box center [361, 288] width 69 height 19
click at [327, 290] on input "Not required" at bounding box center [332, 284] width 10 height 10
radio input "true"
click at [327, 416] on label "Not required" at bounding box center [361, 418] width 69 height 19
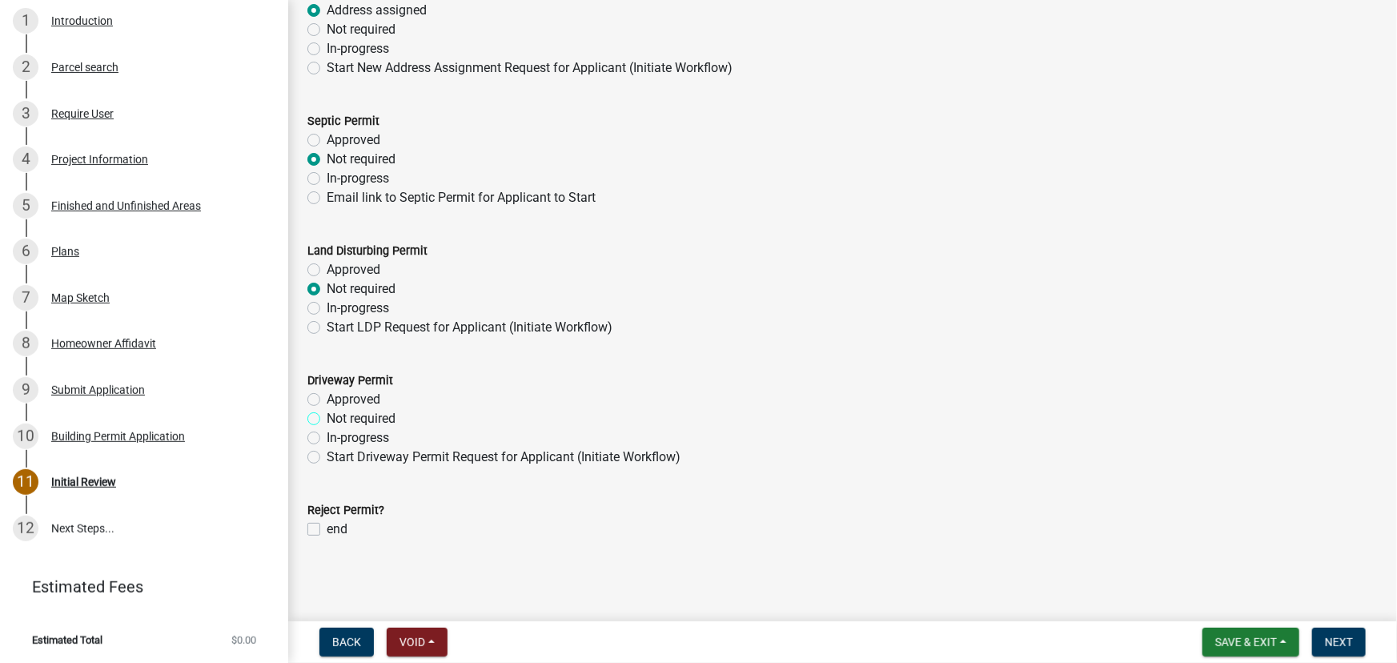
click at [327, 416] on input "Not required" at bounding box center [332, 414] width 10 height 10
radio input "true"
click at [1344, 642] on span "Next" at bounding box center [1339, 642] width 28 height 13
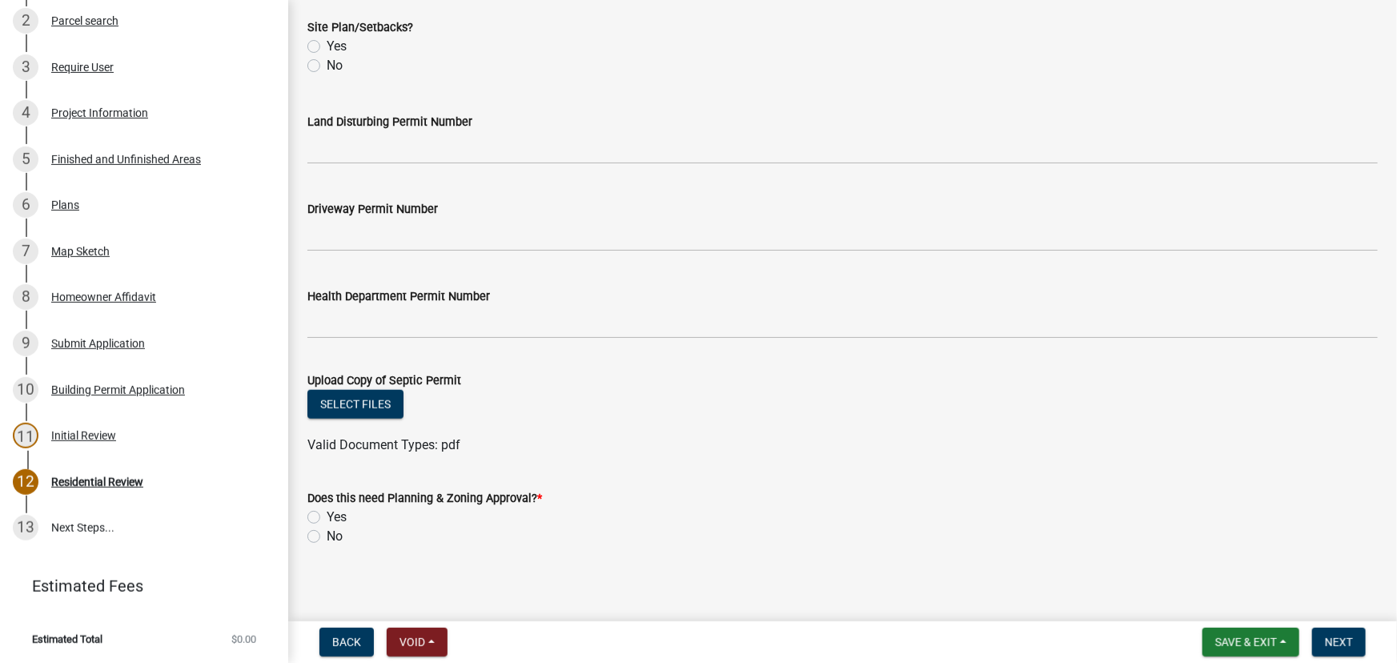
scroll to position [659, 0]
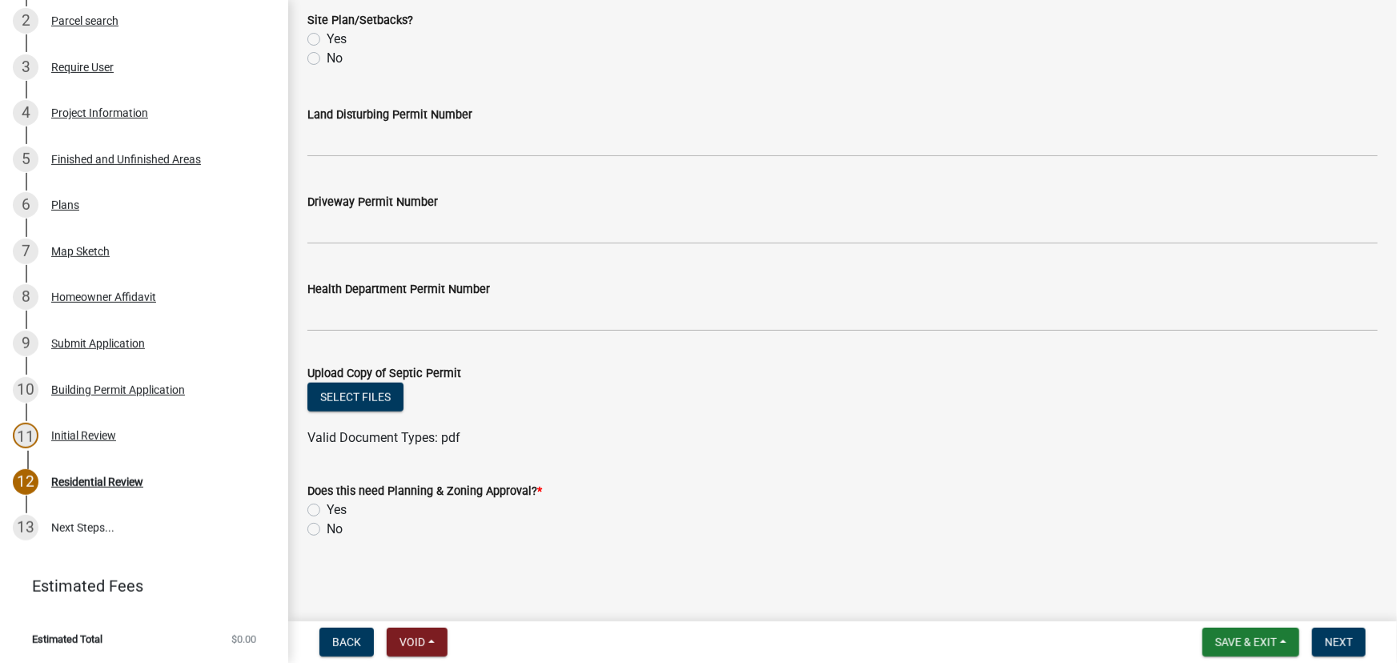
click at [327, 505] on label "Yes" at bounding box center [337, 509] width 20 height 19
click at [327, 505] on input "Yes" at bounding box center [332, 505] width 10 height 10
radio input "true"
click at [327, 527] on label "No" at bounding box center [335, 529] width 16 height 19
click at [327, 527] on input "No" at bounding box center [332, 525] width 10 height 10
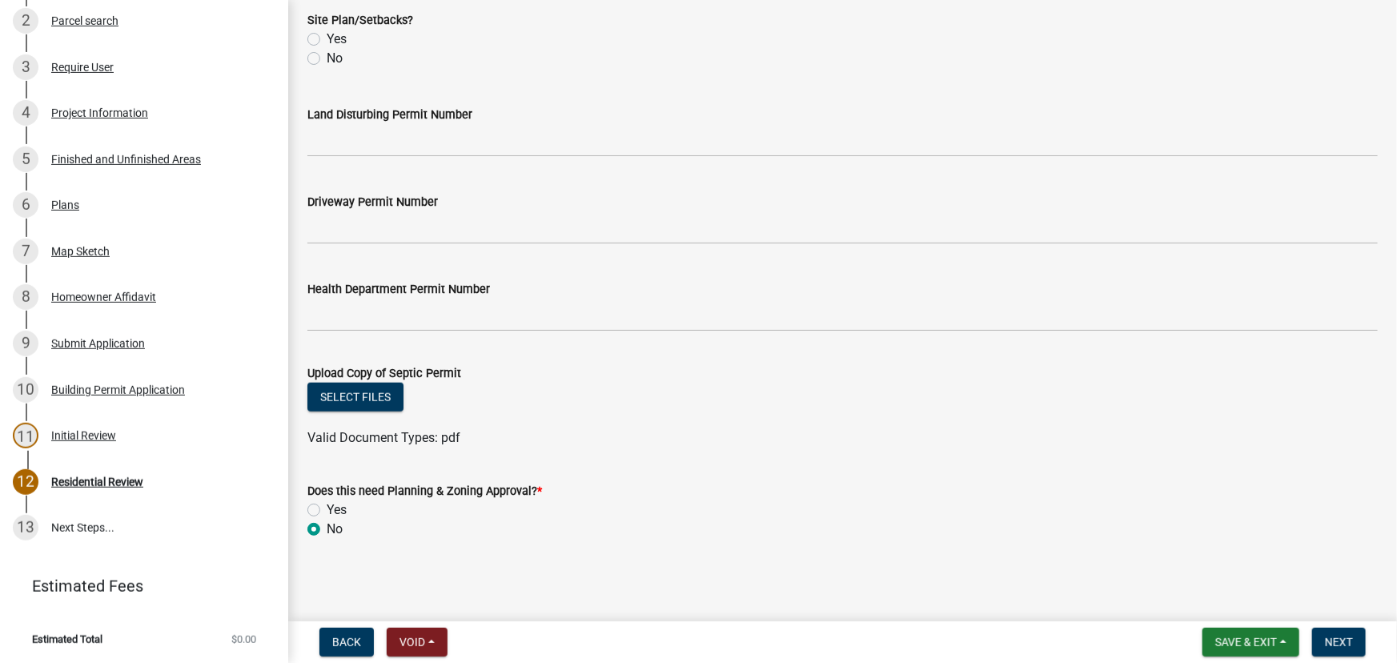
radio input "true"
click at [1345, 648] on span "Next" at bounding box center [1339, 642] width 28 height 13
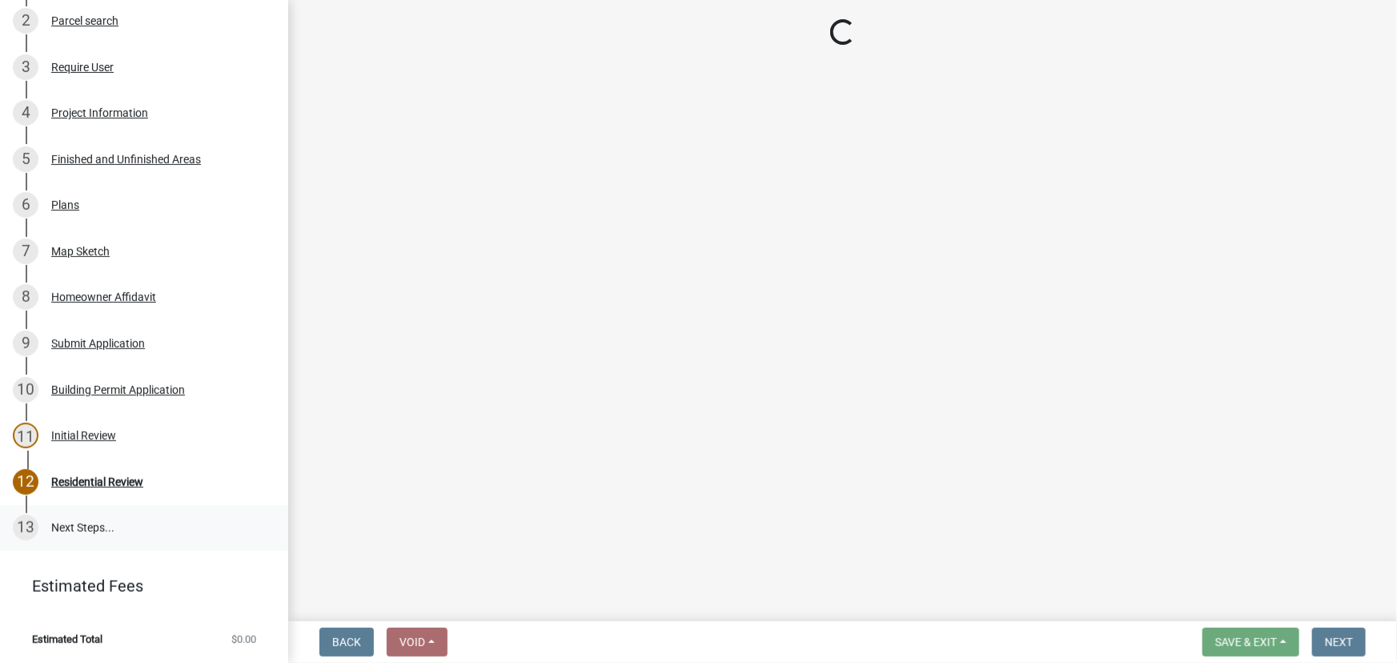
scroll to position [332, 0]
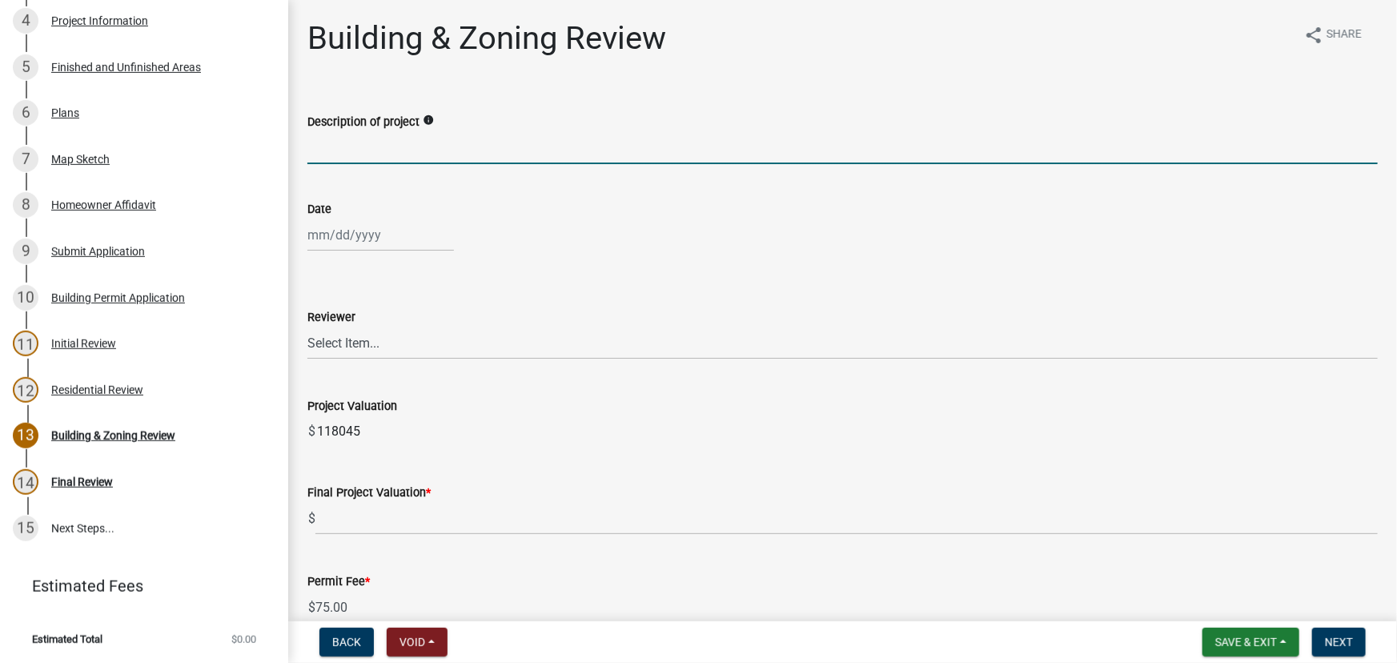
click at [360, 162] on input "Description of project" at bounding box center [842, 147] width 1071 height 33
type input "Accessory Structure"
click at [359, 232] on div at bounding box center [380, 235] width 147 height 33
select select "10"
select select "2025"
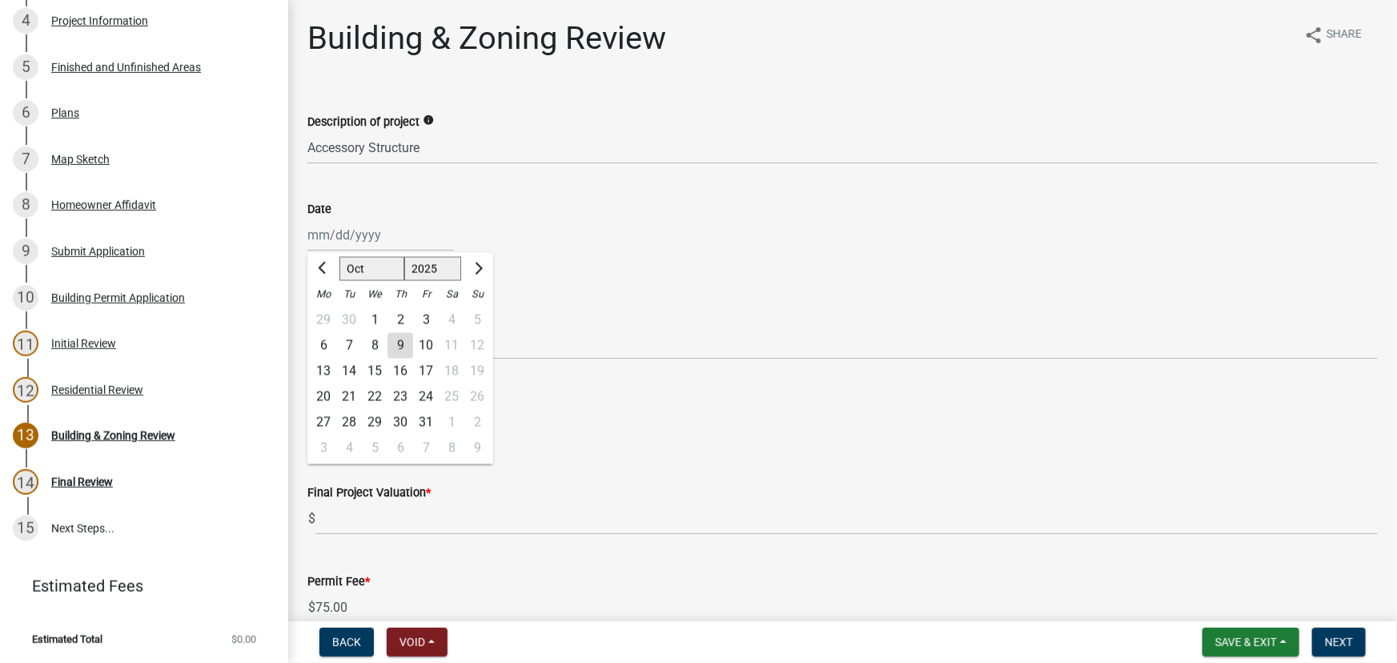
click at [394, 345] on div "9" at bounding box center [401, 346] width 26 height 26
type input "10/09/2025"
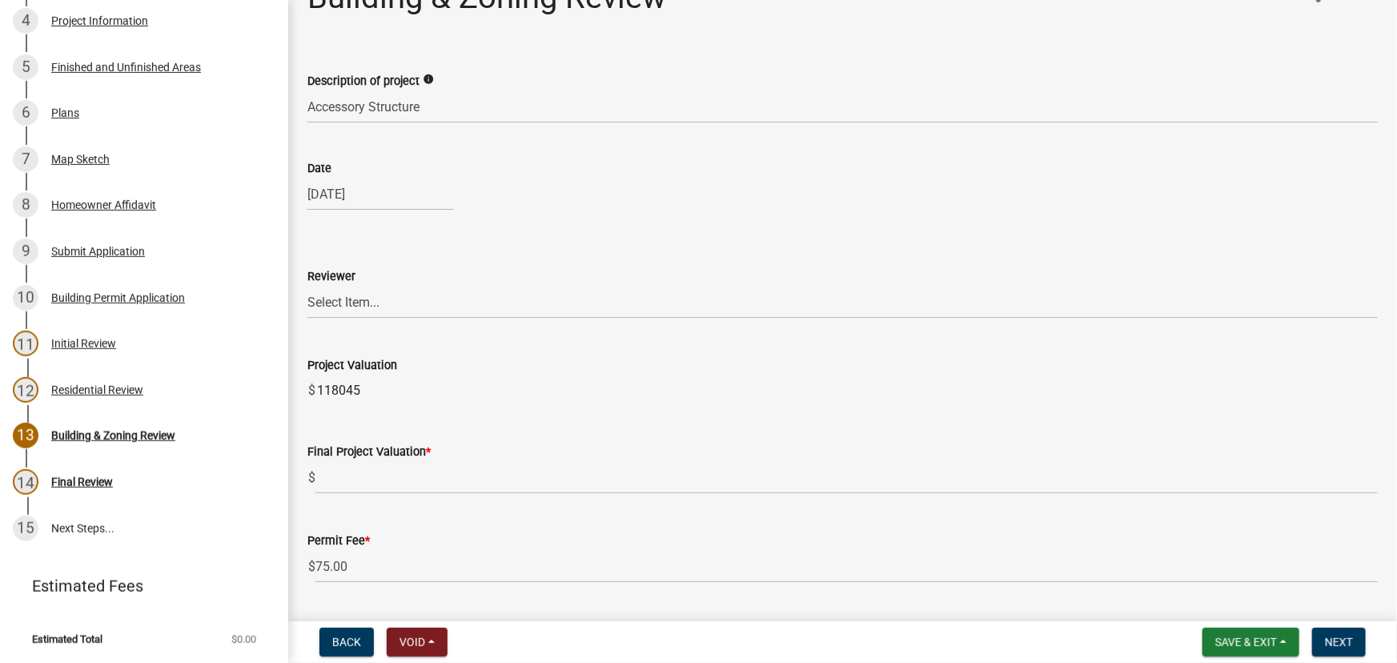
scroll to position [145, 0]
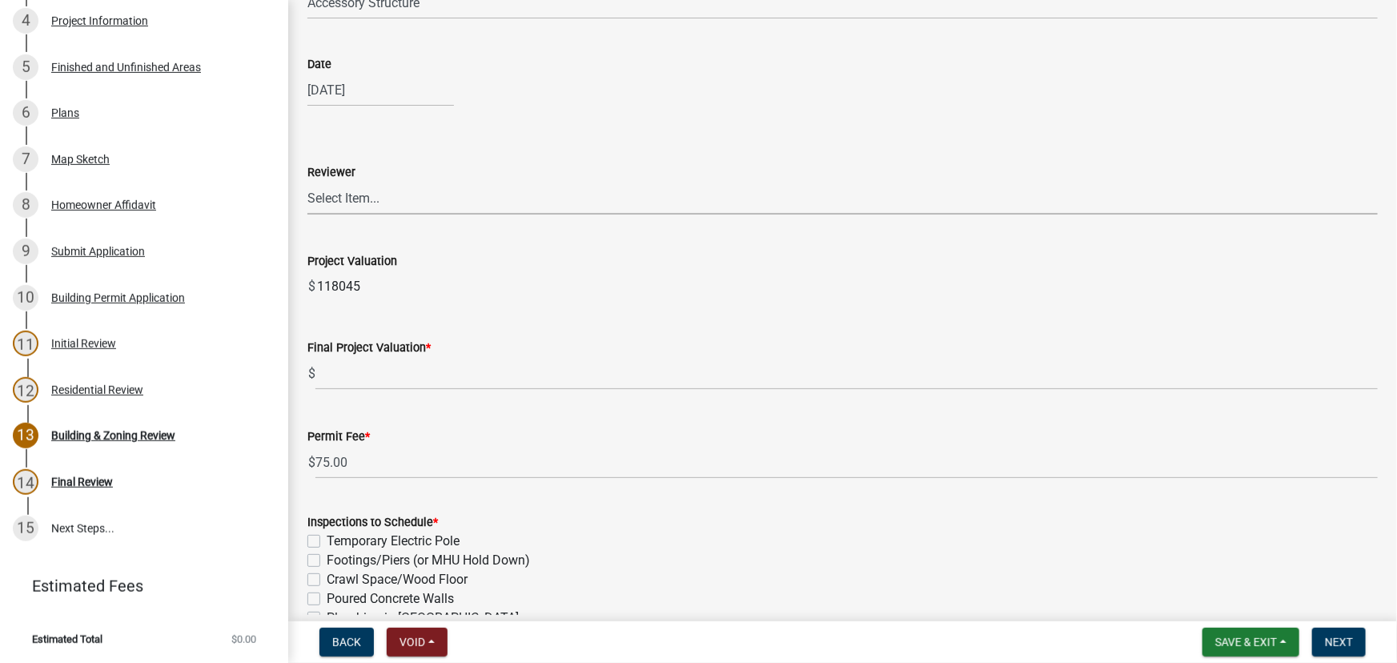
click at [340, 206] on select "Select Item... Douglas Richardson James Lorimer Thrailkill Jr Keanua Patterson …" at bounding box center [842, 198] width 1071 height 33
click at [307, 182] on select "Select Item... Douglas Richardson James Lorimer Thrailkill Jr Keanua Patterson …" at bounding box center [842, 198] width 1071 height 33
select select "d688b2a4-394c-4e7e-bf27-4f07b97f5404"
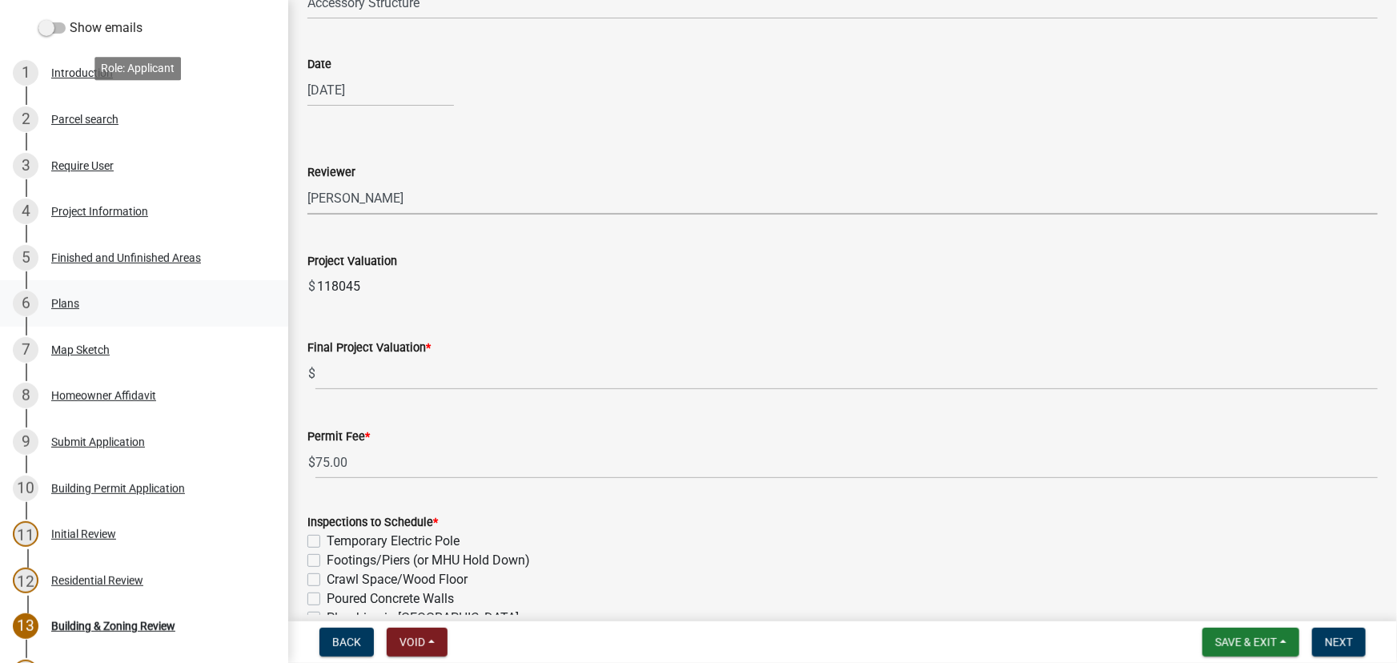
scroll to position [0, 0]
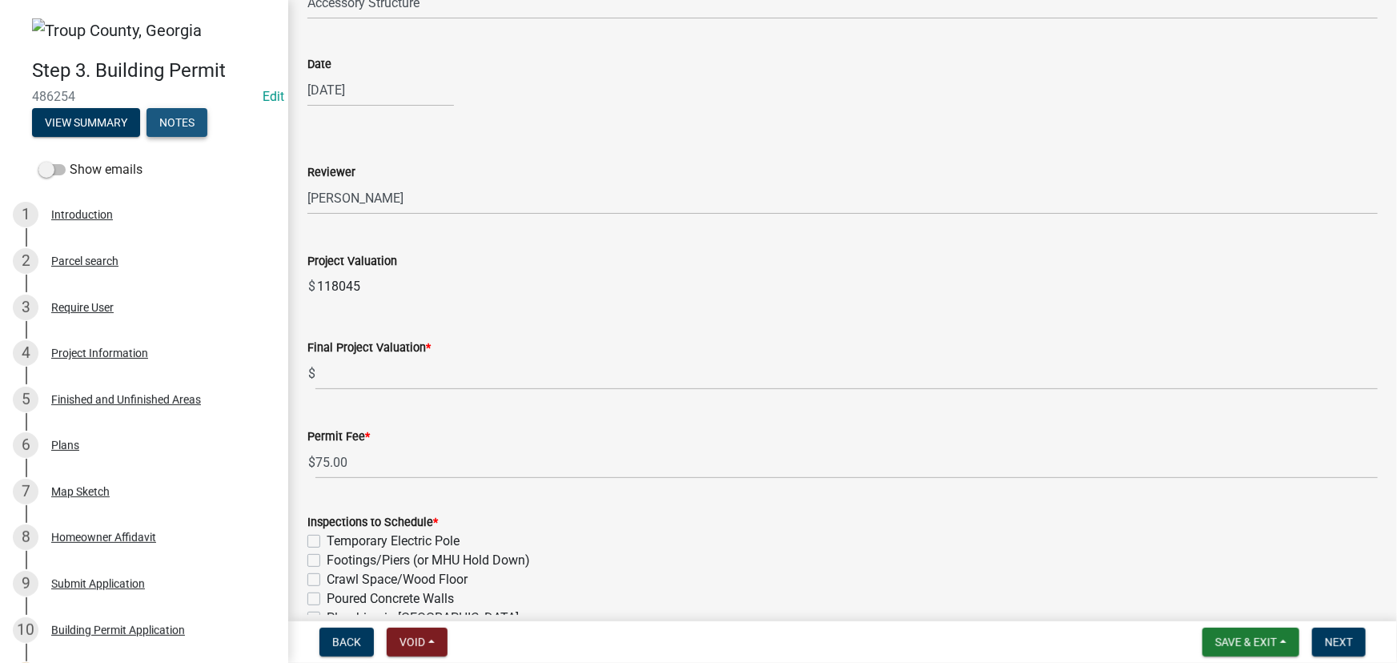
click at [203, 120] on button "Notes" at bounding box center [177, 122] width 61 height 29
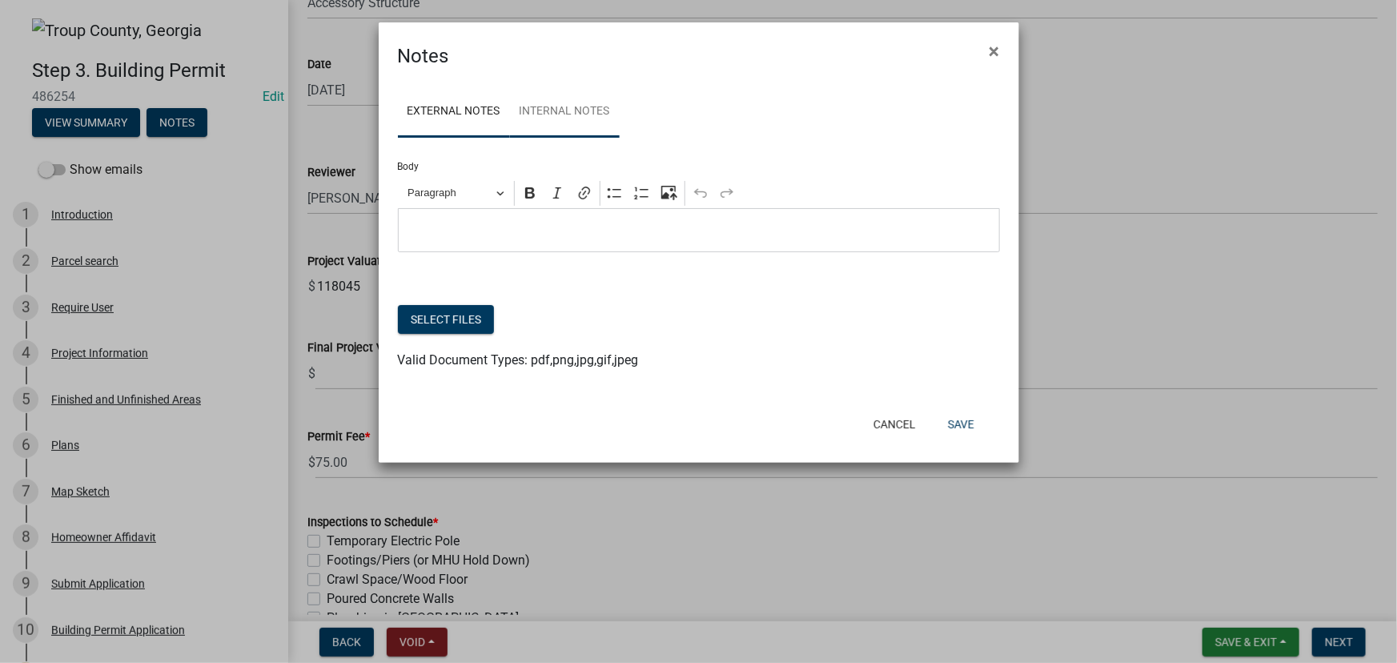
click at [541, 112] on link "Internal Notes" at bounding box center [565, 111] width 110 height 51
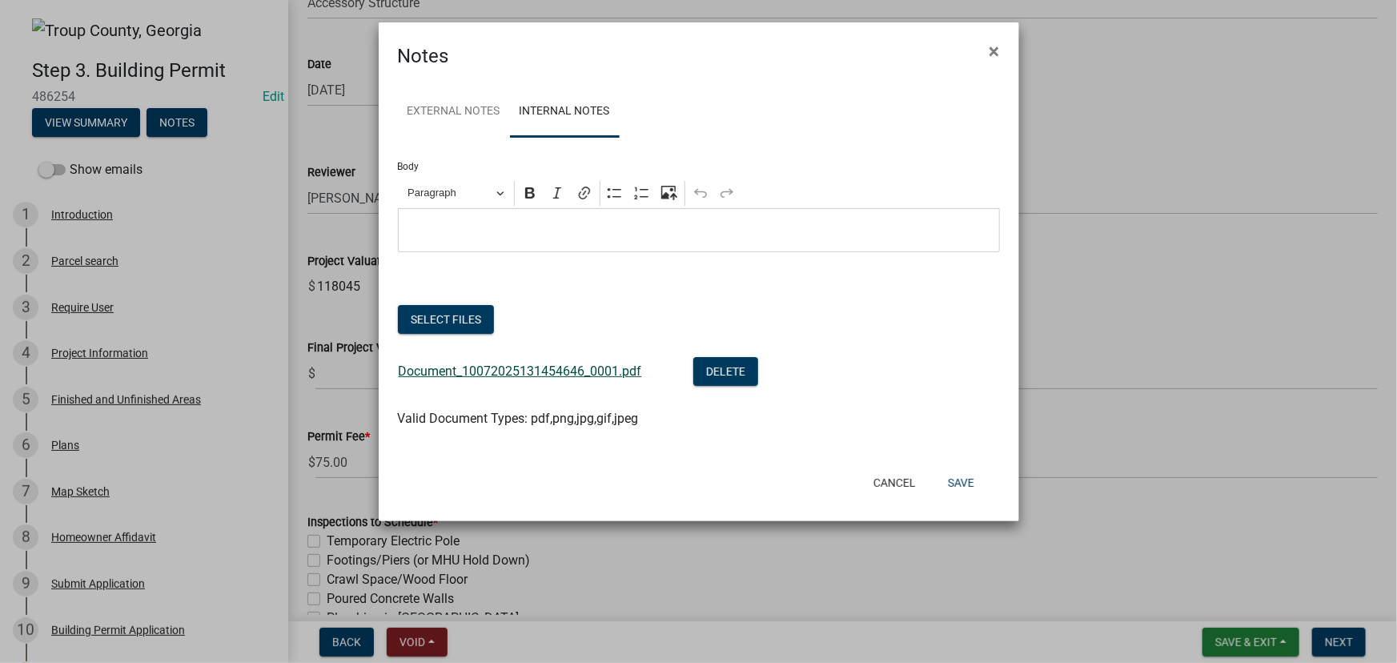
click at [461, 370] on link "Document_10072025131454646_0001.pdf" at bounding box center [520, 371] width 243 height 15
click at [1001, 55] on button "×" at bounding box center [995, 51] width 36 height 45
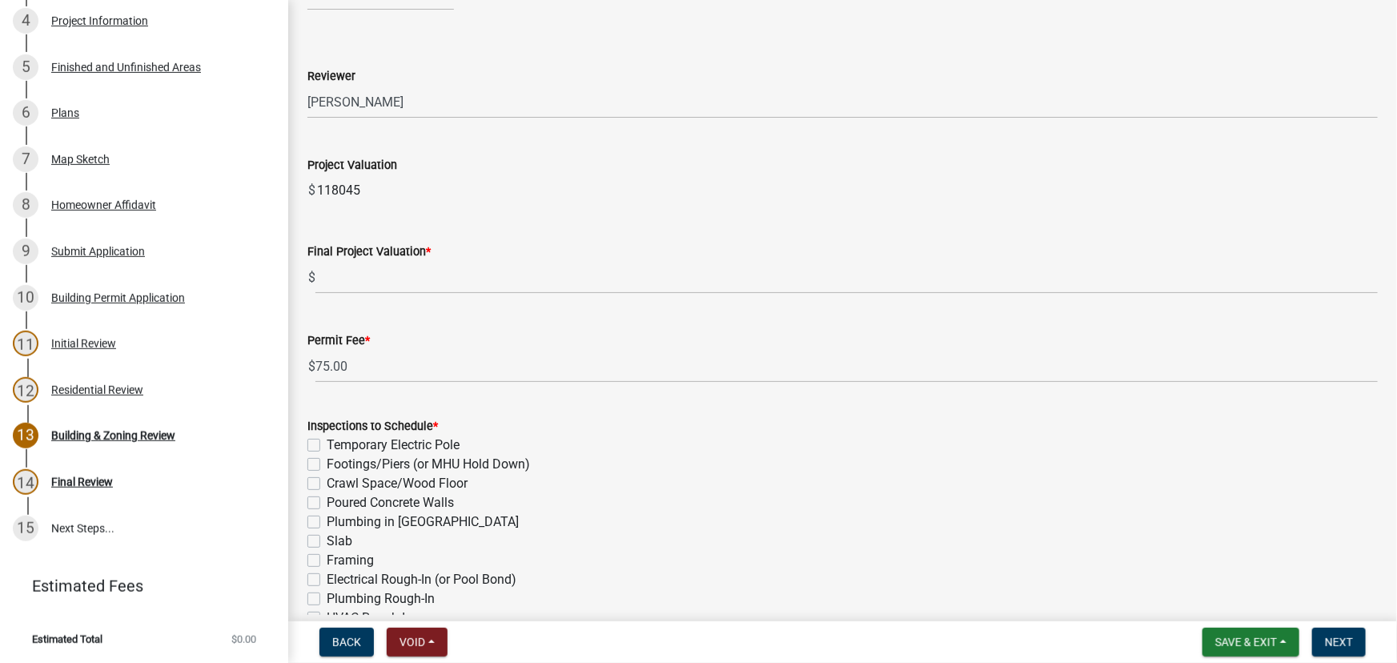
scroll to position [364, 0]
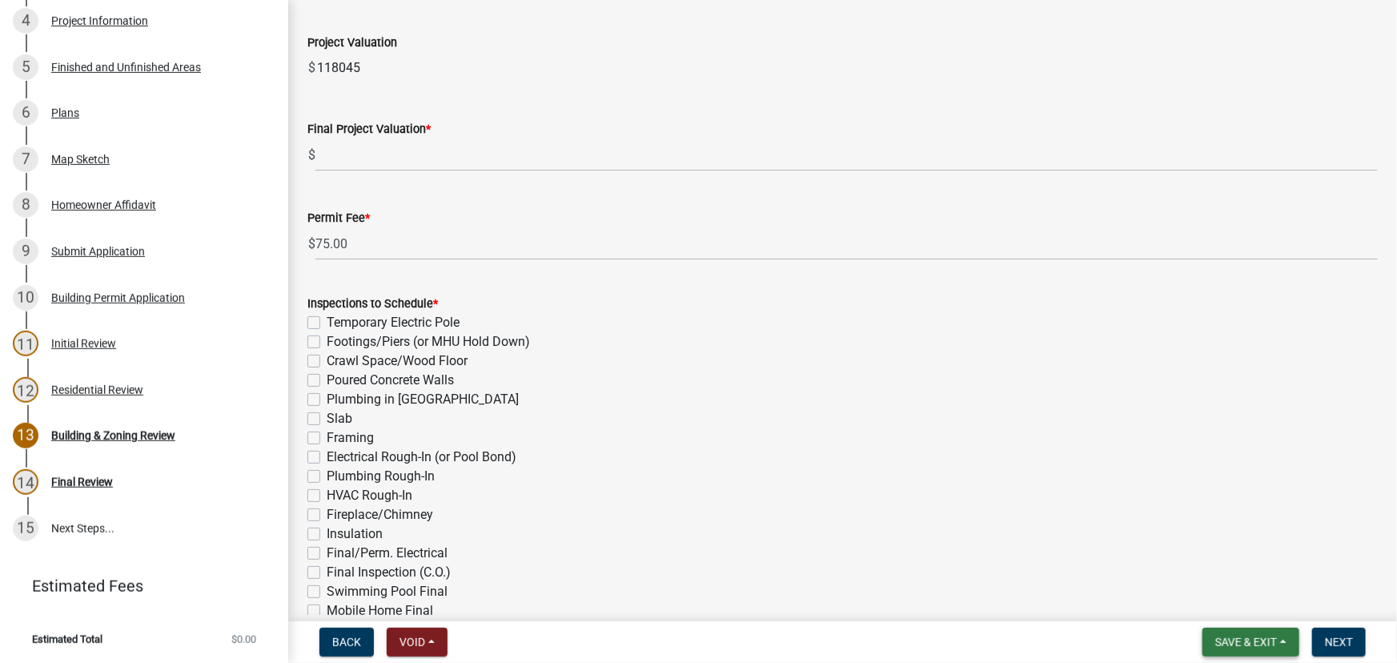
click at [1271, 646] on span "Save & Exit" at bounding box center [1246, 642] width 62 height 13
click at [1220, 562] on button "Save" at bounding box center [1235, 562] width 128 height 38
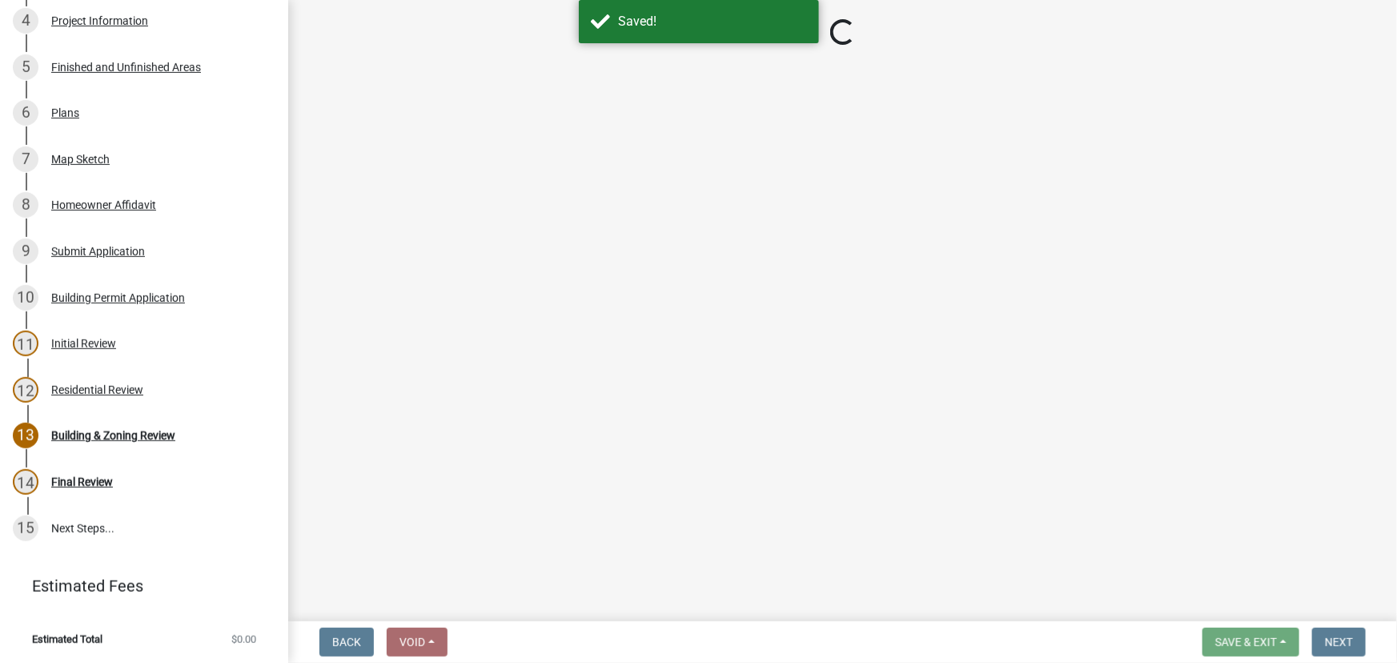
select select "d688b2a4-394c-4e7e-bf27-4f07b97f5404"
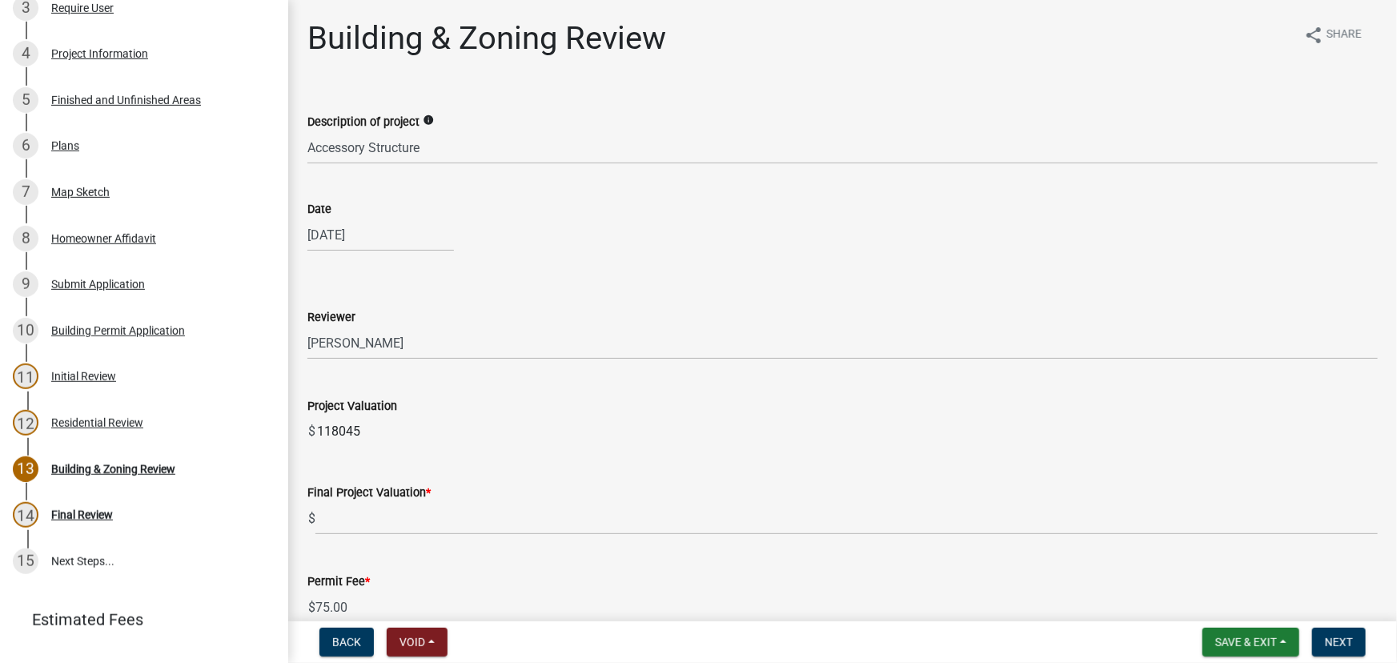
scroll to position [363, 0]
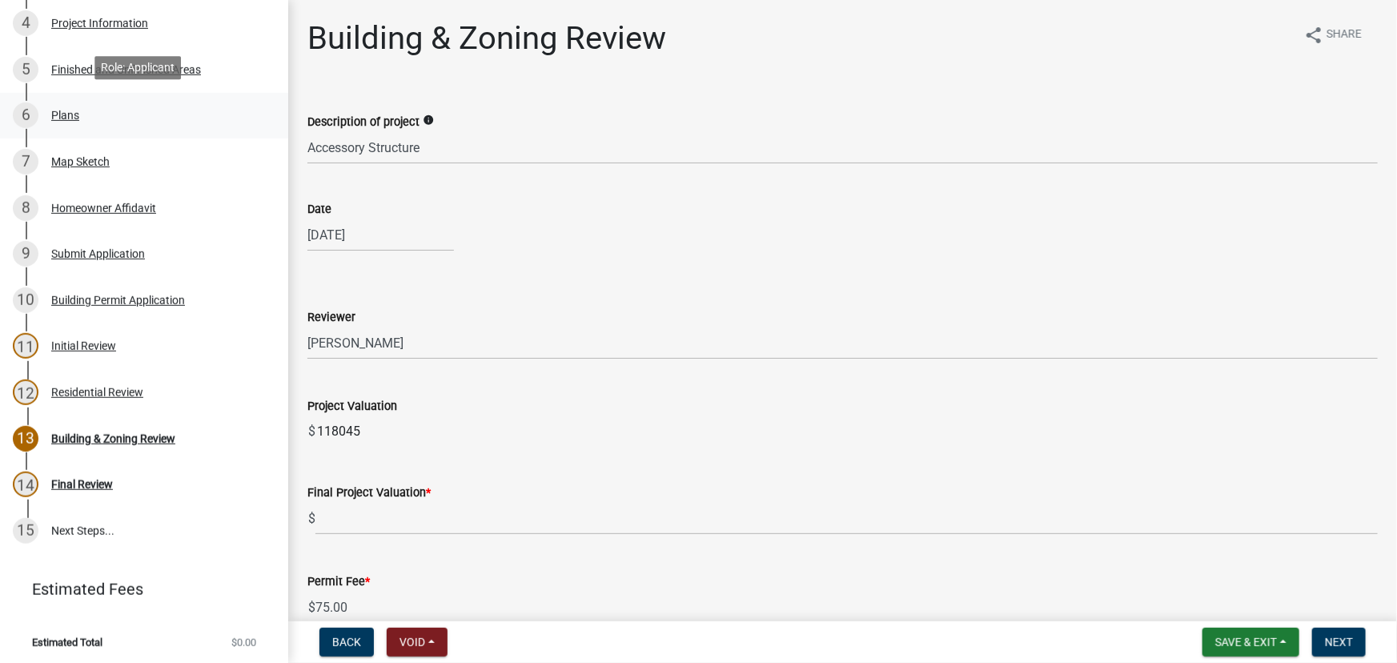
click at [84, 117] on div "6 Plans" at bounding box center [138, 115] width 250 height 26
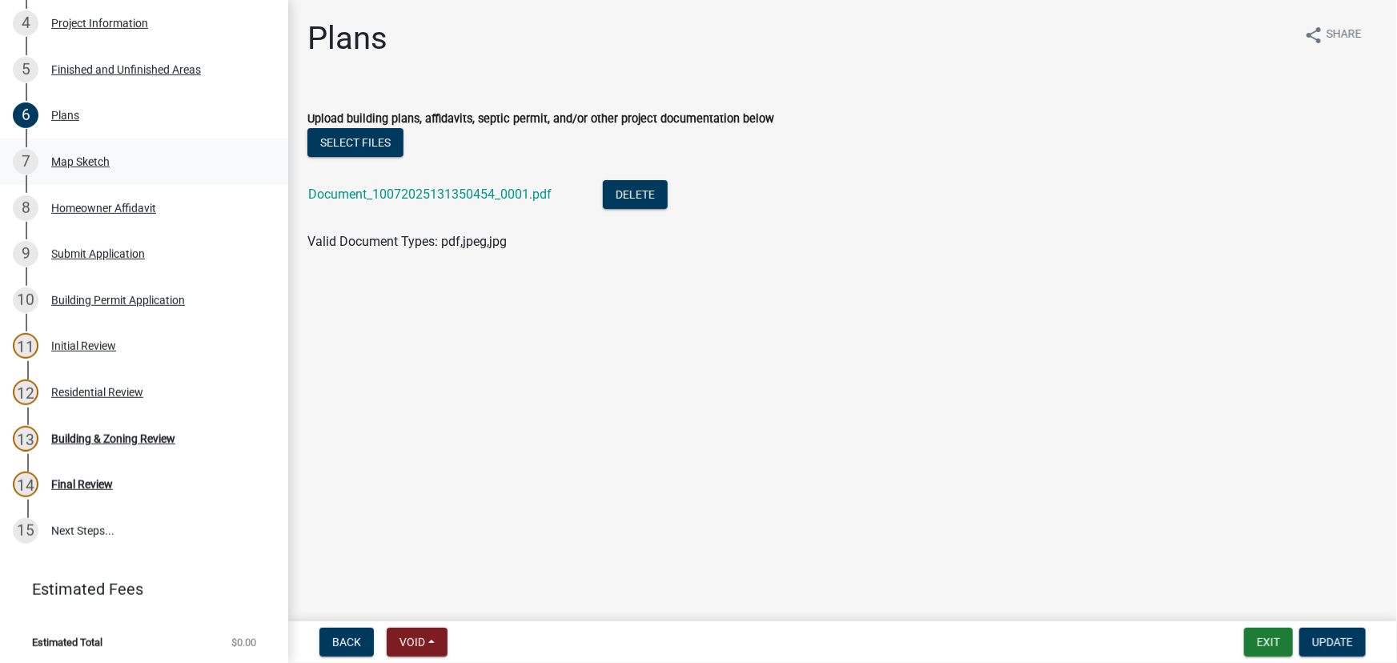
scroll to position [72, 0]
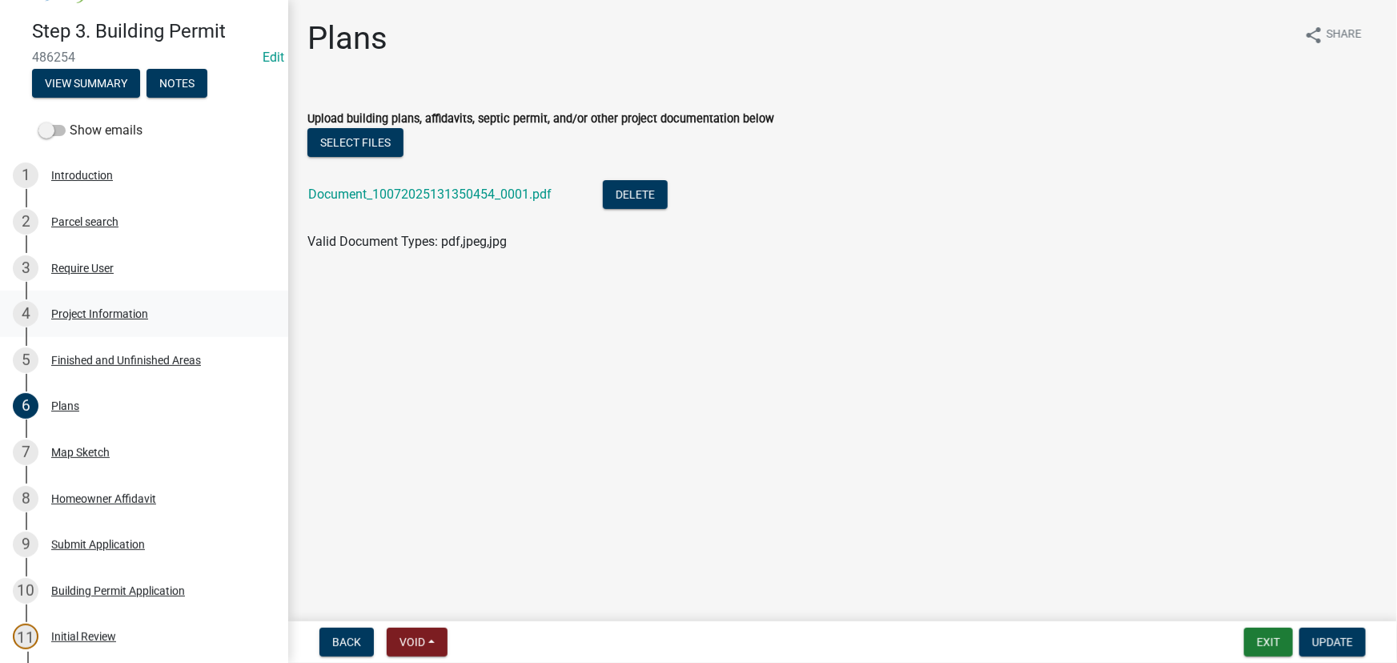
click at [127, 311] on div "Project Information" at bounding box center [99, 313] width 97 height 11
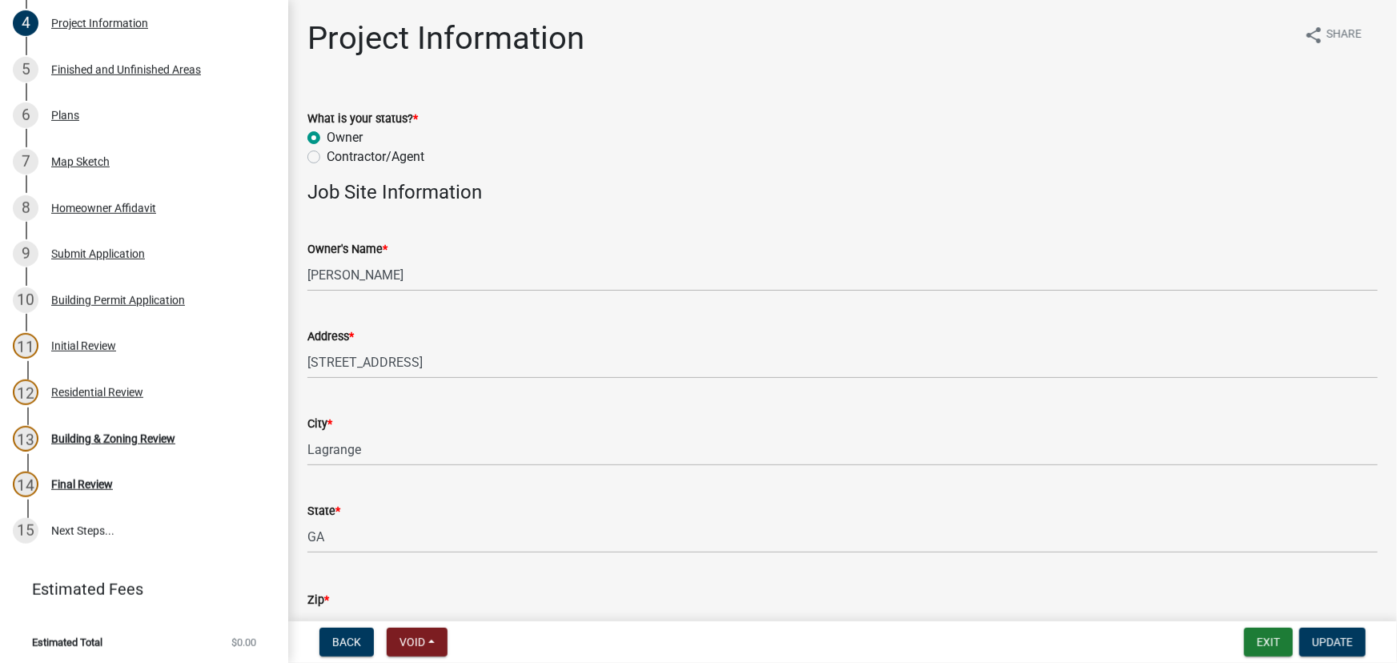
scroll to position [145, 0]
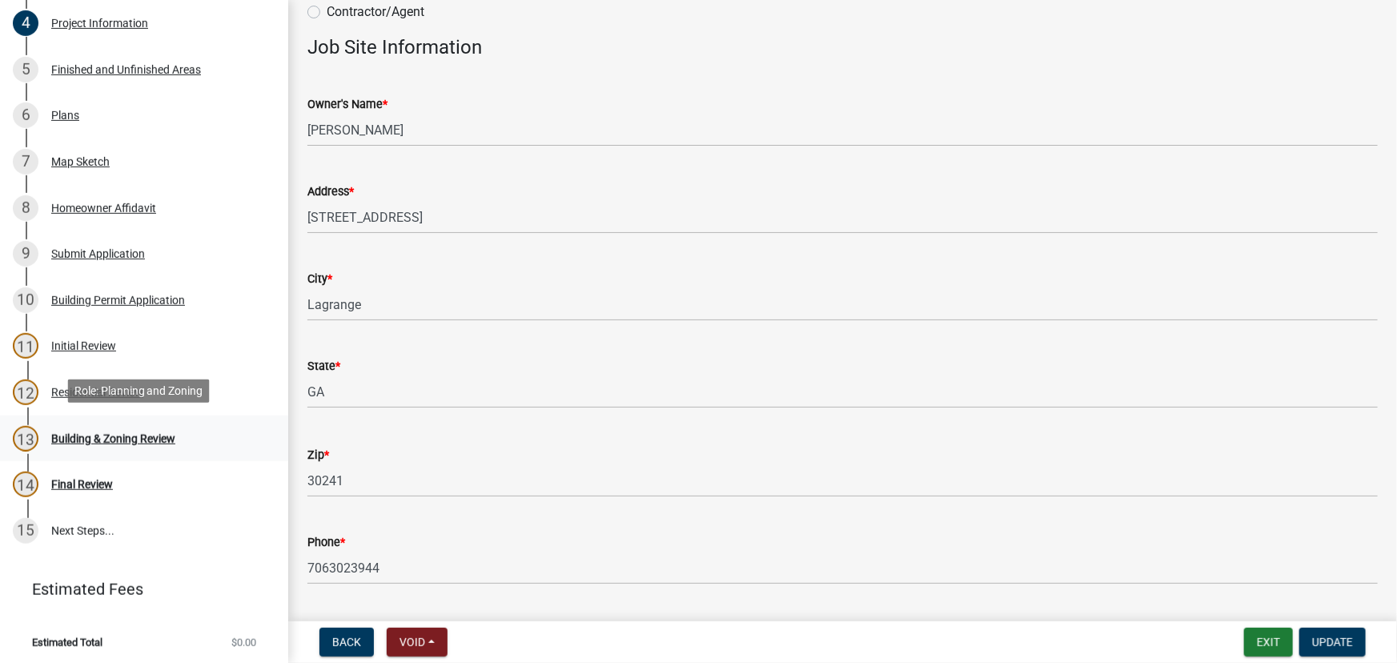
click at [167, 440] on div "Building & Zoning Review" at bounding box center [113, 438] width 124 height 11
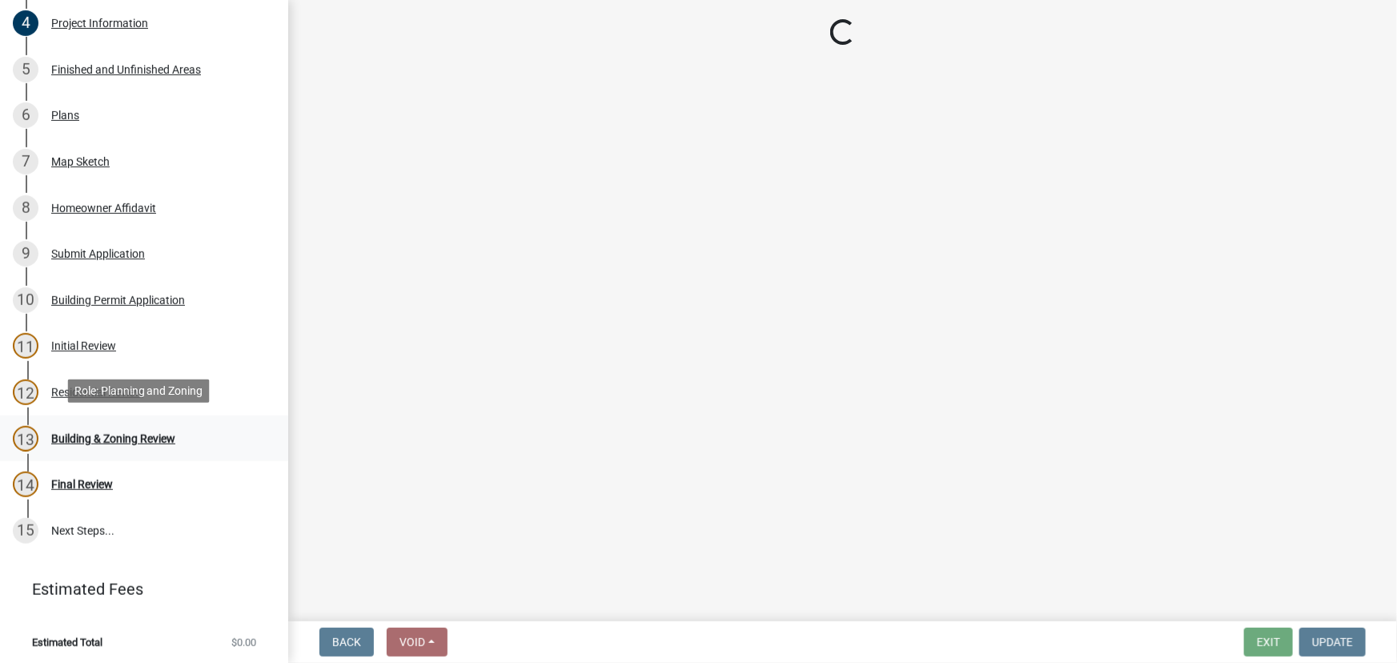
scroll to position [0, 0]
select select "d688b2a4-394c-4e7e-bf27-4f07b97f5404"
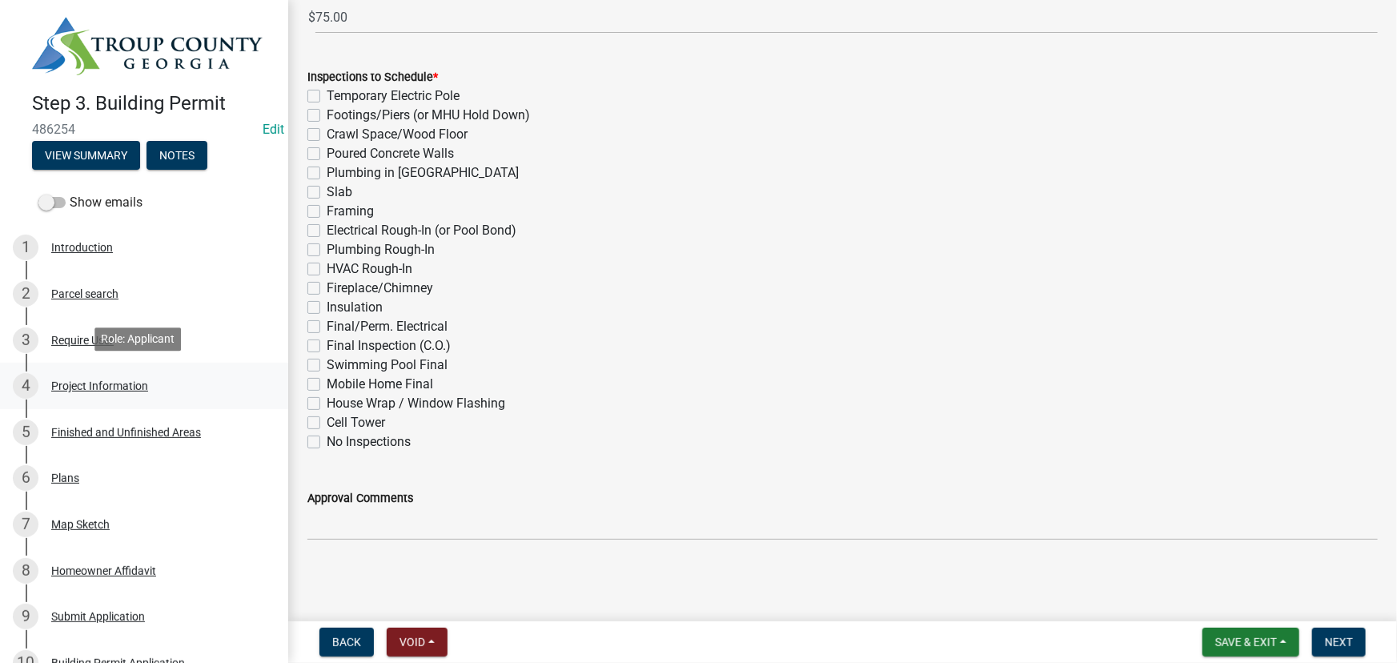
click at [92, 384] on div "Project Information" at bounding box center [99, 385] width 97 height 11
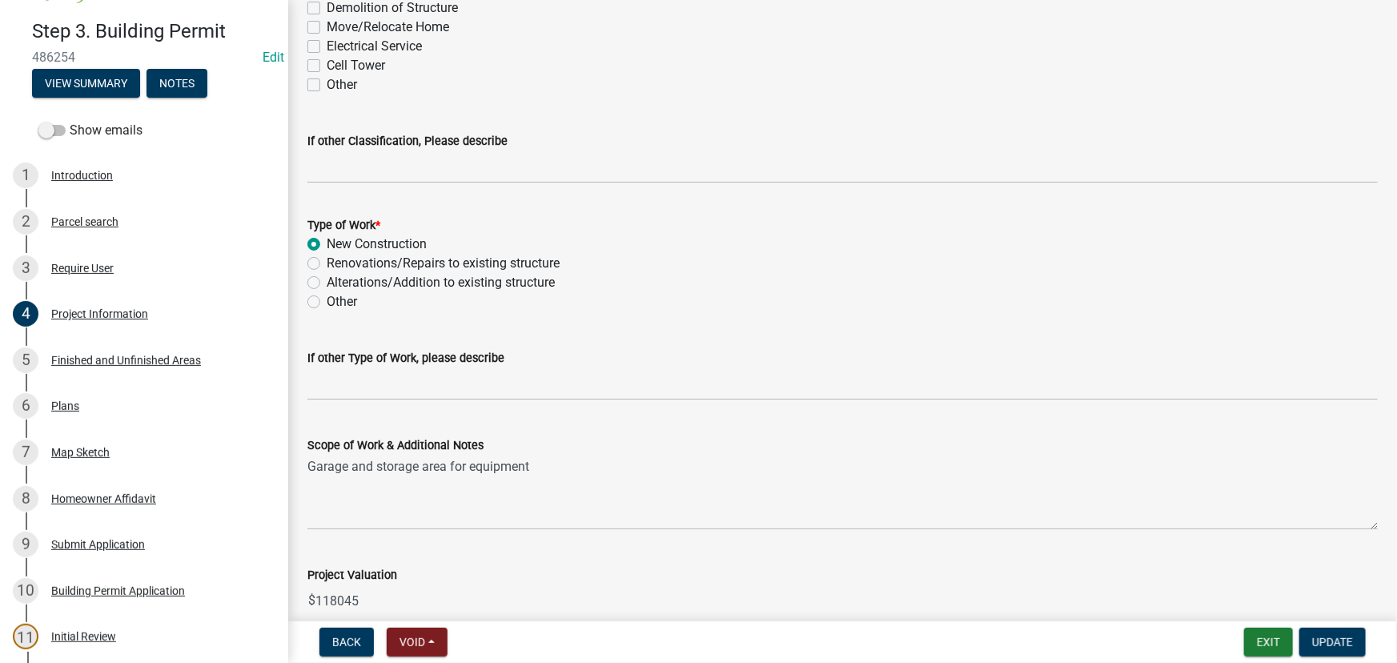
scroll to position [1489, 0]
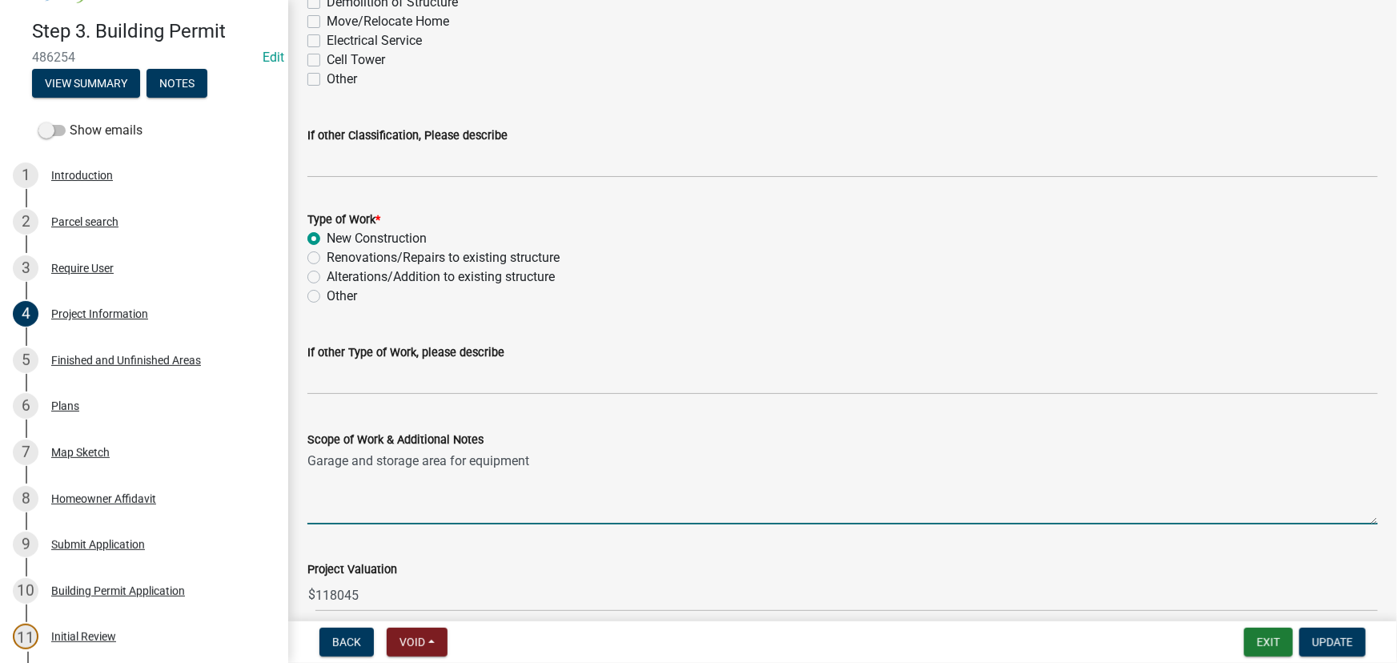
click at [546, 464] on textarea "Garage and storage area for equipment" at bounding box center [842, 486] width 1071 height 75
type textarea "Garage and storage area for equipment 40x96"
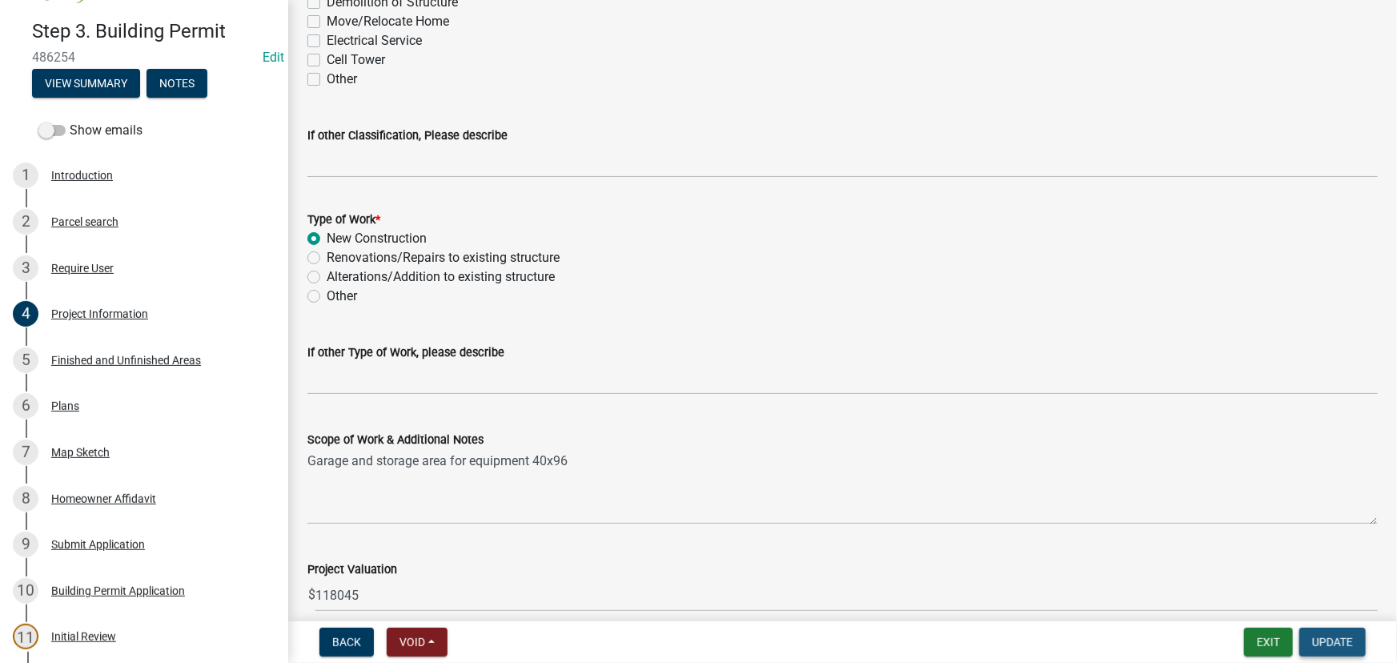
click at [1332, 646] on span "Update" at bounding box center [1332, 642] width 41 height 13
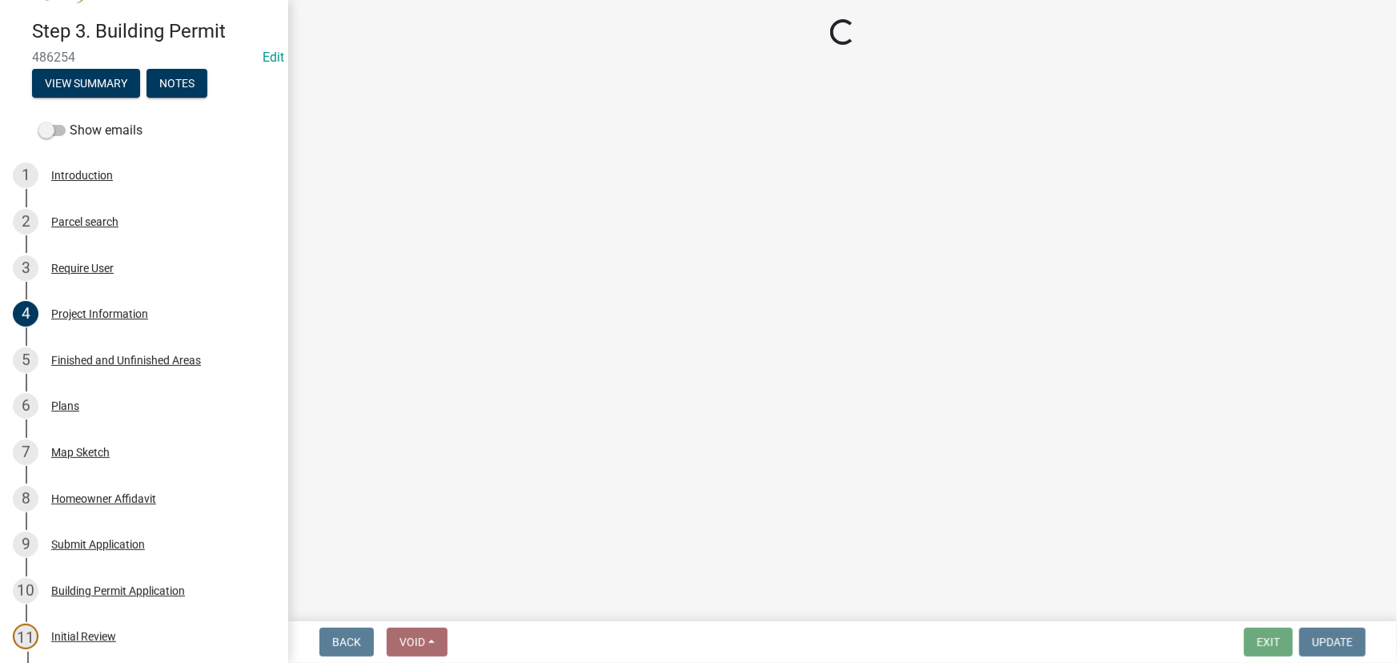
select select "d688b2a4-394c-4e7e-bf27-4f07b97f5404"
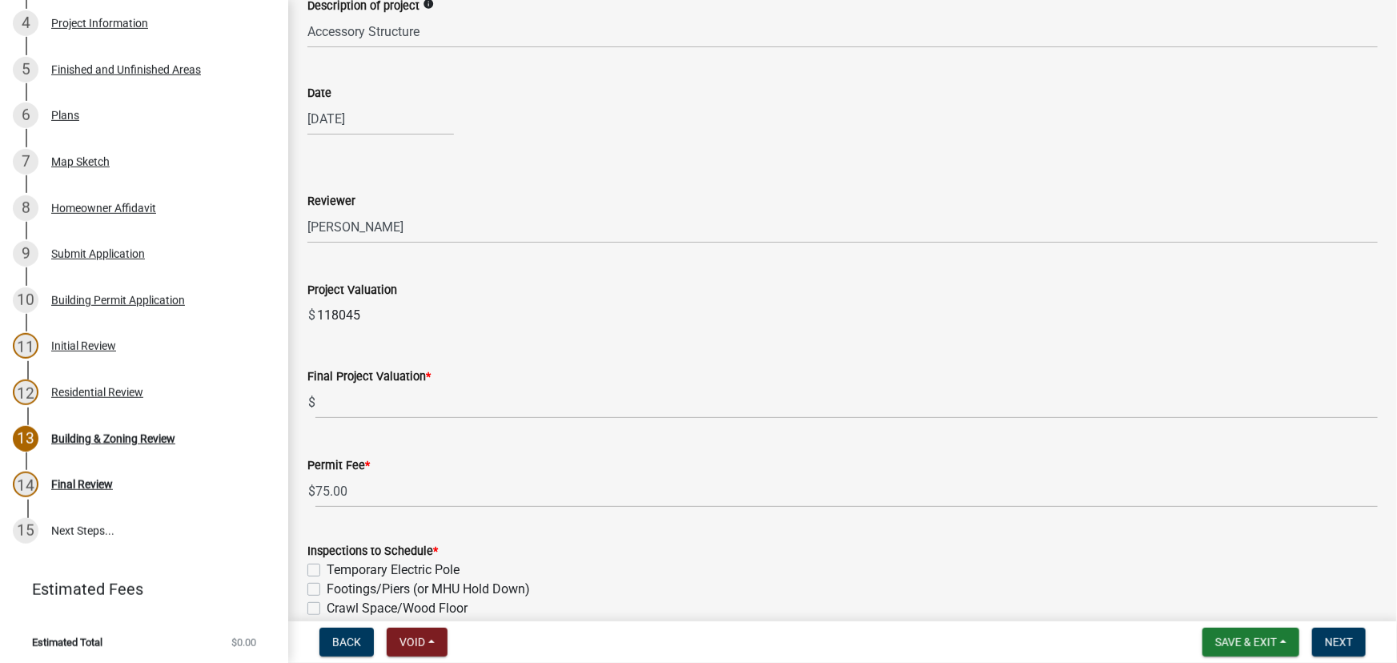
scroll to position [291, 0]
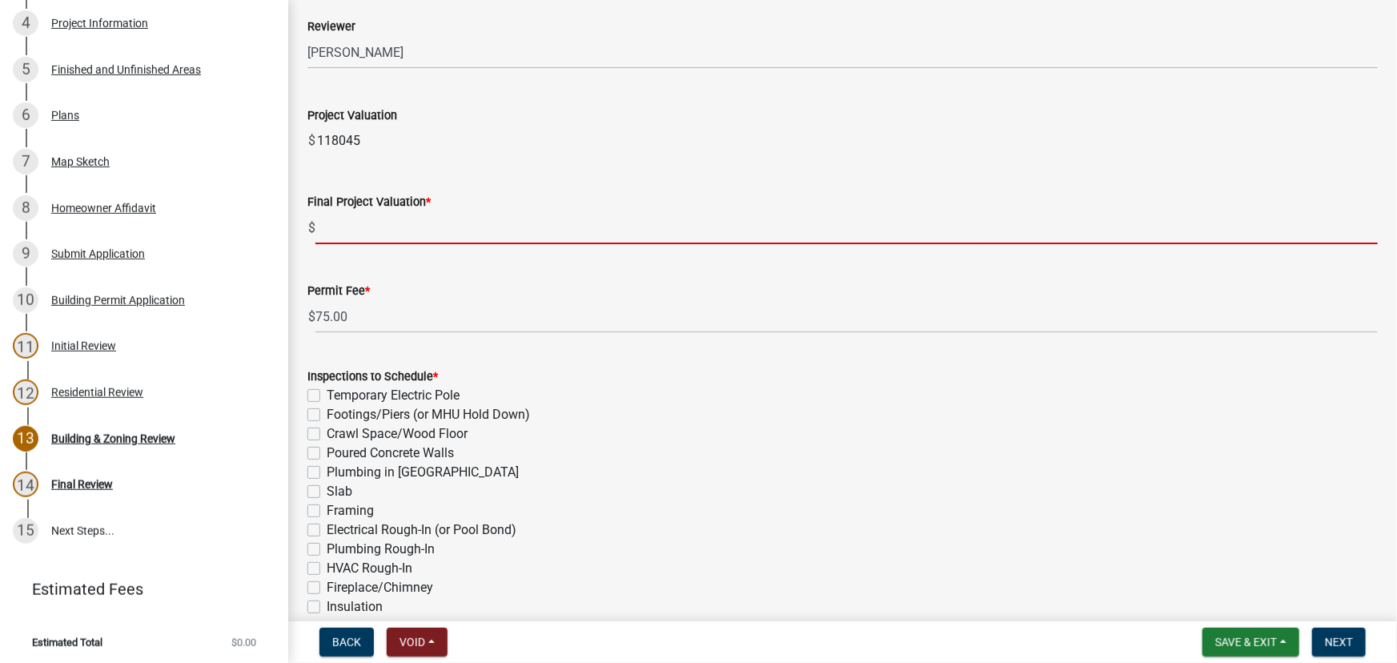
click at [322, 227] on input "text" at bounding box center [846, 227] width 1063 height 33
paste input "$76,800.00"
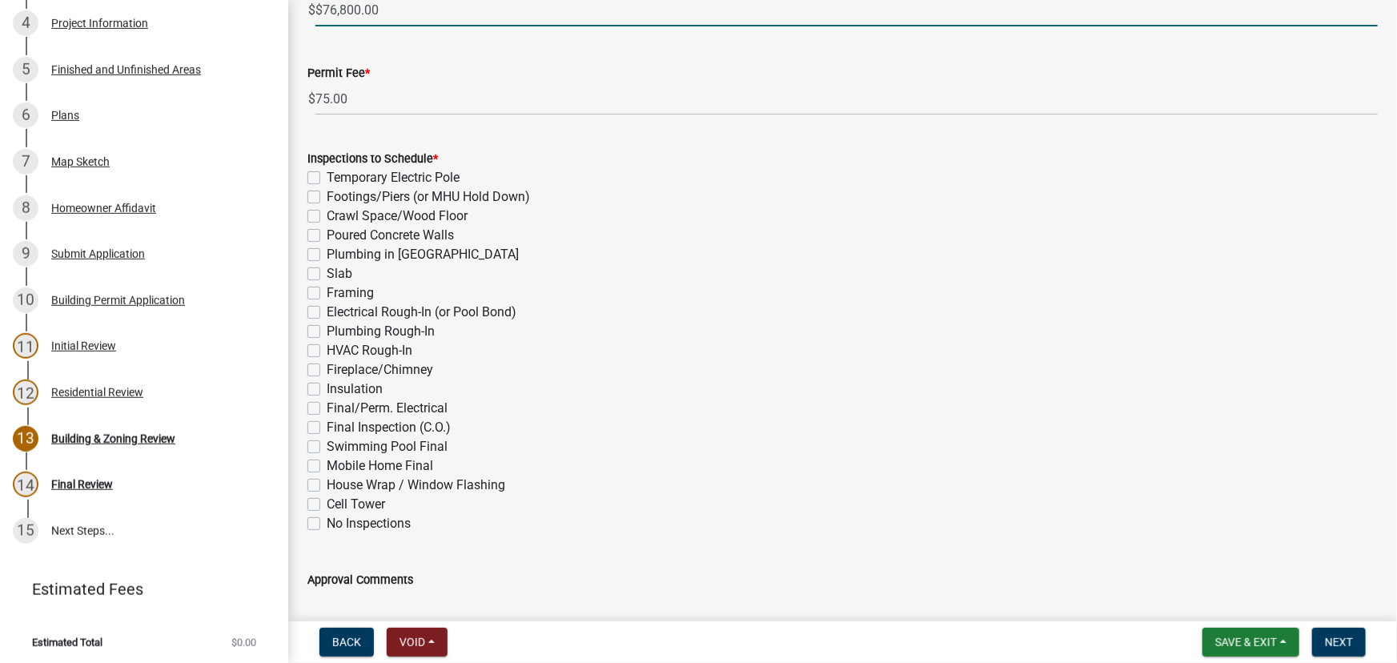
scroll to position [509, 0]
type input "76800"
click at [314, 193] on div "Inspections to Schedule * Temporary Electric Pole Footings/Piers (or MHU Hold D…" at bounding box center [842, 340] width 1071 height 384
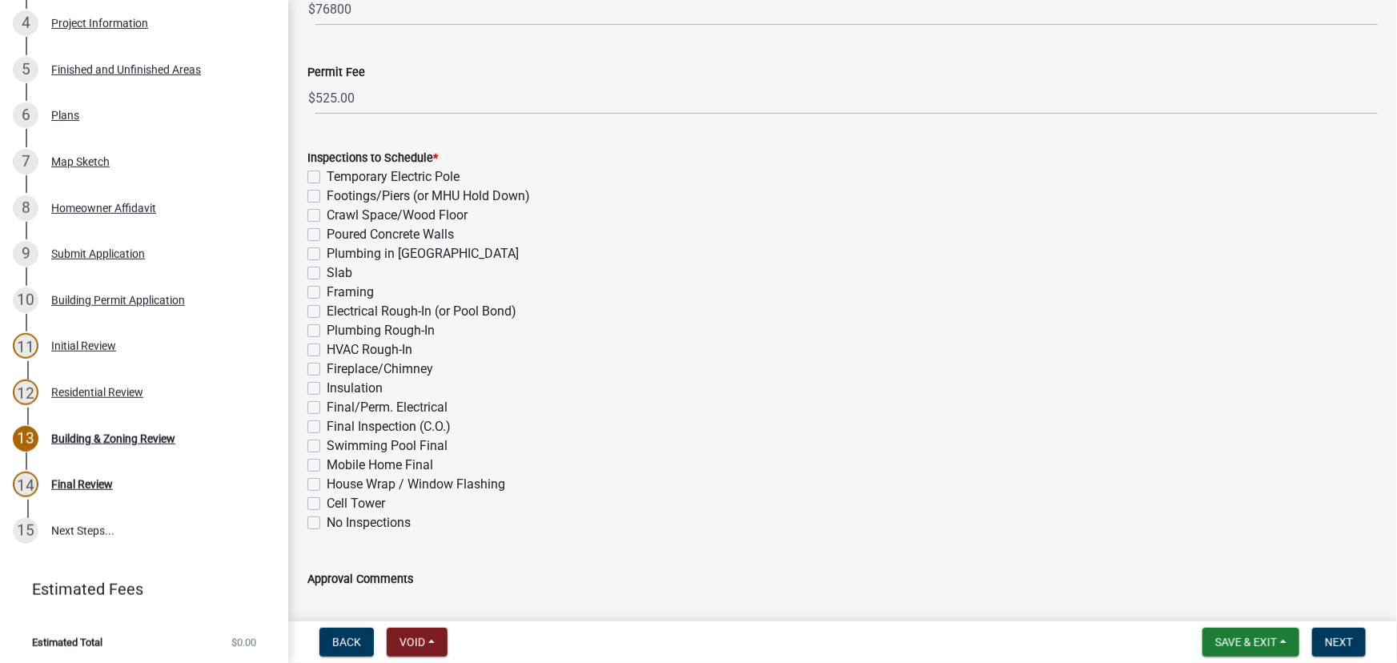
click at [327, 195] on label "Footings/Piers (or MHU Hold Down)" at bounding box center [428, 196] width 203 height 19
click at [327, 195] on input "Footings/Piers (or MHU Hold Down)" at bounding box center [332, 192] width 10 height 10
checkbox input "true"
checkbox input "false"
checkbox input "true"
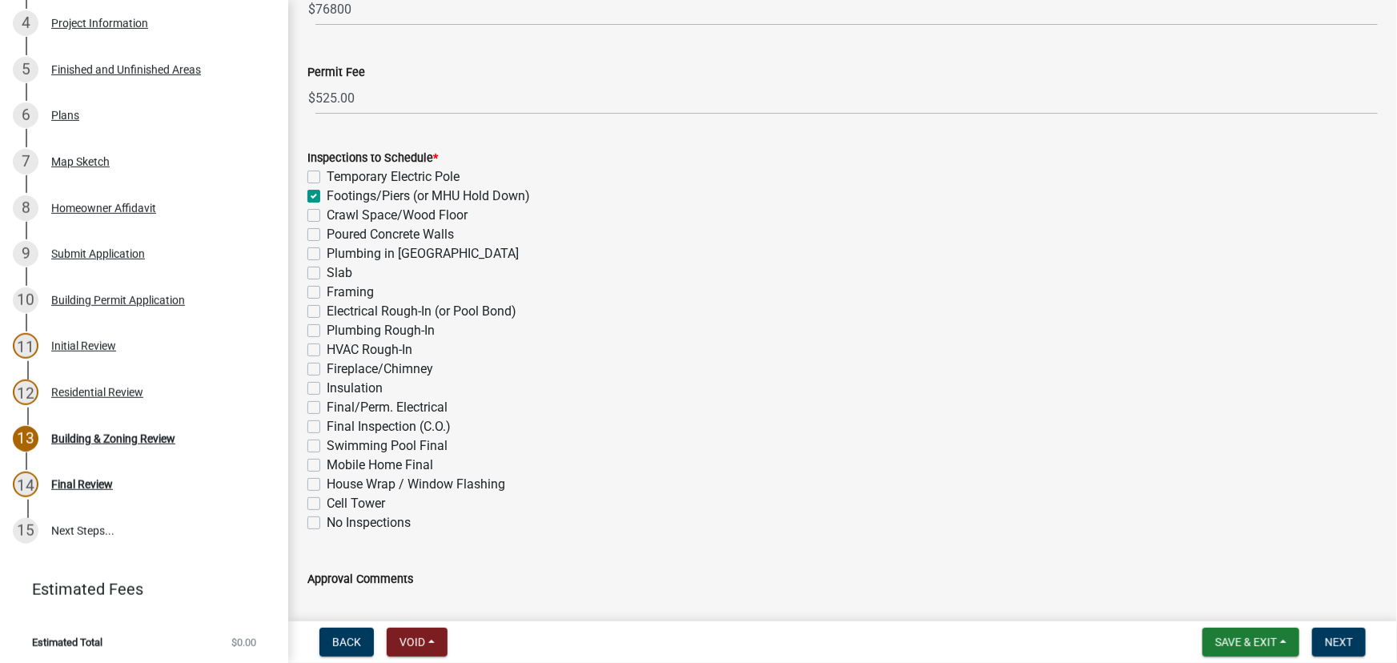
checkbox input "false"
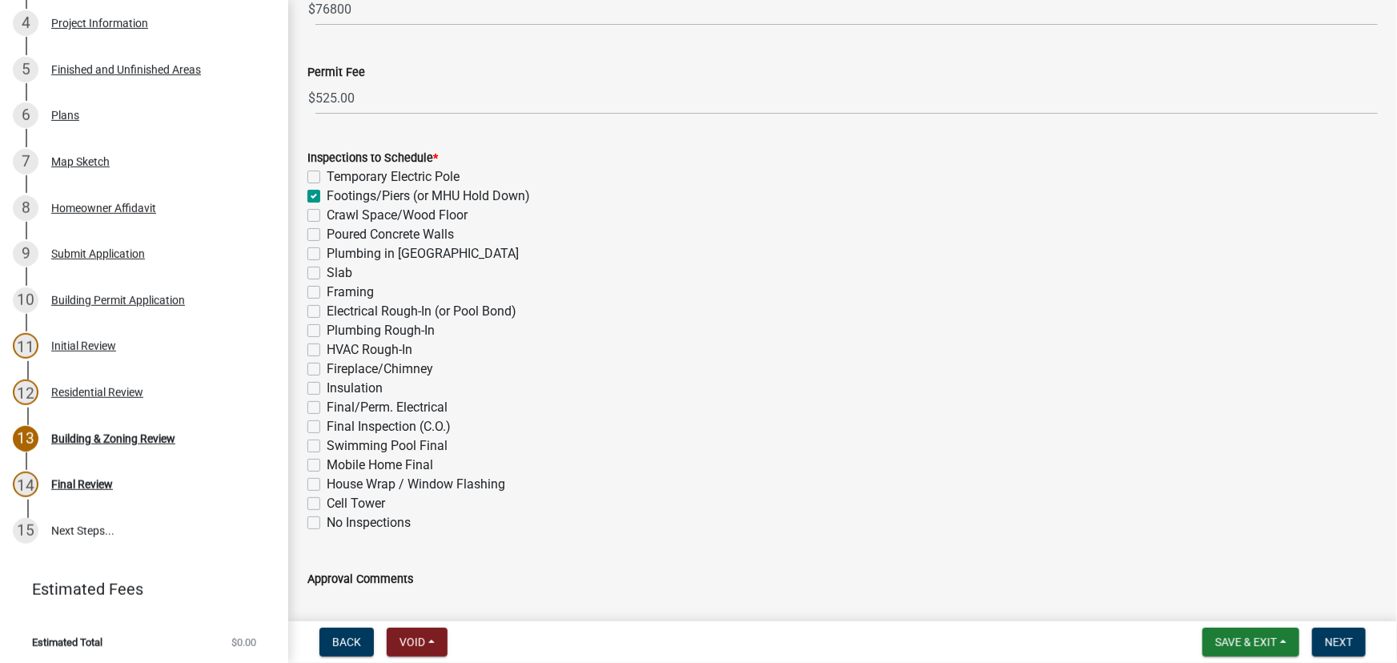
checkbox input "false"
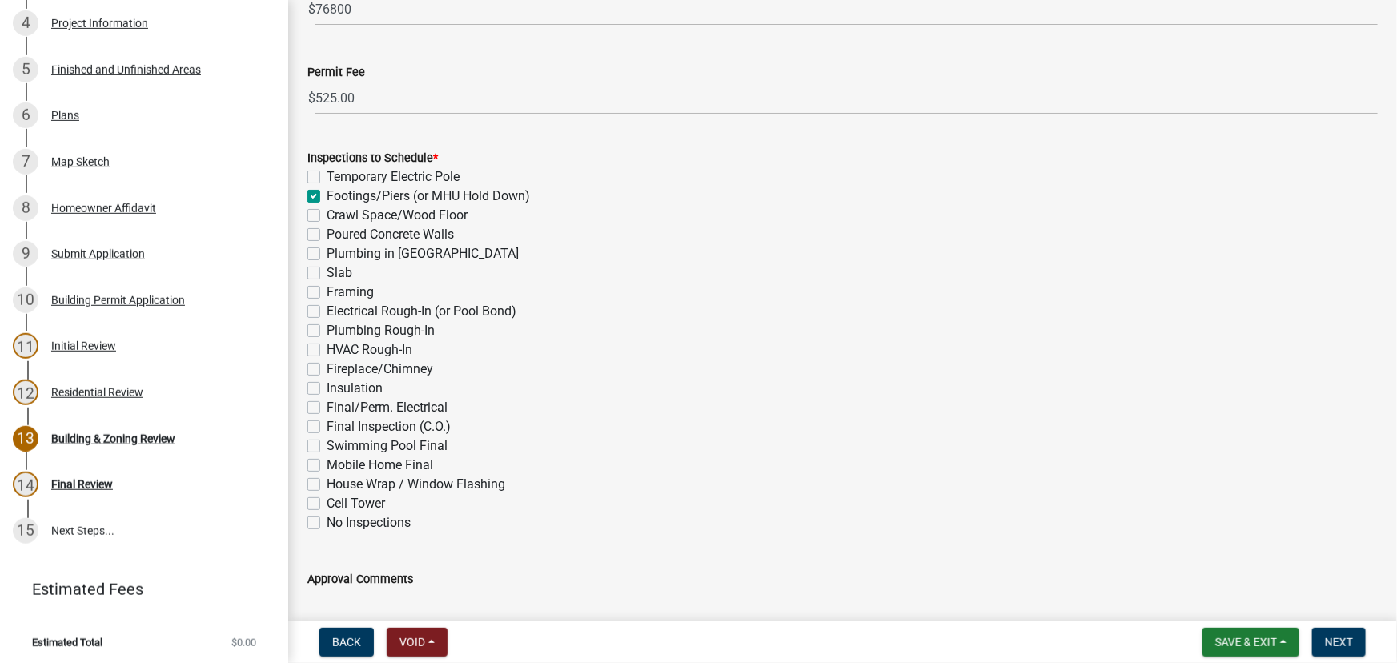
checkbox input "false"
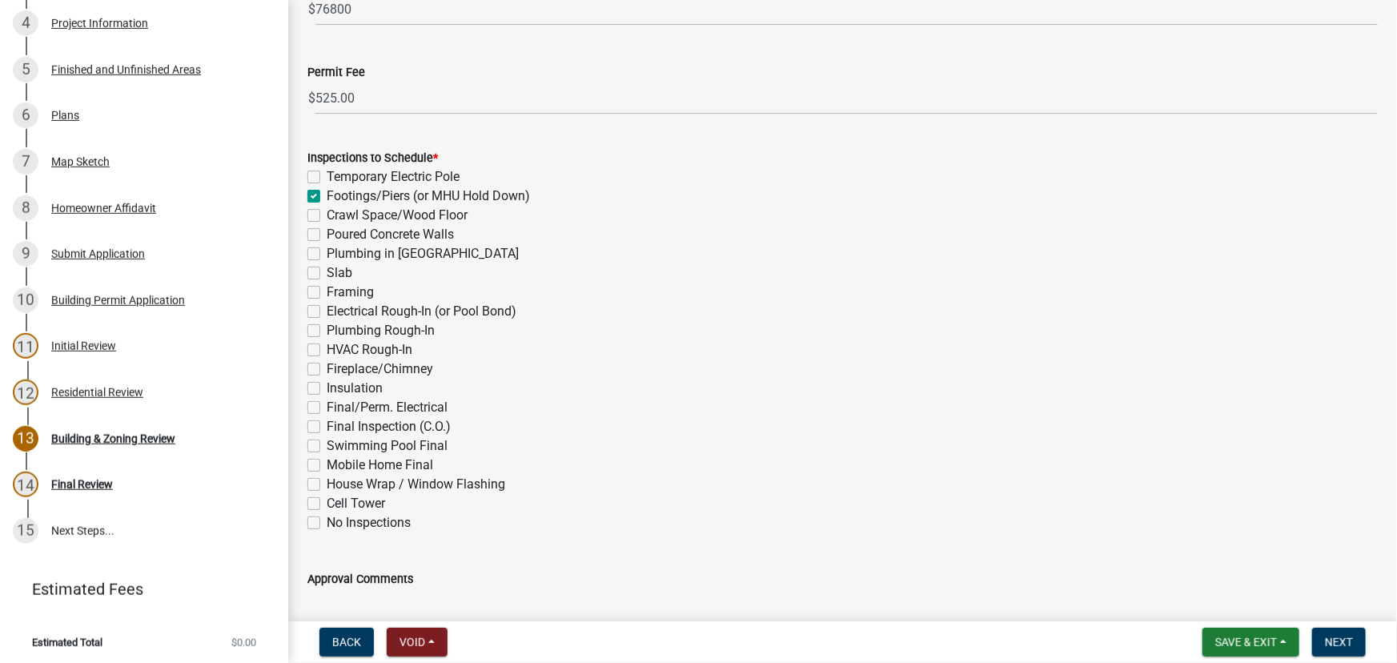
checkbox input "false"
click at [327, 288] on label "Framing" at bounding box center [350, 292] width 47 height 19
click at [327, 288] on input "Framing" at bounding box center [332, 288] width 10 height 10
checkbox input "true"
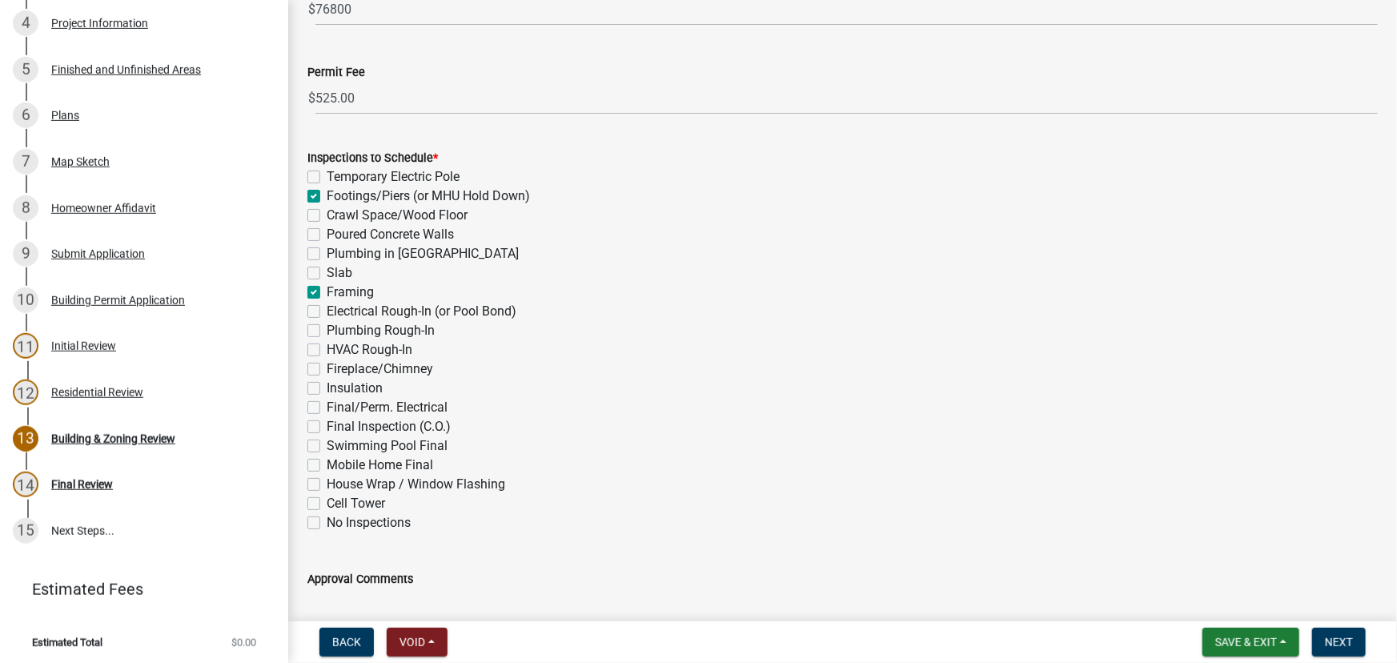
checkbox input "false"
checkbox input "true"
checkbox input "false"
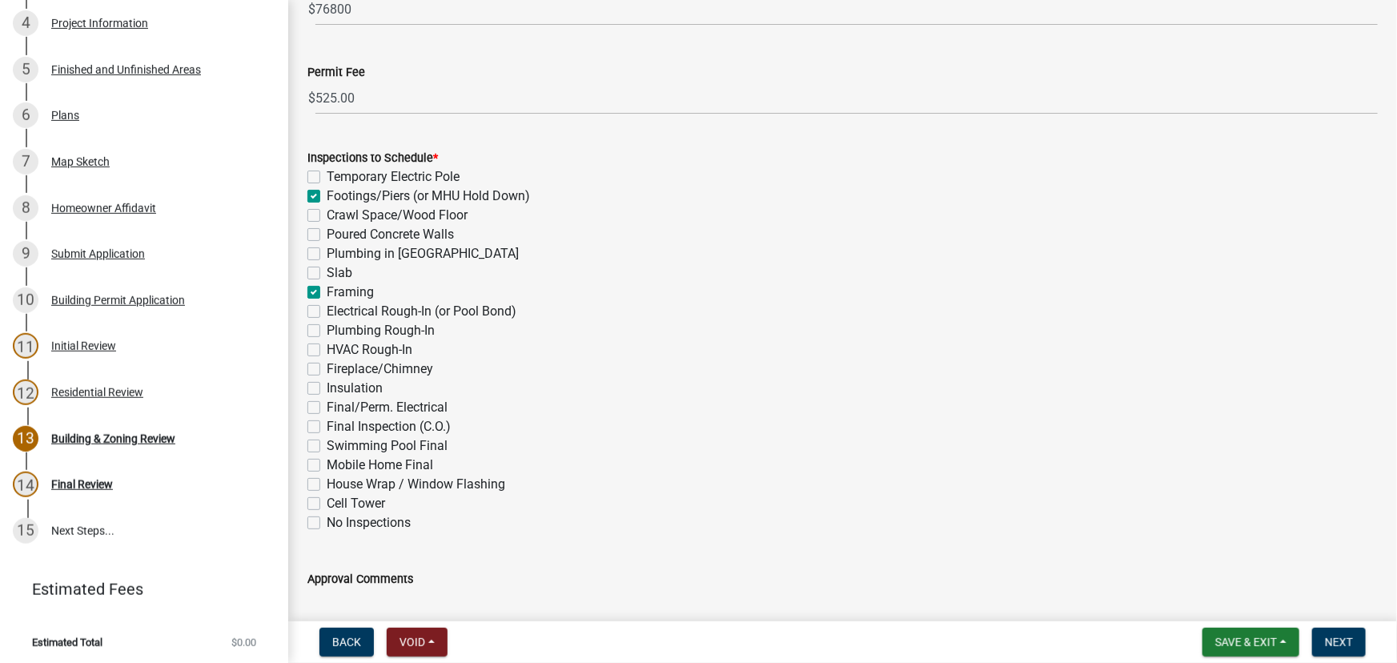
checkbox input "false"
checkbox input "true"
checkbox input "false"
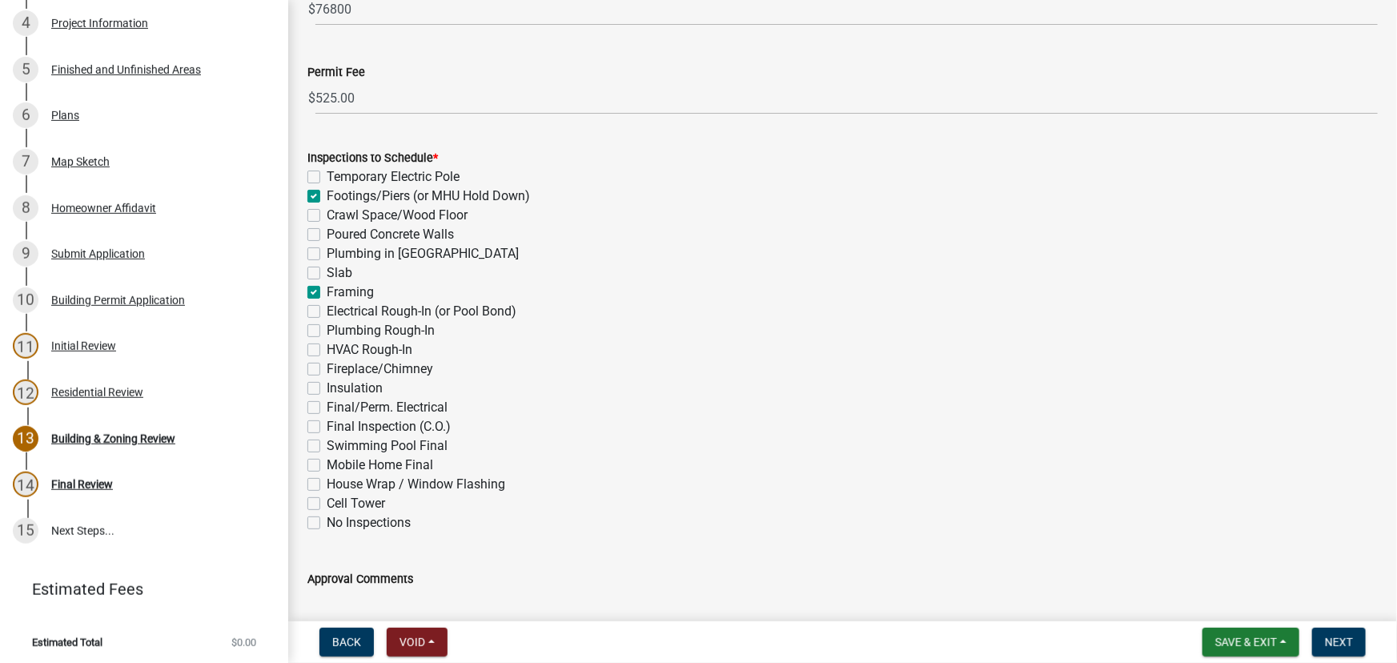
checkbox input "false"
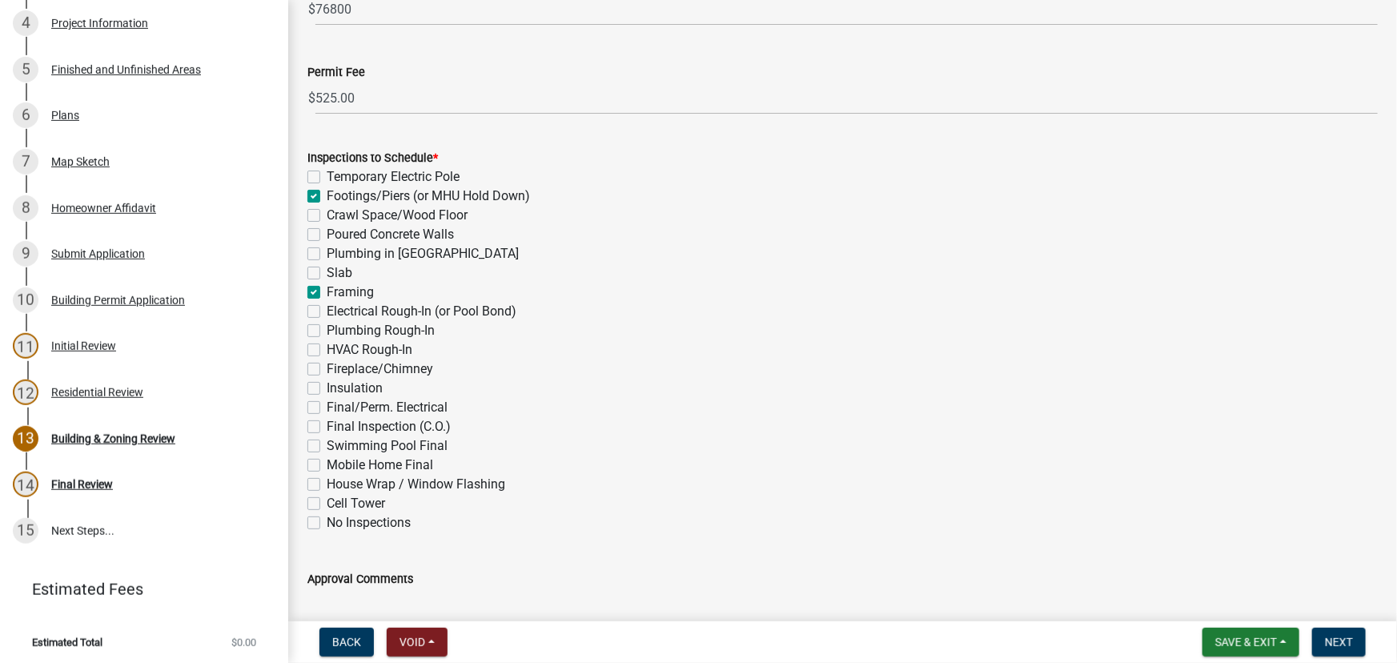
checkbox input "false"
click at [1337, 643] on span "Next" at bounding box center [1339, 642] width 28 height 13
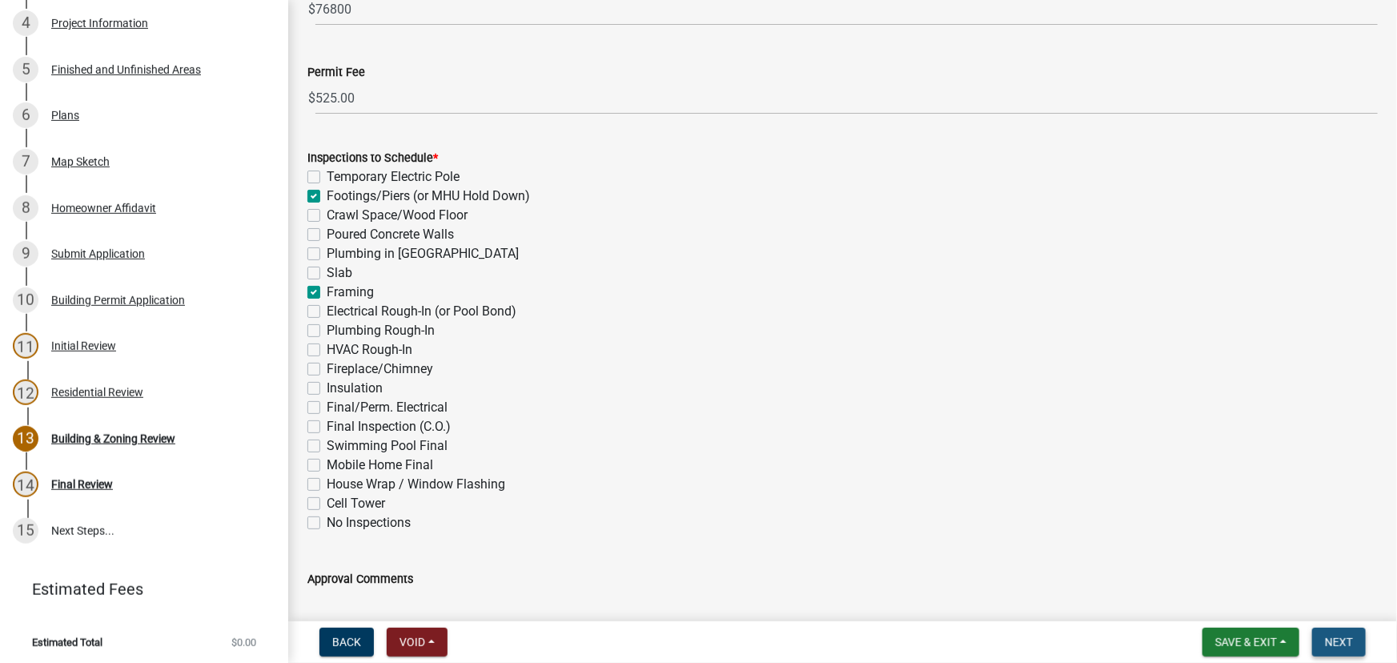
scroll to position [0, 0]
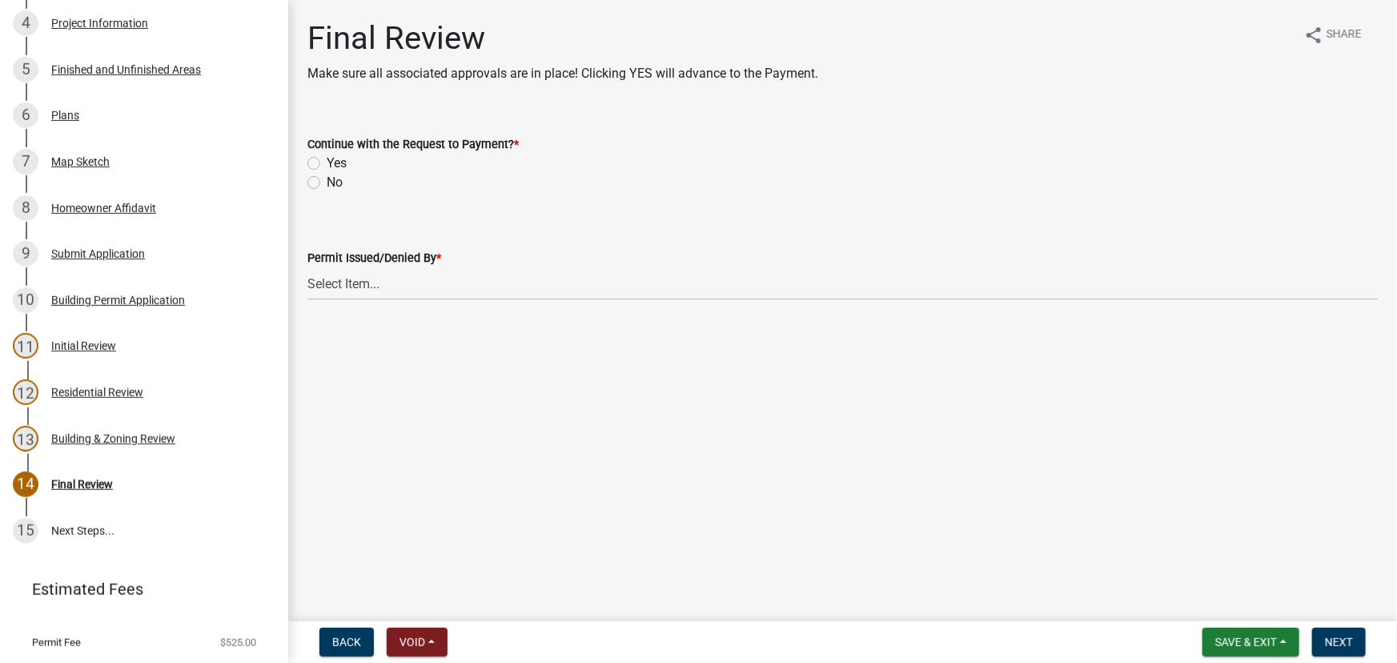
click at [327, 164] on label "Yes" at bounding box center [337, 163] width 20 height 19
click at [327, 164] on input "Yes" at bounding box center [332, 159] width 10 height 10
radio input "true"
click at [352, 287] on select "Select Item... Douglas Richardson James Lorimer Thrailkill Jr Keanua Patterson …" at bounding box center [842, 283] width 1071 height 33
click at [307, 267] on select "Select Item... Douglas Richardson James Lorimer Thrailkill Jr Keanua Patterson …" at bounding box center [842, 283] width 1071 height 33
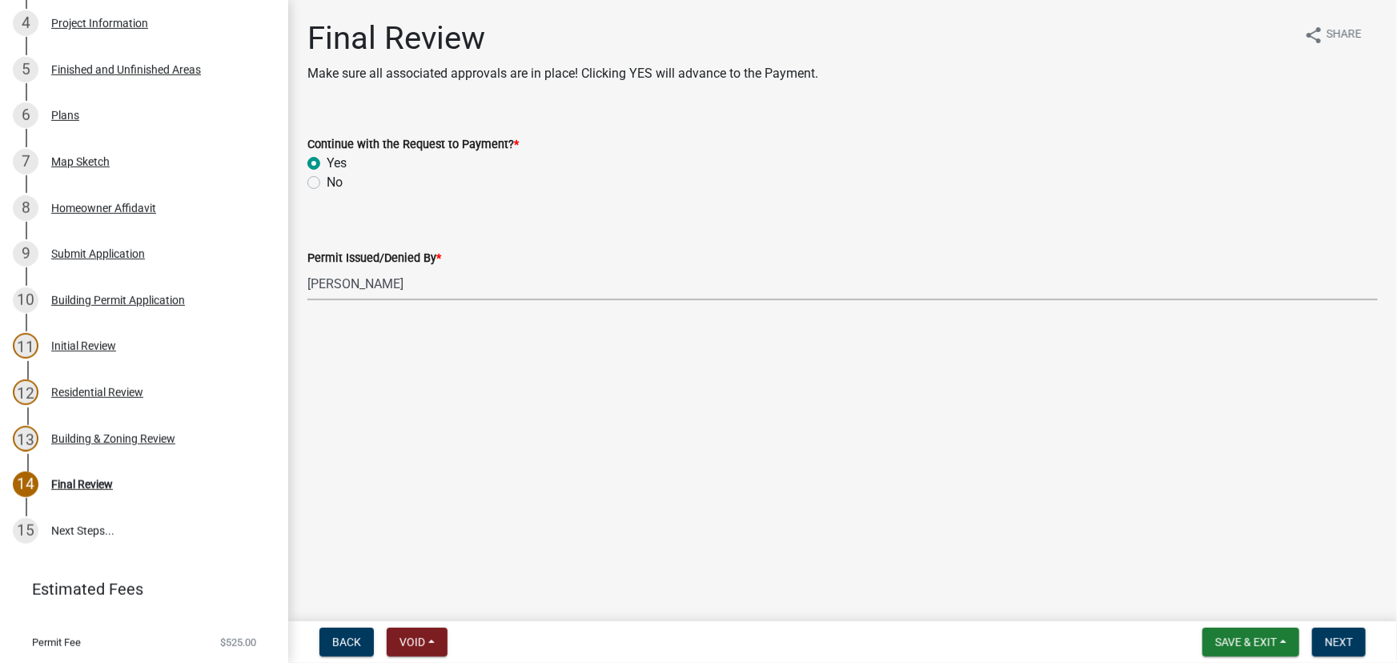
select select "d688b2a4-394c-4e7e-bf27-4f07b97f5404"
click at [1336, 637] on span "Next" at bounding box center [1339, 642] width 28 height 13
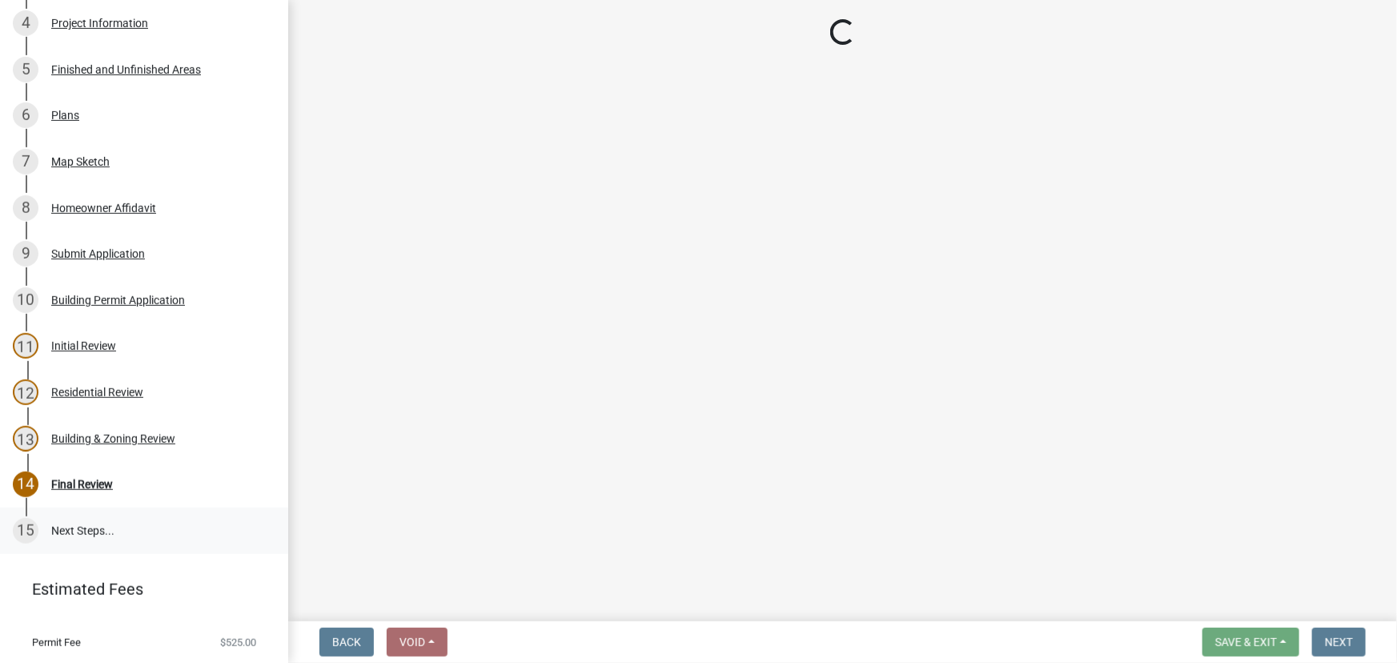
select select "3: 3"
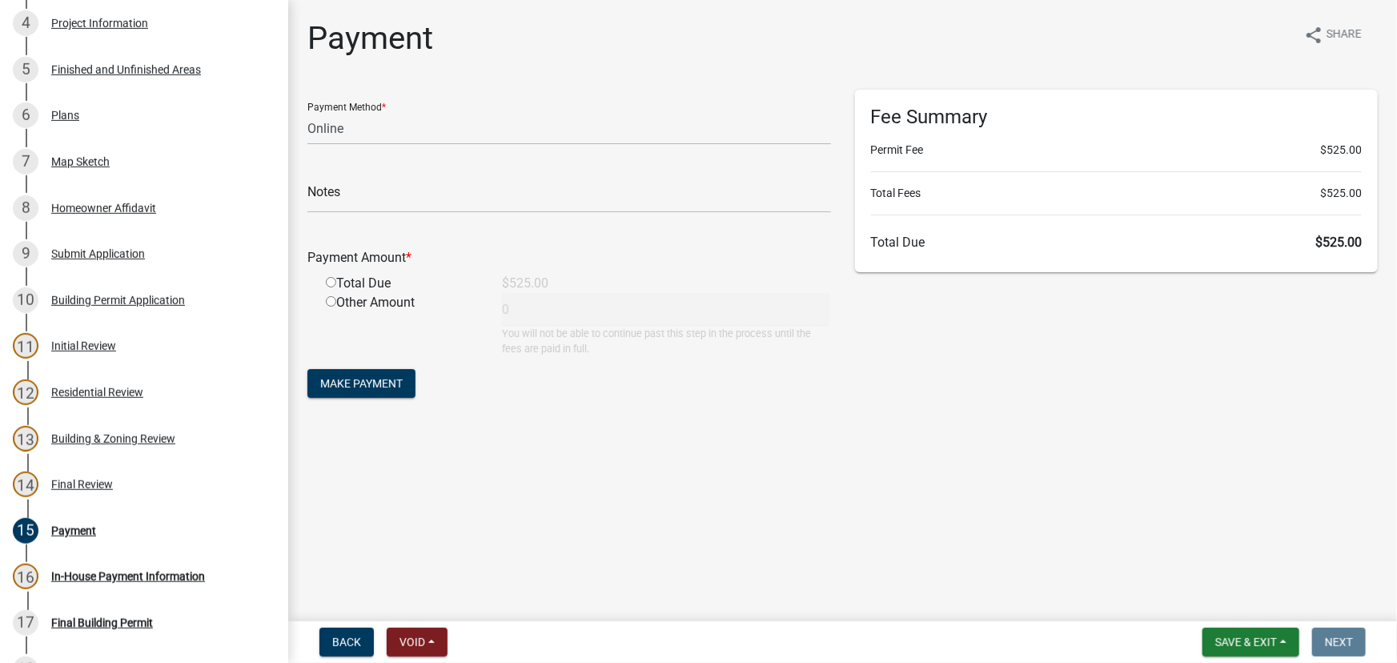
scroll to position [824, 0]
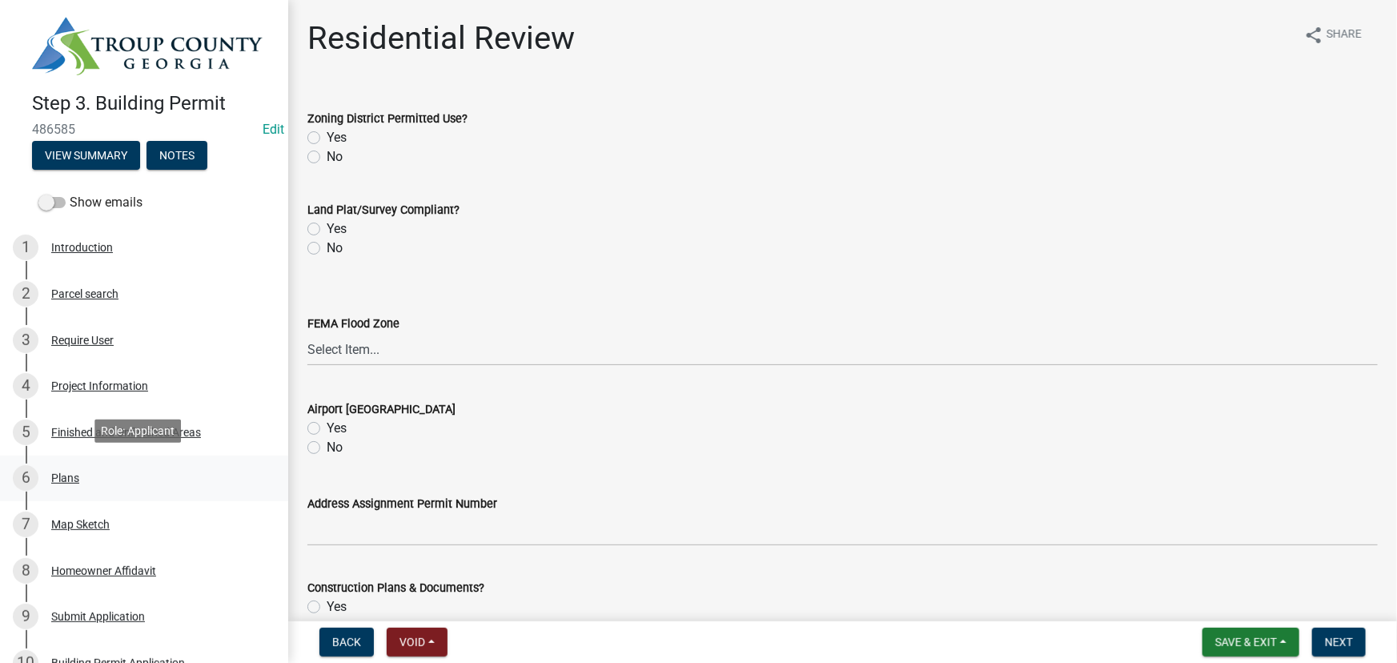
click at [64, 480] on div "Plans" at bounding box center [65, 477] width 28 height 11
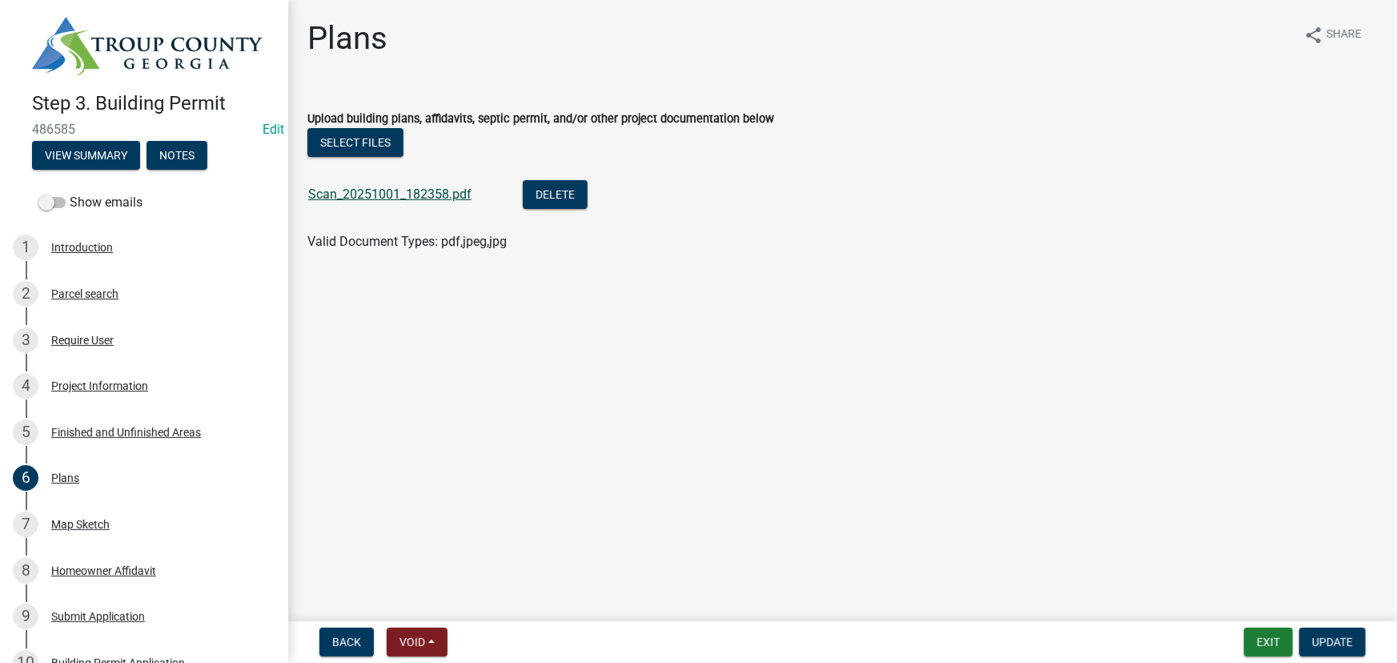
click at [408, 195] on link "Scan_20251001_182358.pdf" at bounding box center [389, 194] width 163 height 15
click at [173, 144] on button "Notes" at bounding box center [177, 155] width 61 height 29
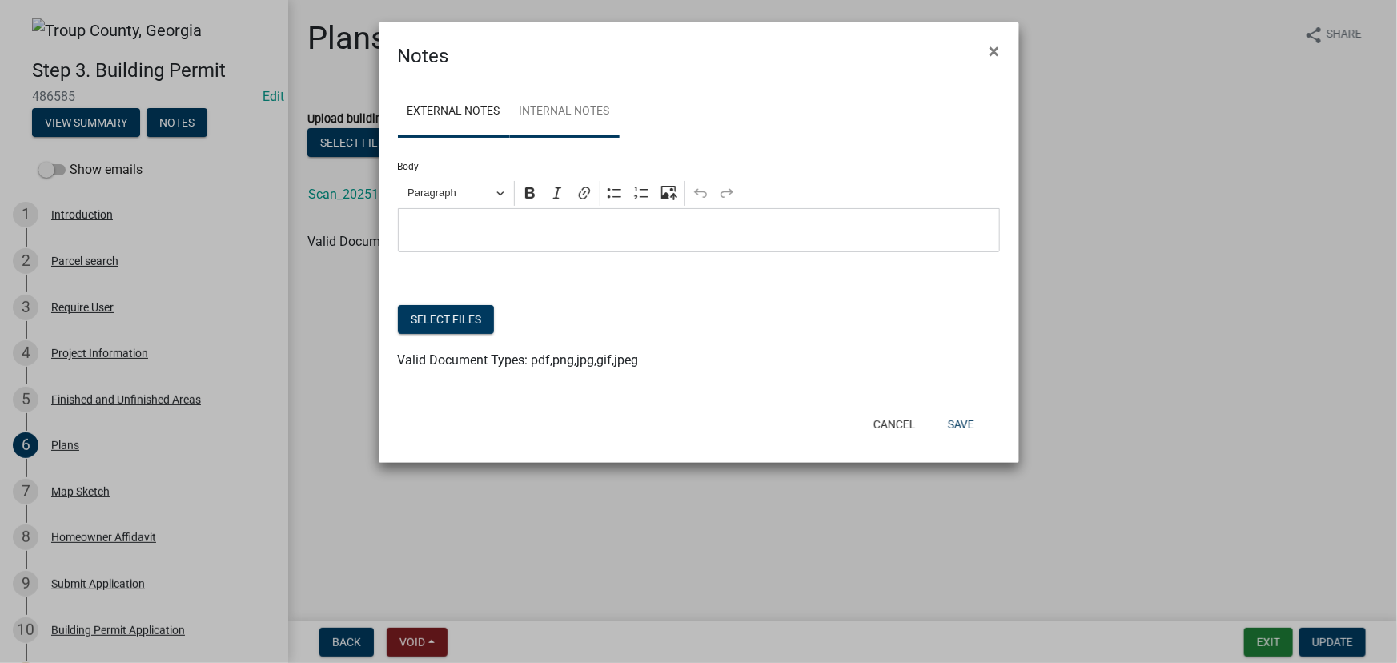
click at [576, 120] on link "Internal Notes" at bounding box center [565, 111] width 110 height 51
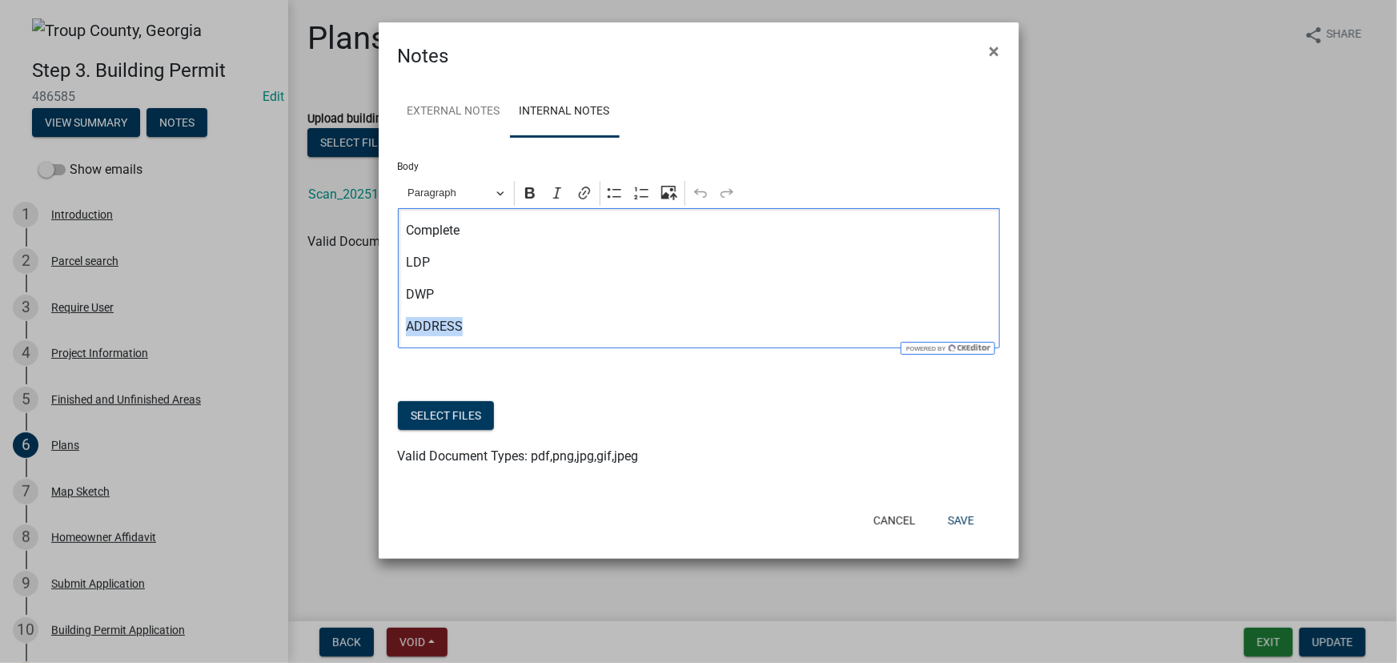
drag, startPoint x: 472, startPoint y: 328, endPoint x: 378, endPoint y: 336, distance: 94.8
click at [379, 336] on div "External Notes Internal Notes Body Rich Text Editor Paragraph Bold Italic Link …" at bounding box center [699, 284] width 641 height 429
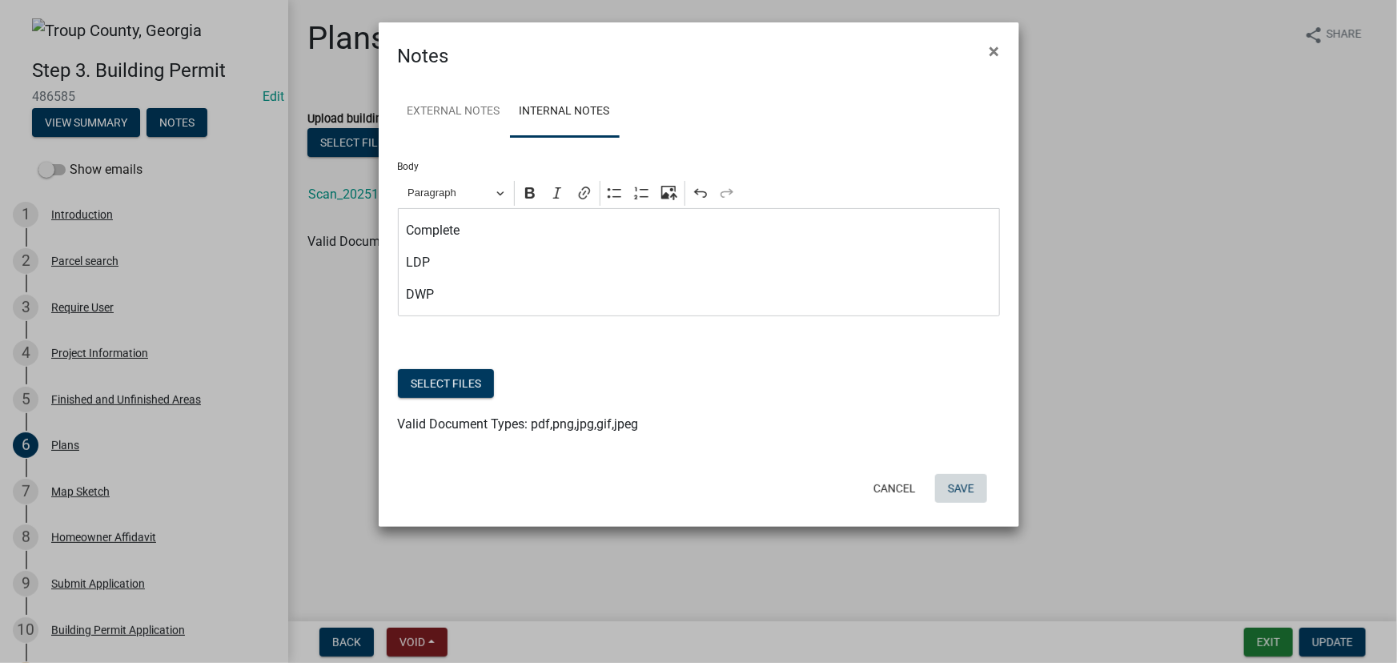
click at [971, 493] on button "Save" at bounding box center [961, 488] width 52 height 29
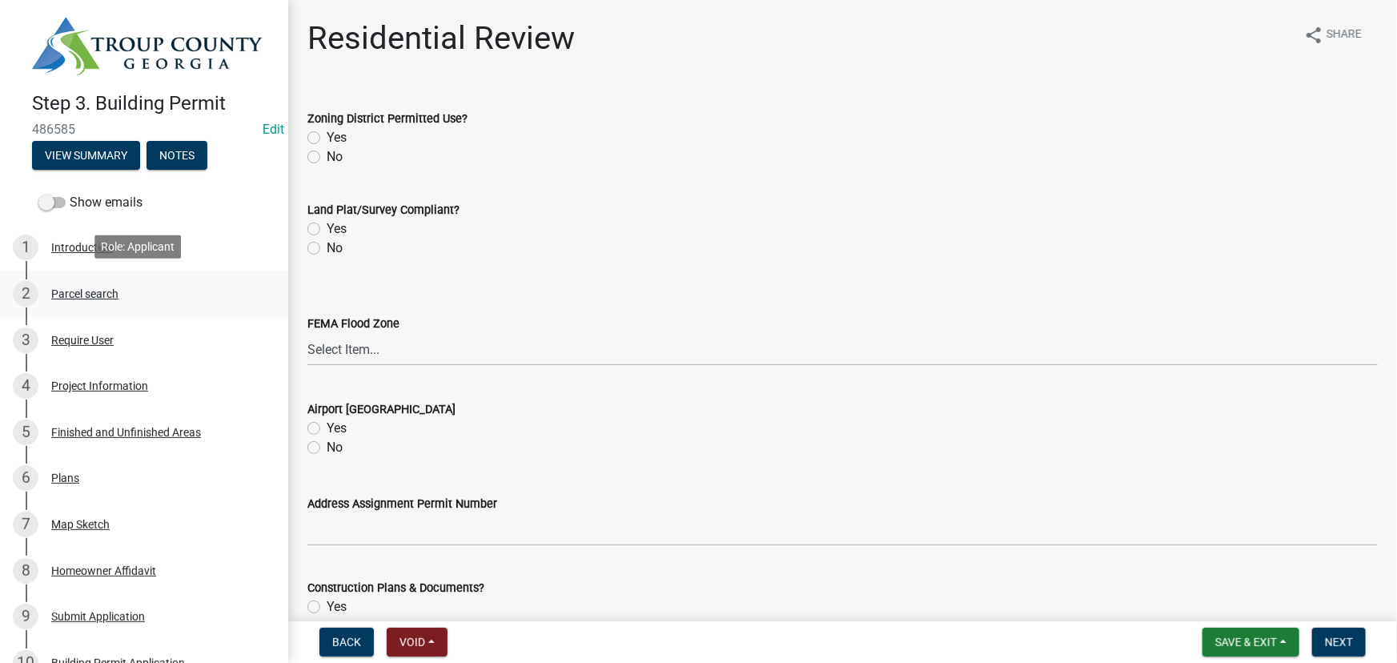
click at [94, 288] on div "Parcel search" at bounding box center [84, 293] width 67 height 11
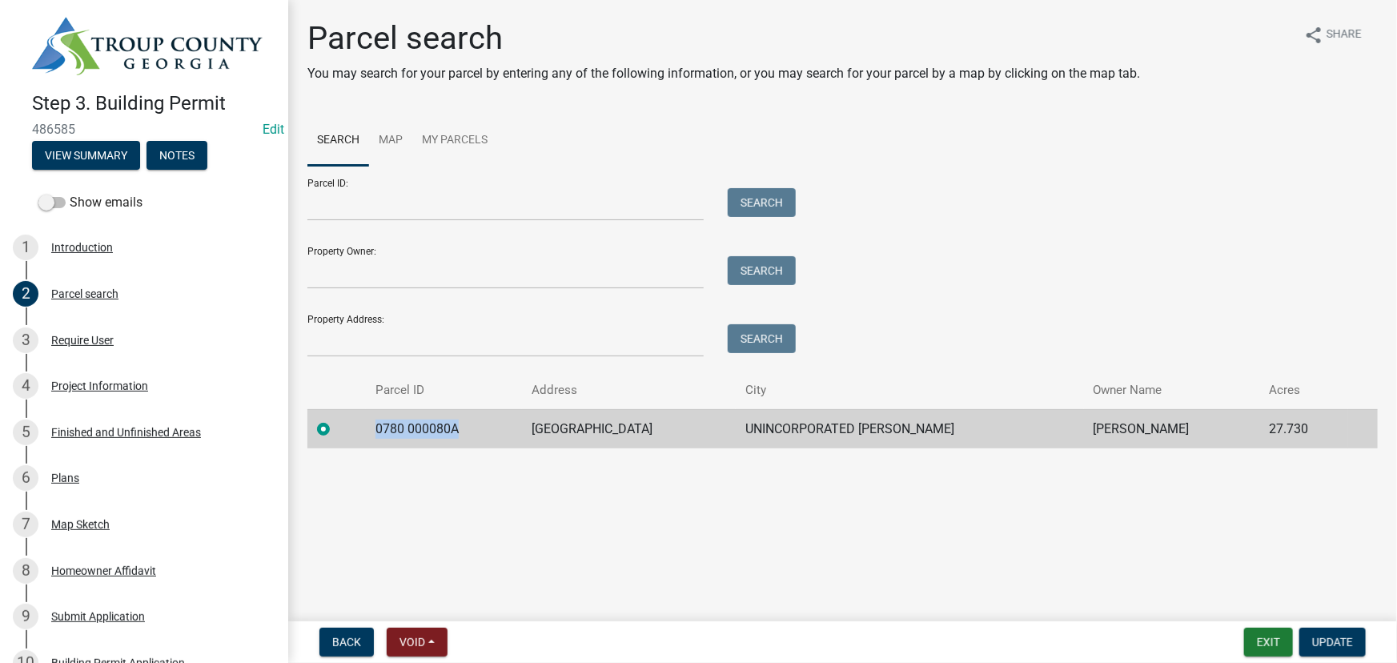
drag, startPoint x: 476, startPoint y: 426, endPoint x: 369, endPoint y: 416, distance: 107.0
click at [369, 416] on tr "0780 [GEOGRAPHIC_DATA] UNINCORPORATED [PERSON_NAME] [PERSON_NAME] 27.730" at bounding box center [842, 428] width 1071 height 39
copy td "0780 000080A"
click at [424, 216] on input "Parcel ID:" at bounding box center [505, 204] width 396 height 33
paste input "0780 000080A"
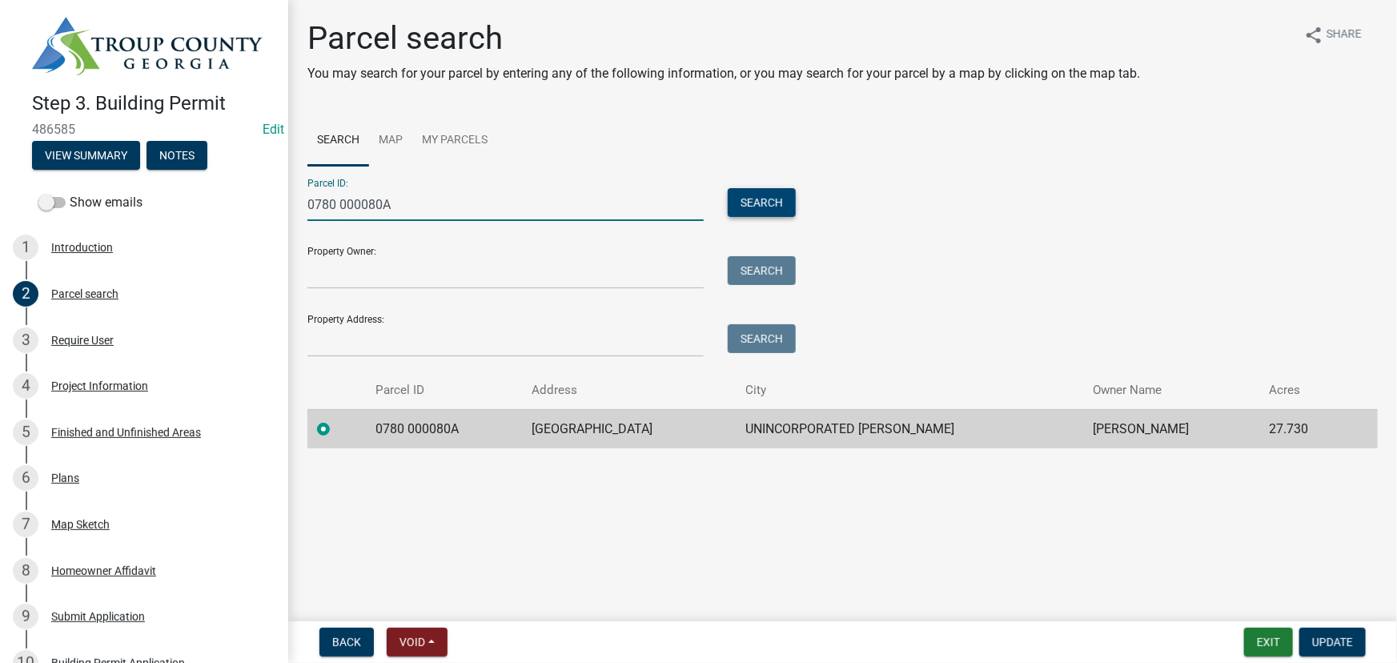
type input "0780 000080A"
click at [757, 202] on button "Search" at bounding box center [762, 202] width 68 height 29
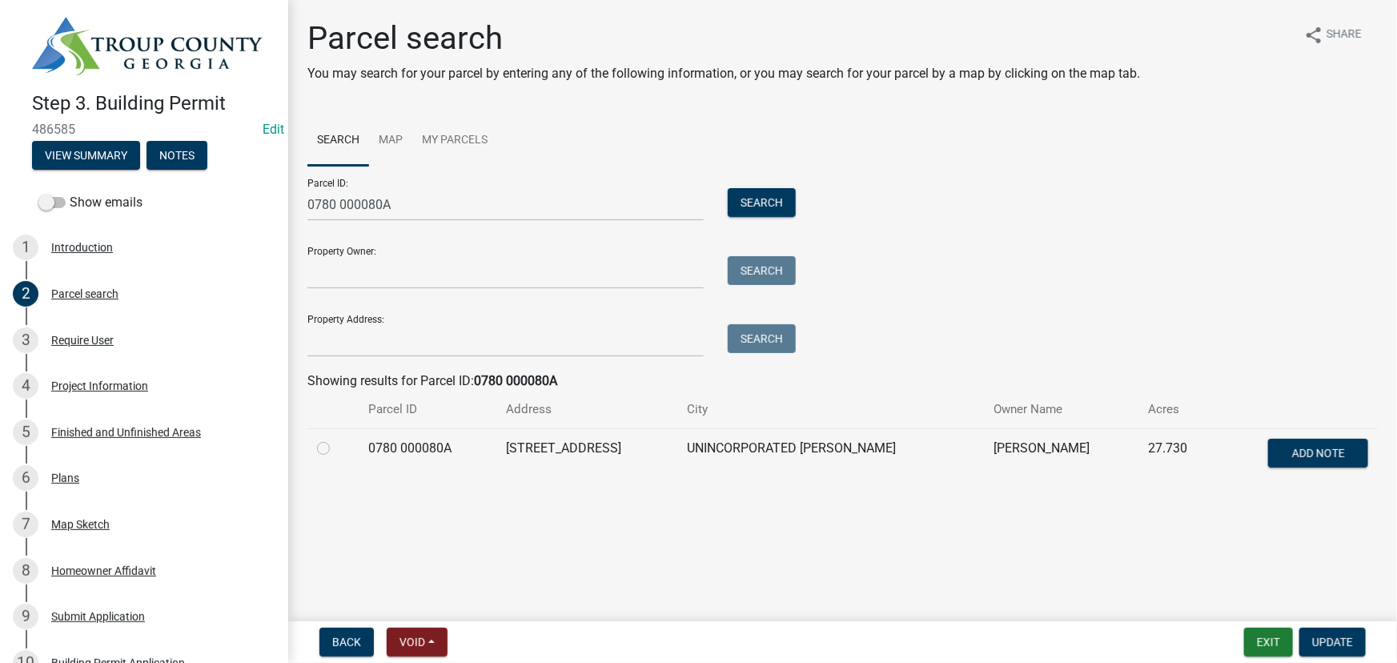
click at [336, 439] on label at bounding box center [336, 439] width 0 height 0
click at [336, 448] on 000080A "radio" at bounding box center [341, 444] width 10 height 10
radio 000080A "true"
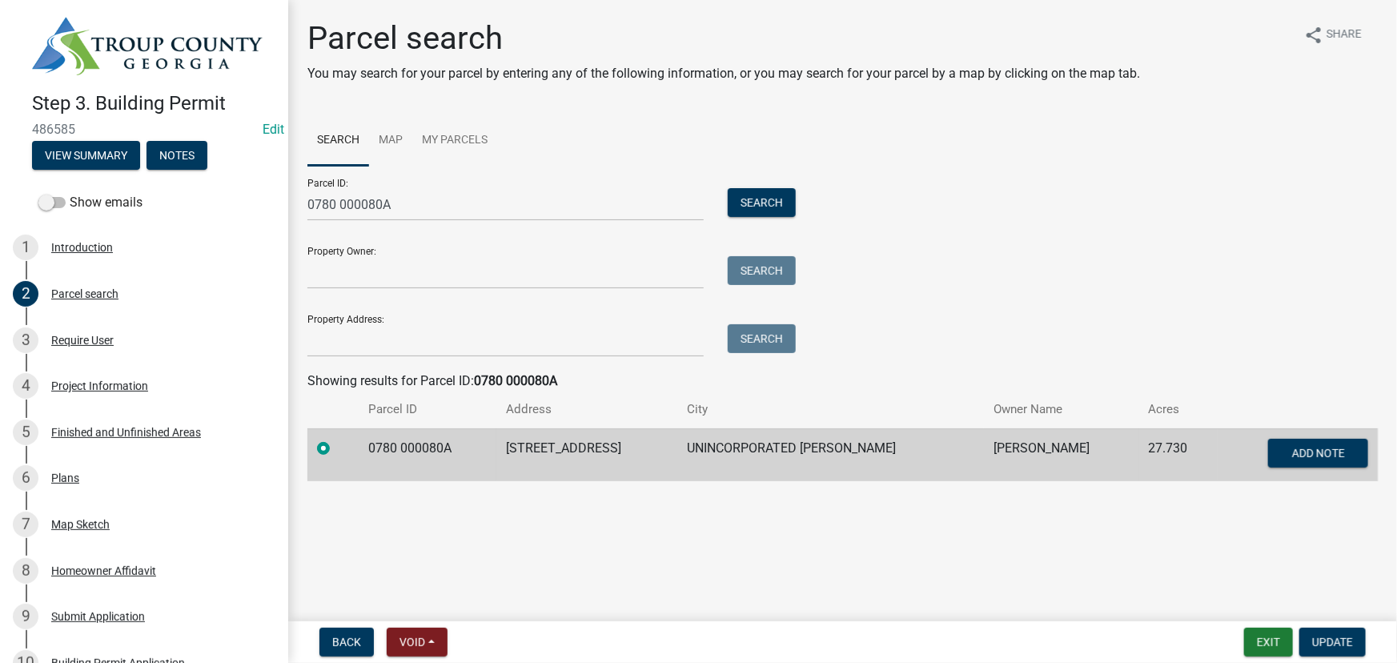
drag, startPoint x: 673, startPoint y: 448, endPoint x: 508, endPoint y: 449, distance: 164.9
click at [508, 449] on tr "0780 000080A [STREET_ADDRESS][PERSON_NAME][PERSON_NAME] Add Note" at bounding box center [842, 454] width 1071 height 53
copy tr "[STREET_ADDRESS]"
click at [1345, 631] on button "Update" at bounding box center [1333, 642] width 66 height 29
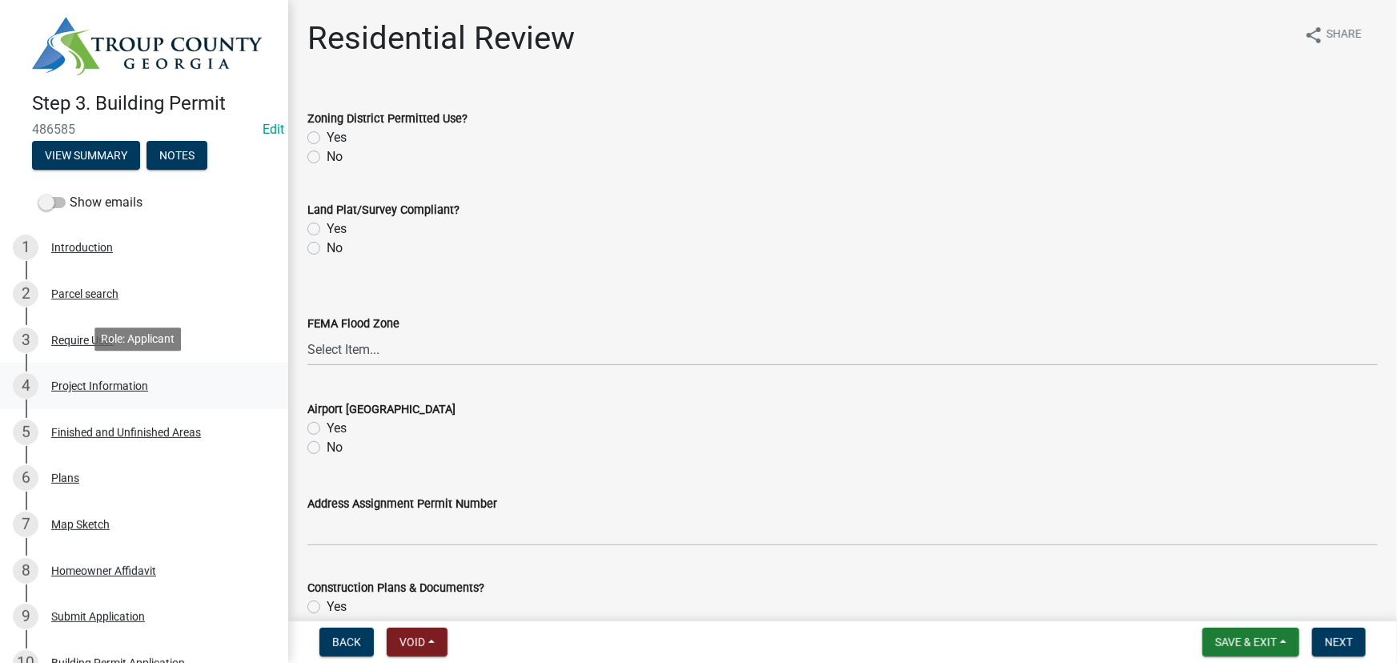
click at [67, 380] on div "Project Information" at bounding box center [99, 385] width 97 height 11
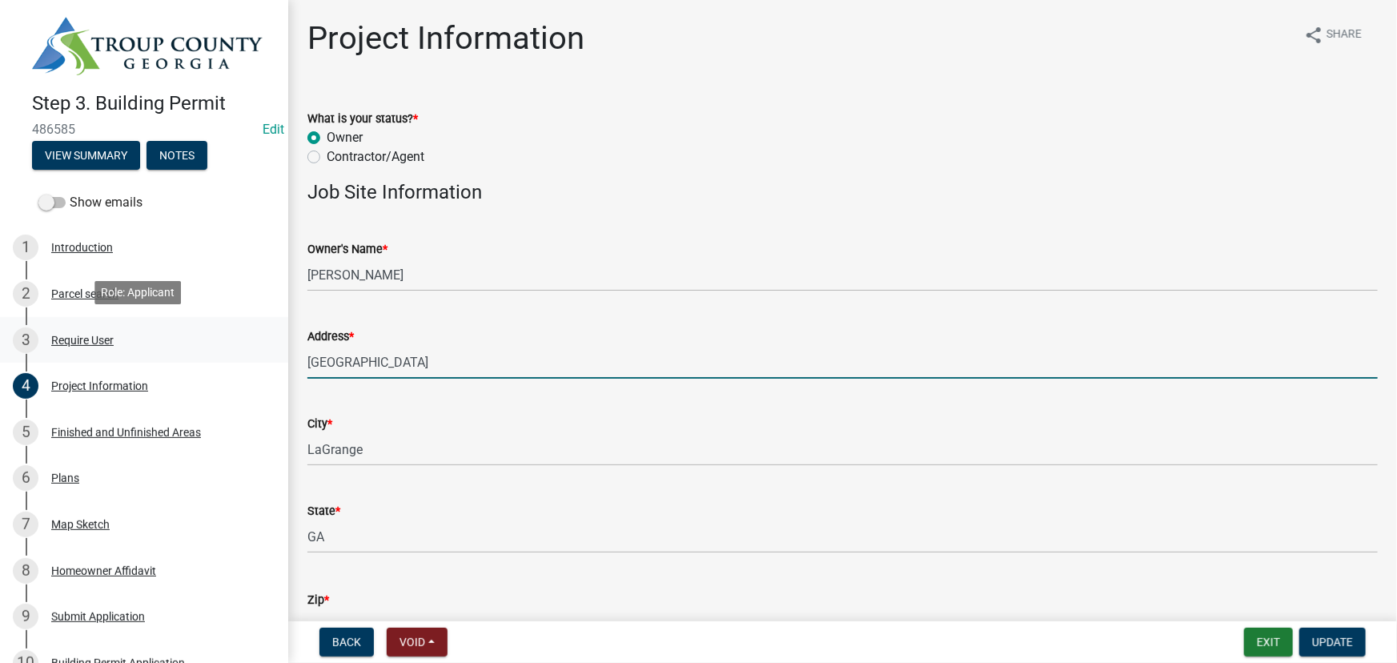
drag, startPoint x: 414, startPoint y: 360, endPoint x: 263, endPoint y: 351, distance: 150.8
click at [263, 351] on div "Step 3. Building Permit 486585 Edit View Summary Notes Show emails 1 Introducti…" at bounding box center [698, 331] width 1397 height 663
paste input "5091"
click at [336, 360] on input "[STREET_ADDRESS]" at bounding box center [842, 362] width 1071 height 33
type input "[STREET_ADDRESS]"
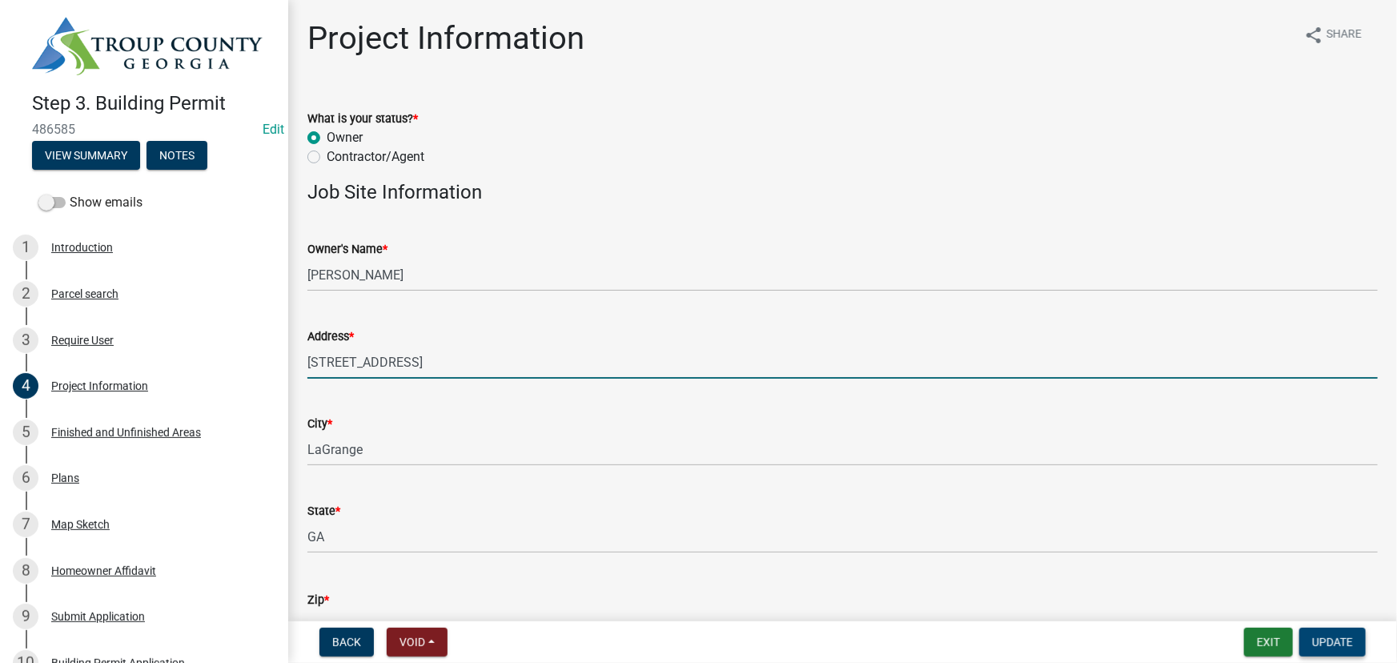
click at [1360, 650] on button "Update" at bounding box center [1333, 642] width 66 height 29
